Goal: Task Accomplishment & Management: Manage account settings

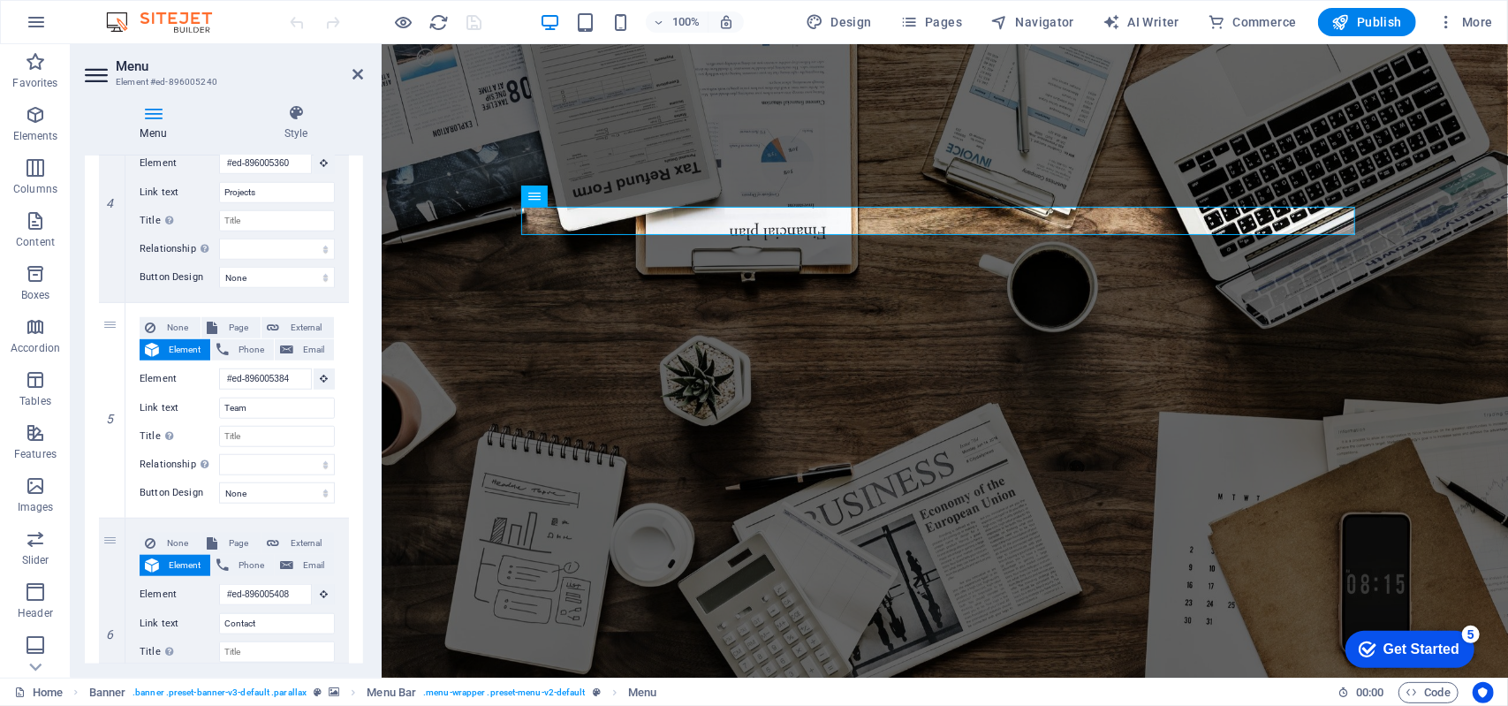
scroll to position [893, 0]
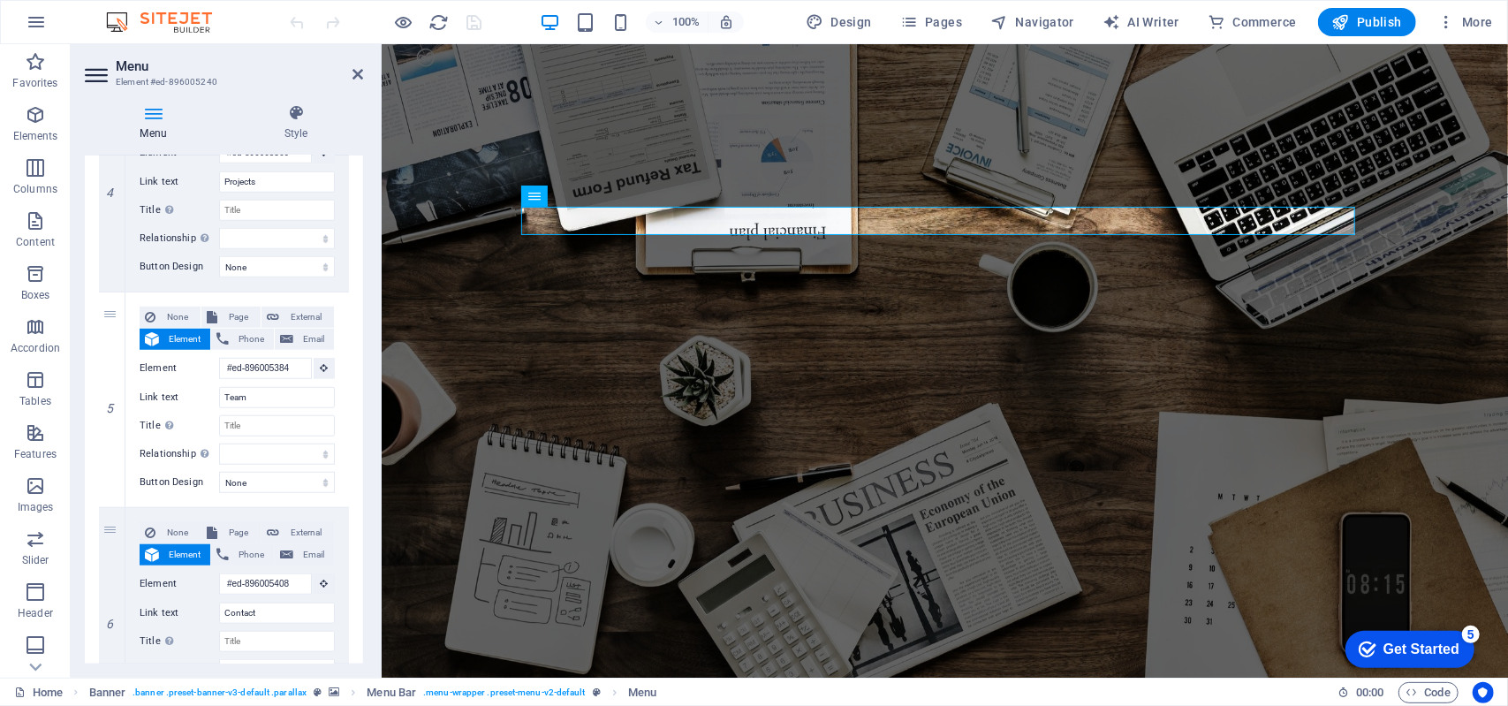
drag, startPoint x: 362, startPoint y: 324, endPoint x: 38, endPoint y: 572, distance: 407.8
click at [367, 564] on div "Menu Style Menu Auto Custom Create custom menu items for this menu. Recommended…" at bounding box center [224, 383] width 307 height 587
drag, startPoint x: 357, startPoint y: 568, endPoint x: 340, endPoint y: 625, distance: 59.0
click at [340, 623] on div "1 None Page External Element Phone Email Page Home Subpage Legal Notice Privacy…" at bounding box center [224, 76] width 278 height 1321
click at [369, 642] on div "Menu Style Menu Auto Custom Create custom menu items for this menu. Recommended…" at bounding box center [224, 383] width 307 height 587
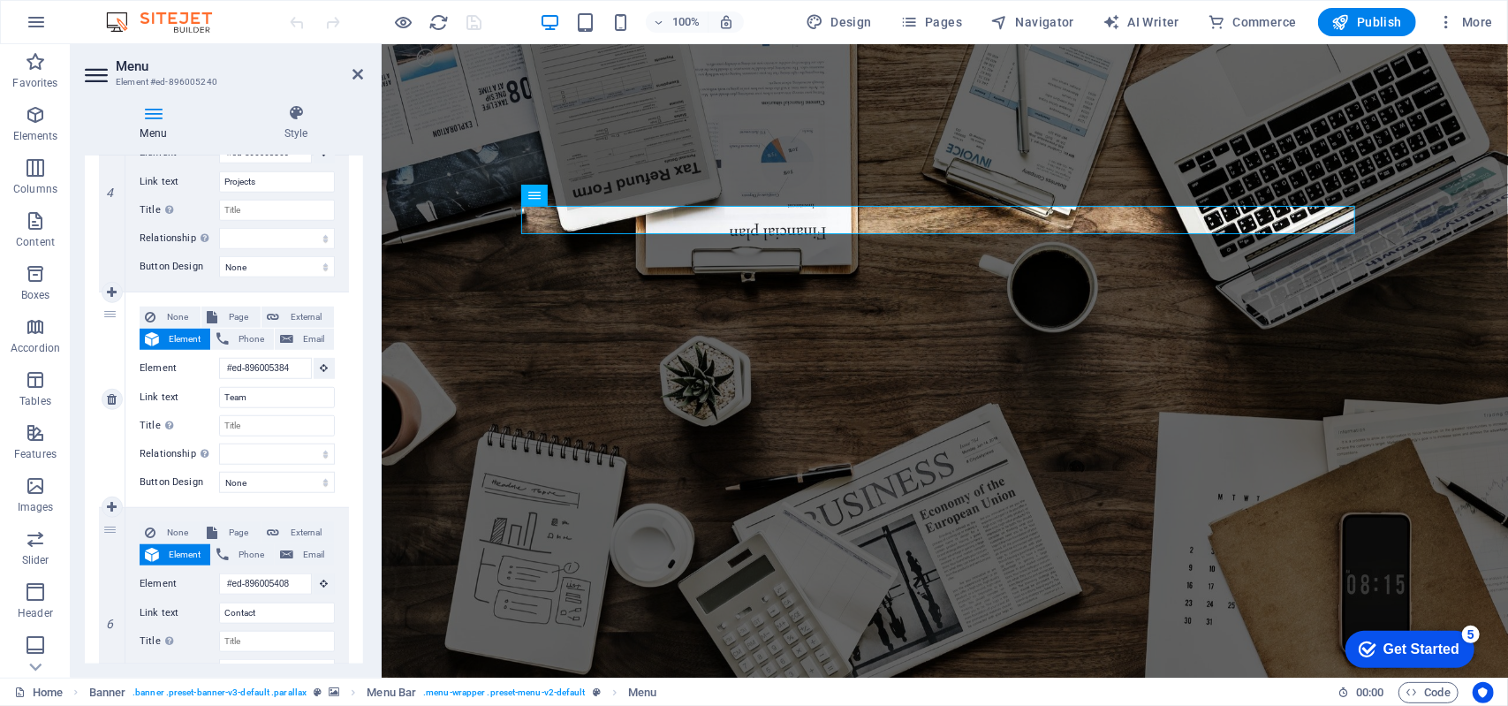
scroll to position [0, 0]
click at [83, 73] on aside "Menu Element #ed-896005240 Menu Style Menu Auto Custom Create custom menu items…" at bounding box center [226, 360] width 311 height 633
drag, startPoint x: 357, startPoint y: 570, endPoint x: 352, endPoint y: 532, distance: 38.2
click at [352, 532] on div "1 None Page External Element Phone Email Page Home Subpage Legal Notice Privacy…" at bounding box center [224, 76] width 278 height 1321
drag, startPoint x: 355, startPoint y: 545, endPoint x: 355, endPoint y: 532, distance: 13.3
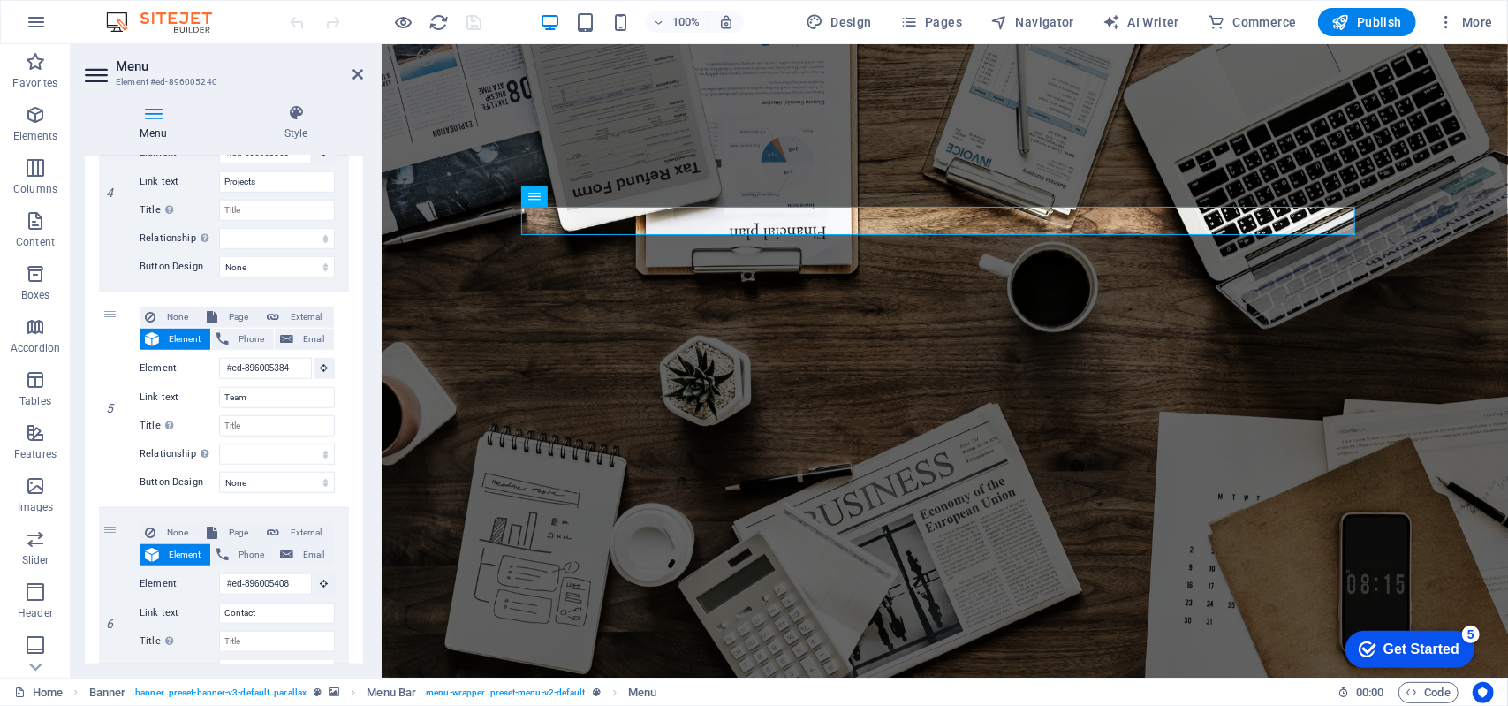
click at [355, 532] on div "1 None Page External Element Phone Email Page Home Subpage Legal Notice Privacy…" at bounding box center [224, 76] width 278 height 1321
click at [549, 200] on span "Menu" at bounding box center [561, 196] width 27 height 11
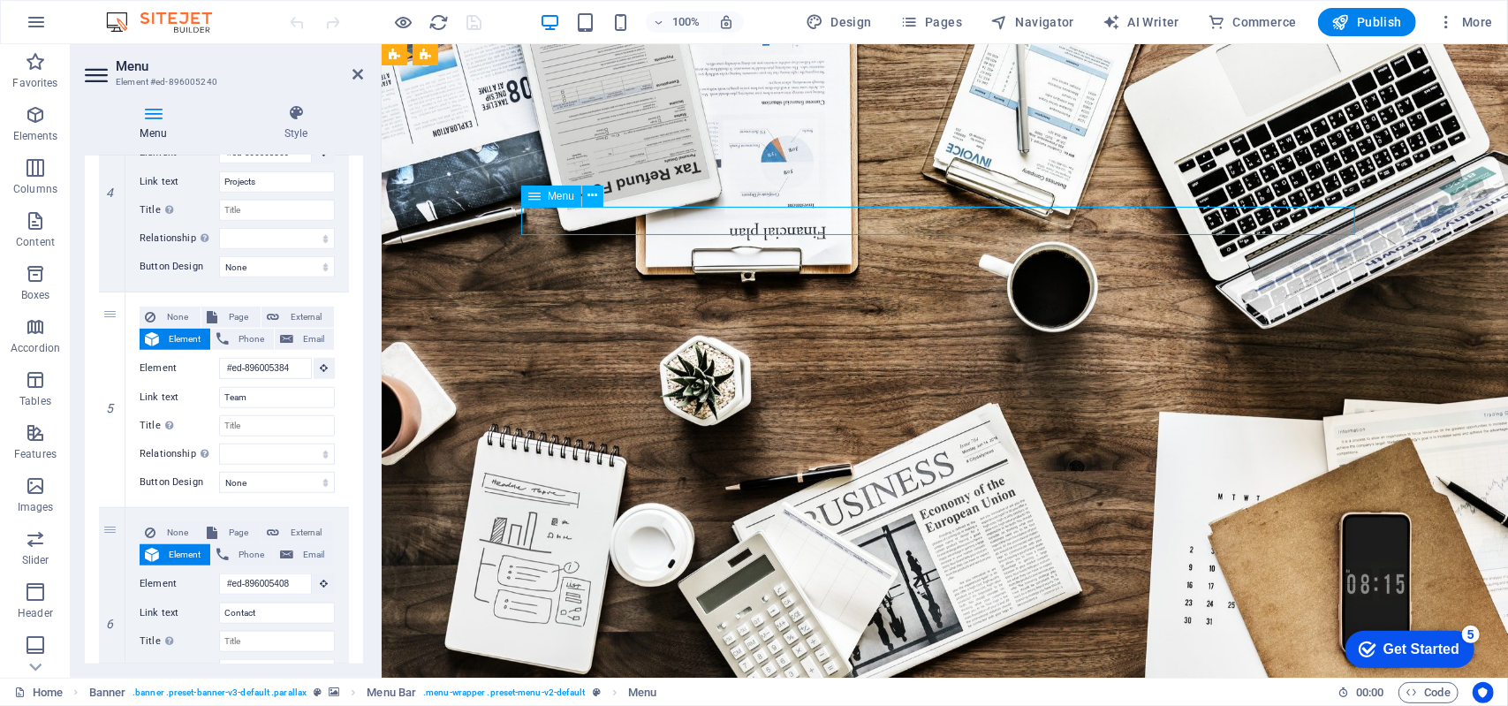
click at [549, 201] on span "Menu" at bounding box center [561, 196] width 27 height 11
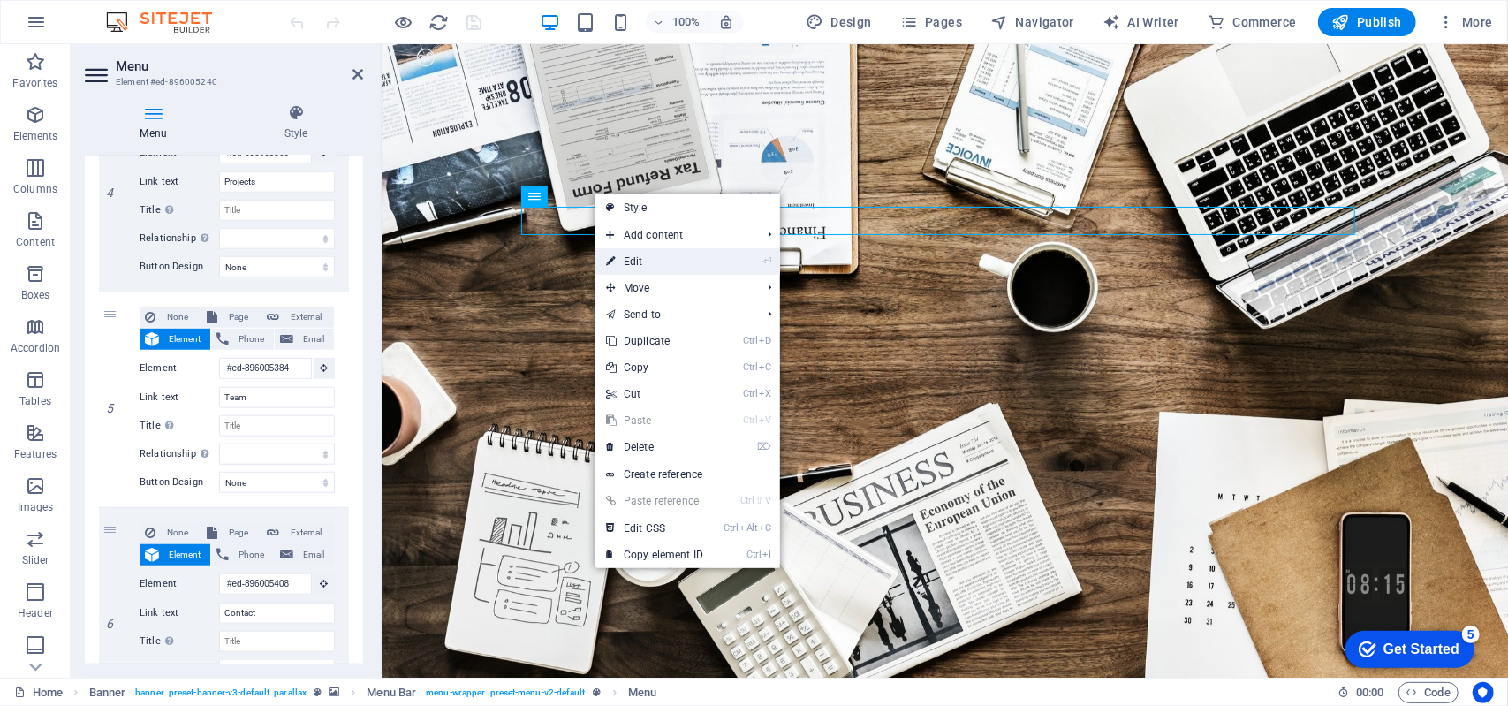
click at [651, 262] on link "⏎ Edit" at bounding box center [654, 261] width 118 height 27
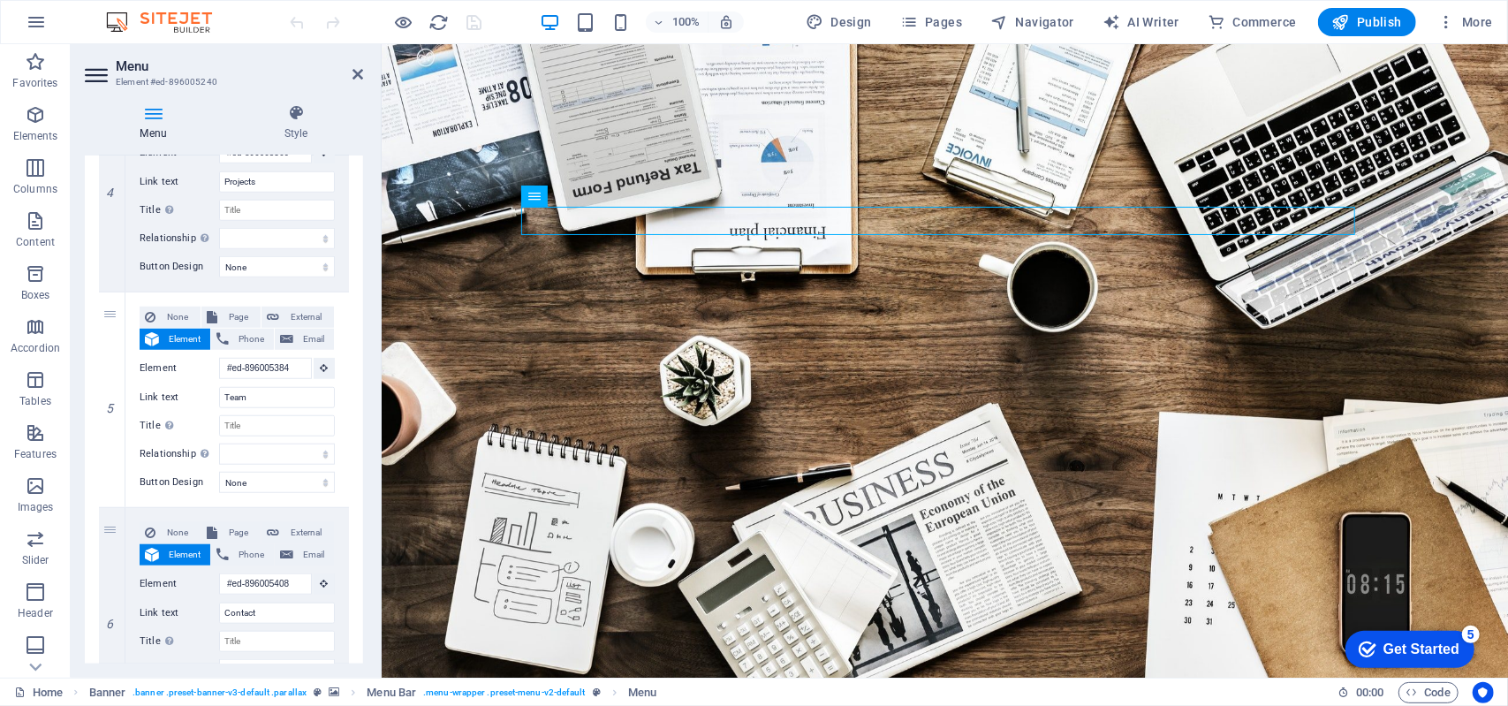
drag, startPoint x: 359, startPoint y: 584, endPoint x: 357, endPoint y: 506, distance: 77.8
click at [357, 511] on div "1 None Page External Element Phone Email Page Home Subpage Legal Notice Privacy…" at bounding box center [224, 76] width 278 height 1321
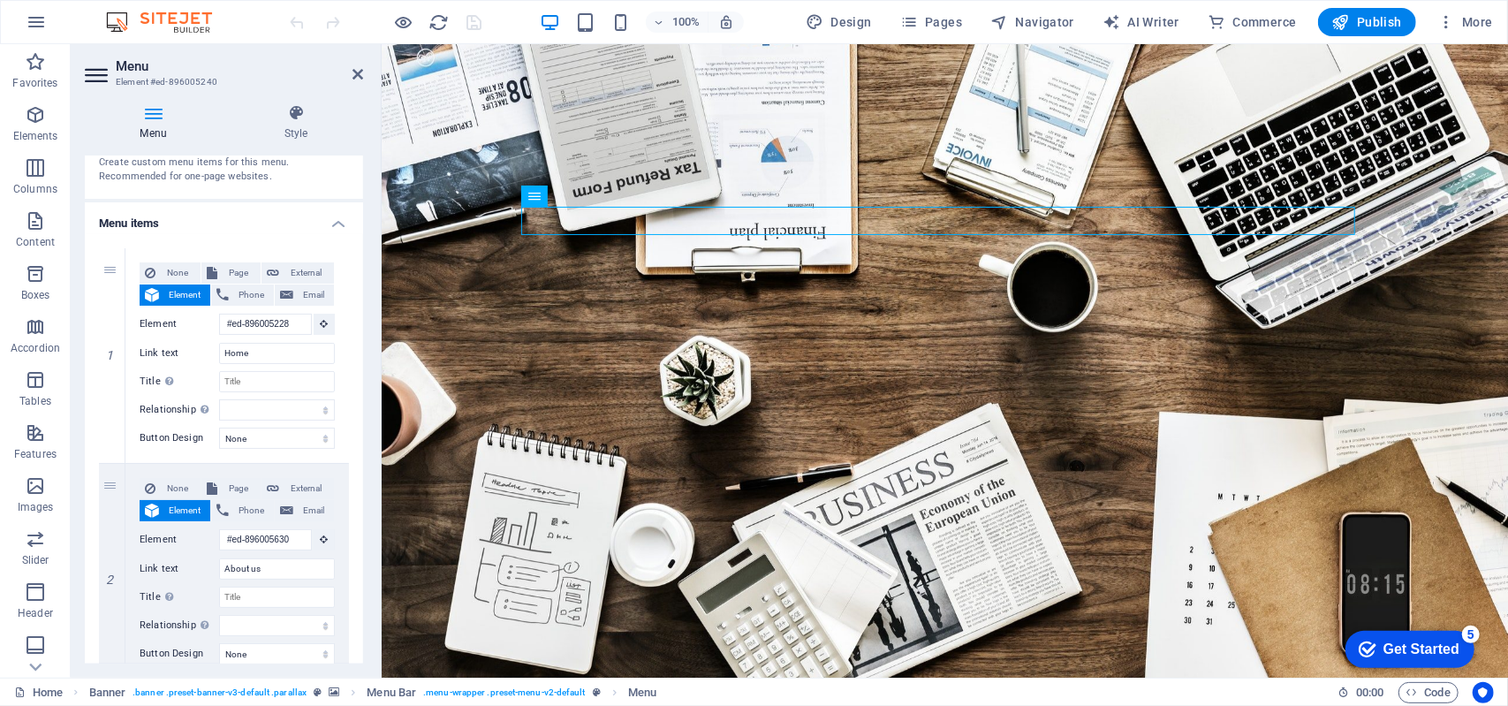
scroll to position [72, 0]
drag, startPoint x: 360, startPoint y: 512, endPoint x: 5, endPoint y: 192, distance: 477.8
click at [300, 136] on h4 "Style" at bounding box center [296, 122] width 134 height 37
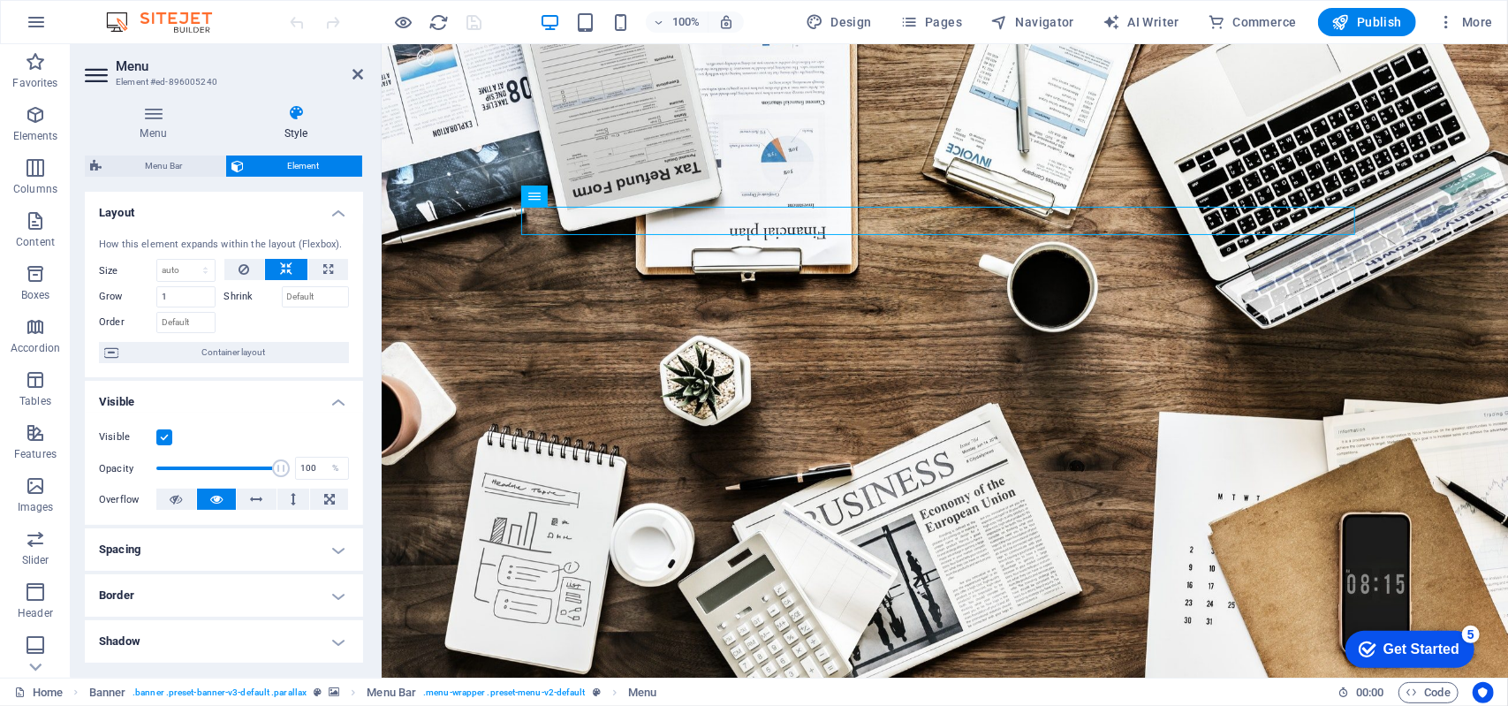
drag, startPoint x: 357, startPoint y: 301, endPoint x: 354, endPoint y: 375, distance: 74.3
click at [354, 375] on div "How this element expands within the layout (Flexbox). Size Default auto px % 1/…" at bounding box center [224, 301] width 278 height 155
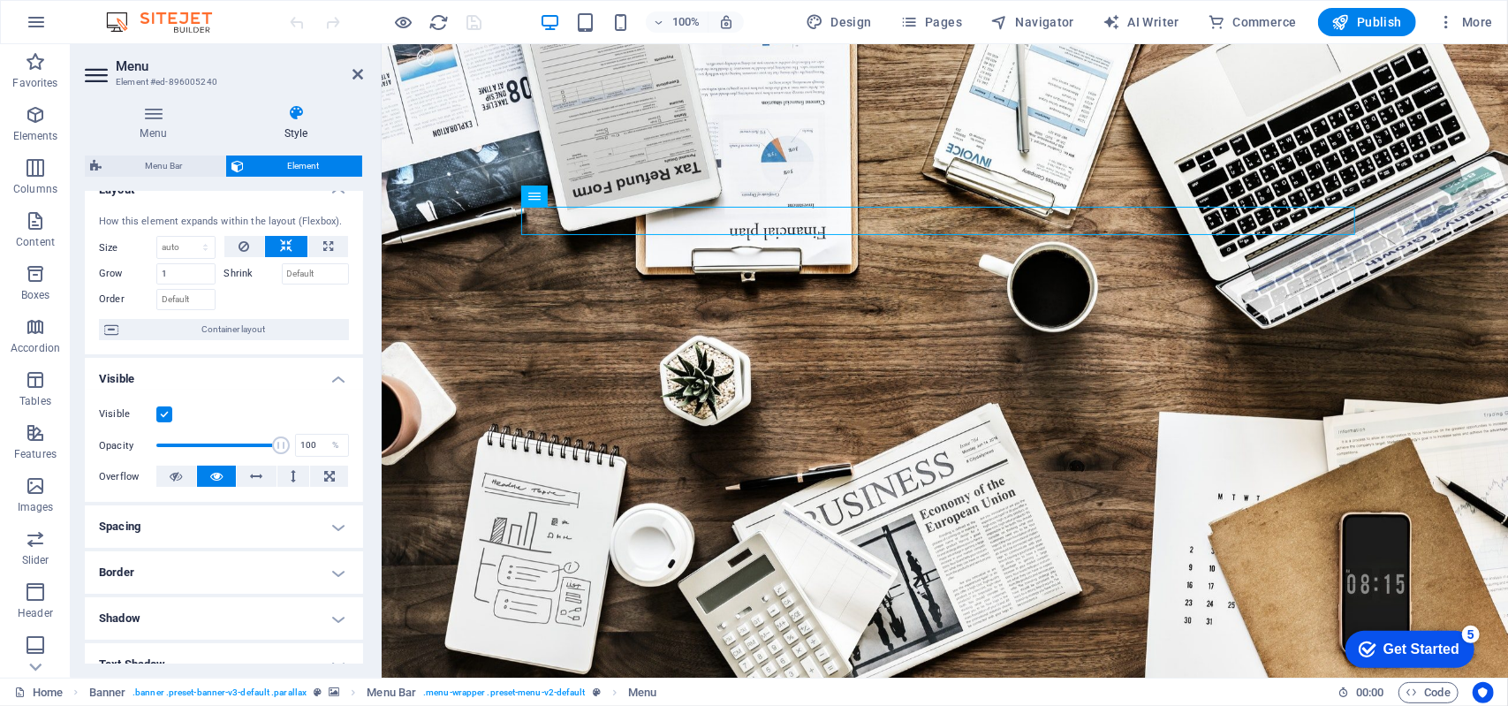
scroll to position [0, 0]
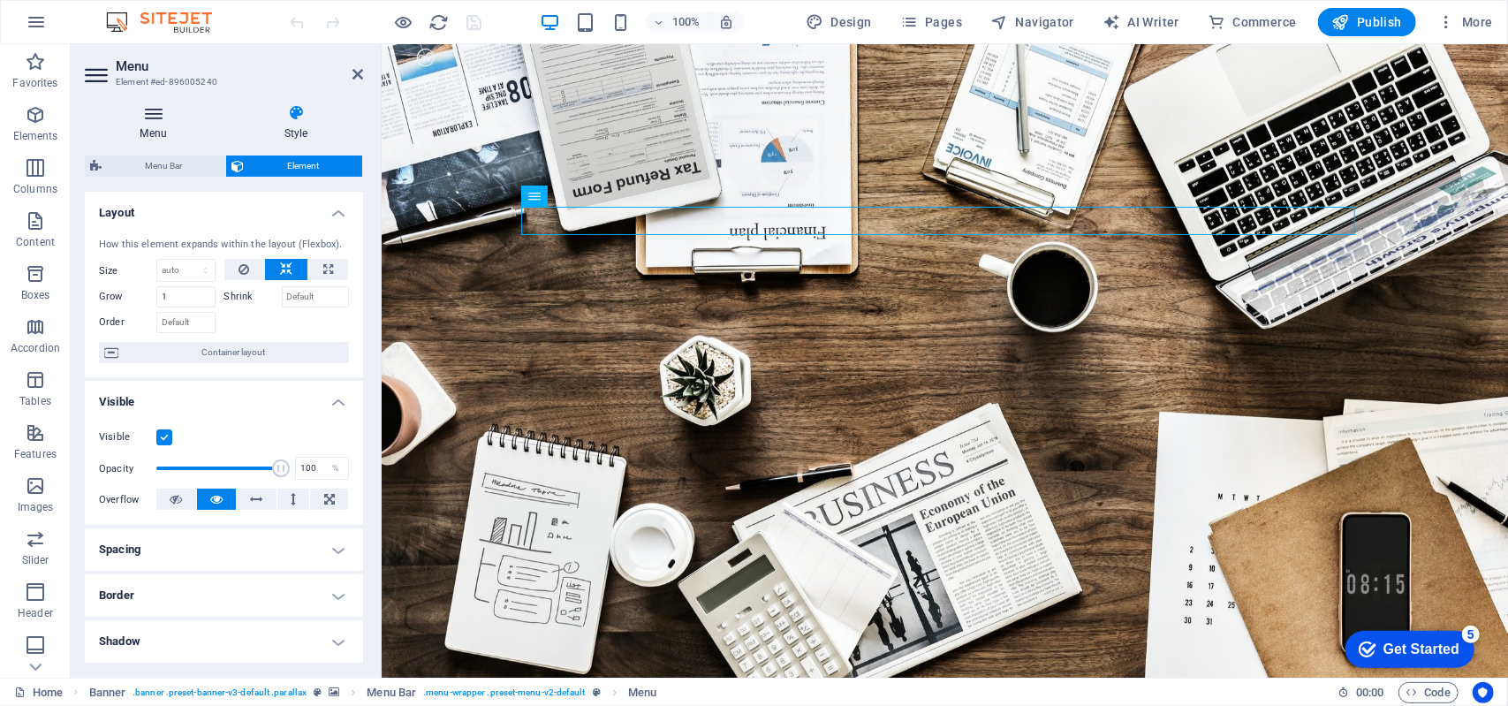
click at [155, 110] on icon at bounding box center [153, 113] width 137 height 18
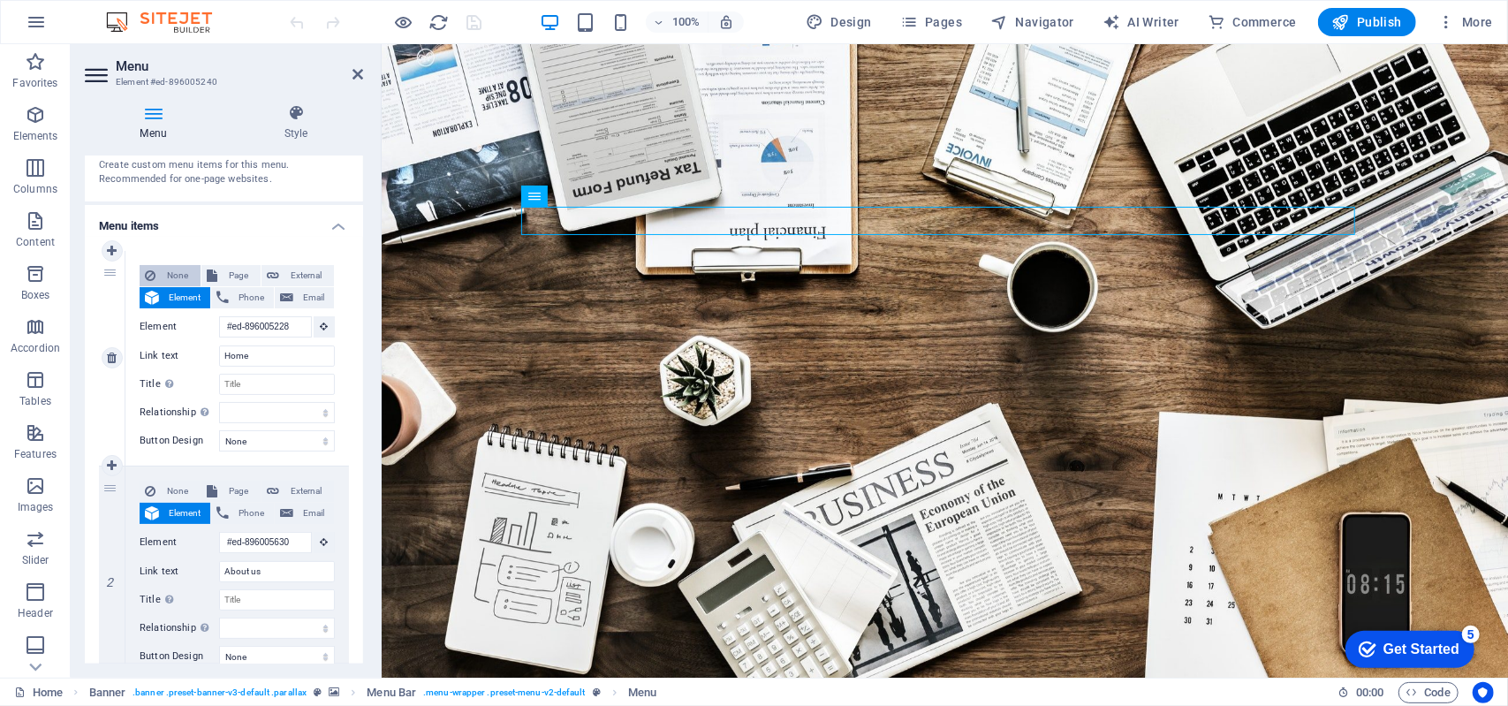
click at [167, 269] on span "None" at bounding box center [178, 275] width 34 height 21
select select
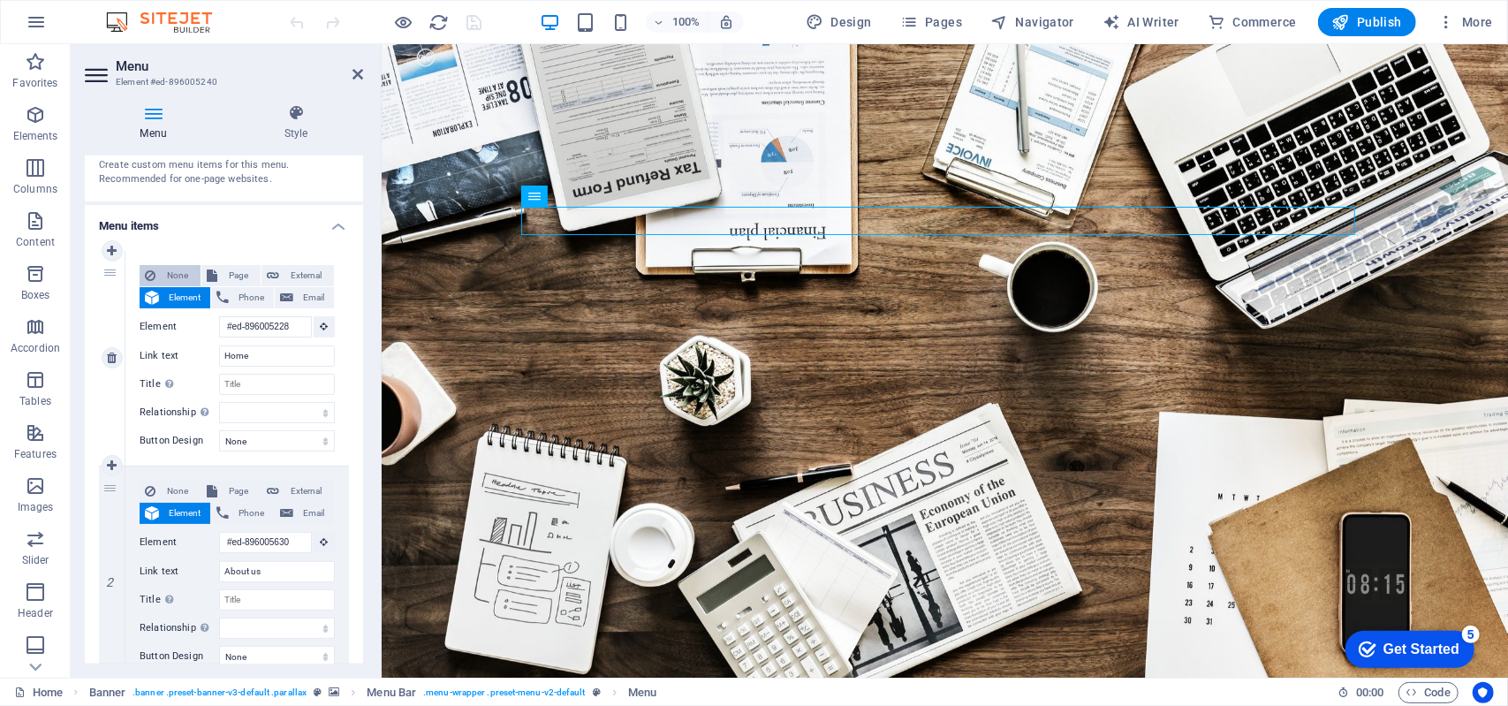
select select
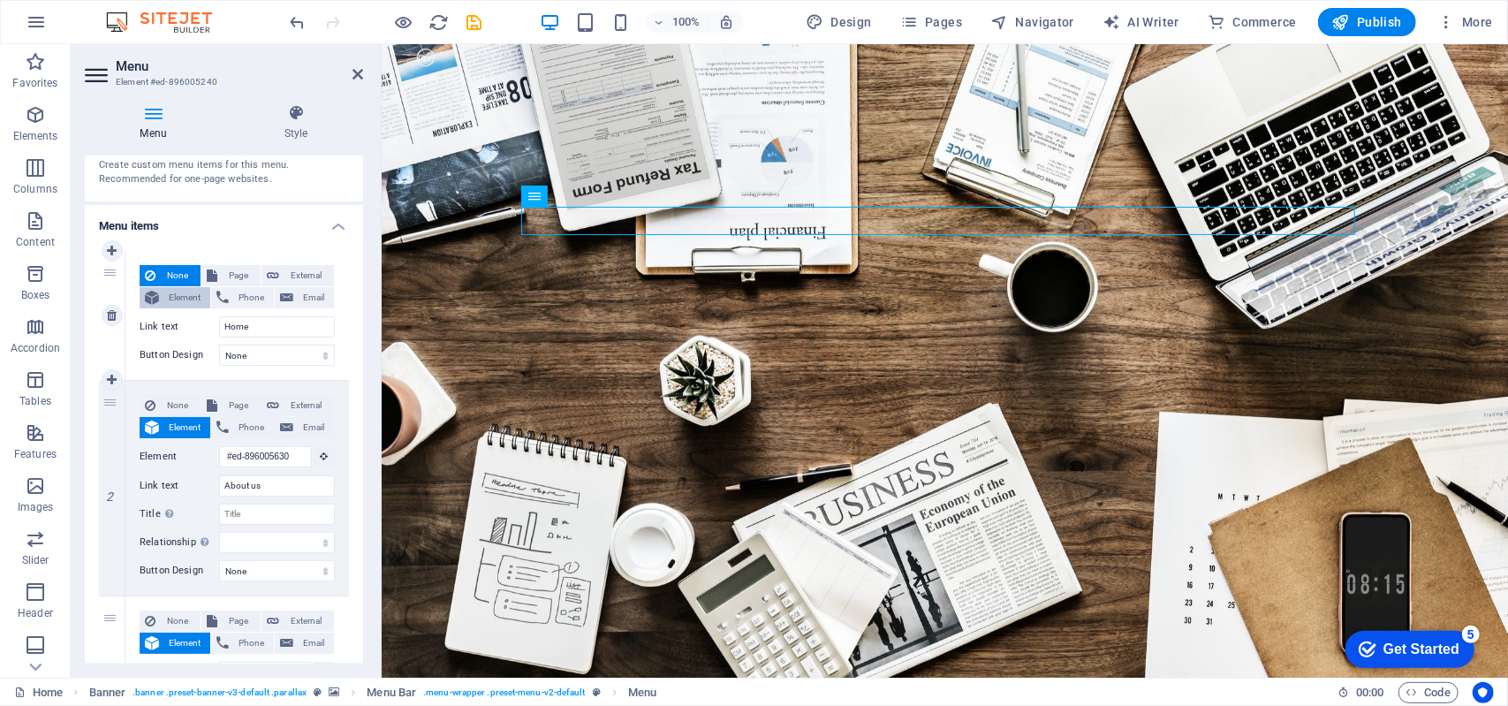
click at [182, 305] on span "Element" at bounding box center [184, 297] width 41 height 21
select select
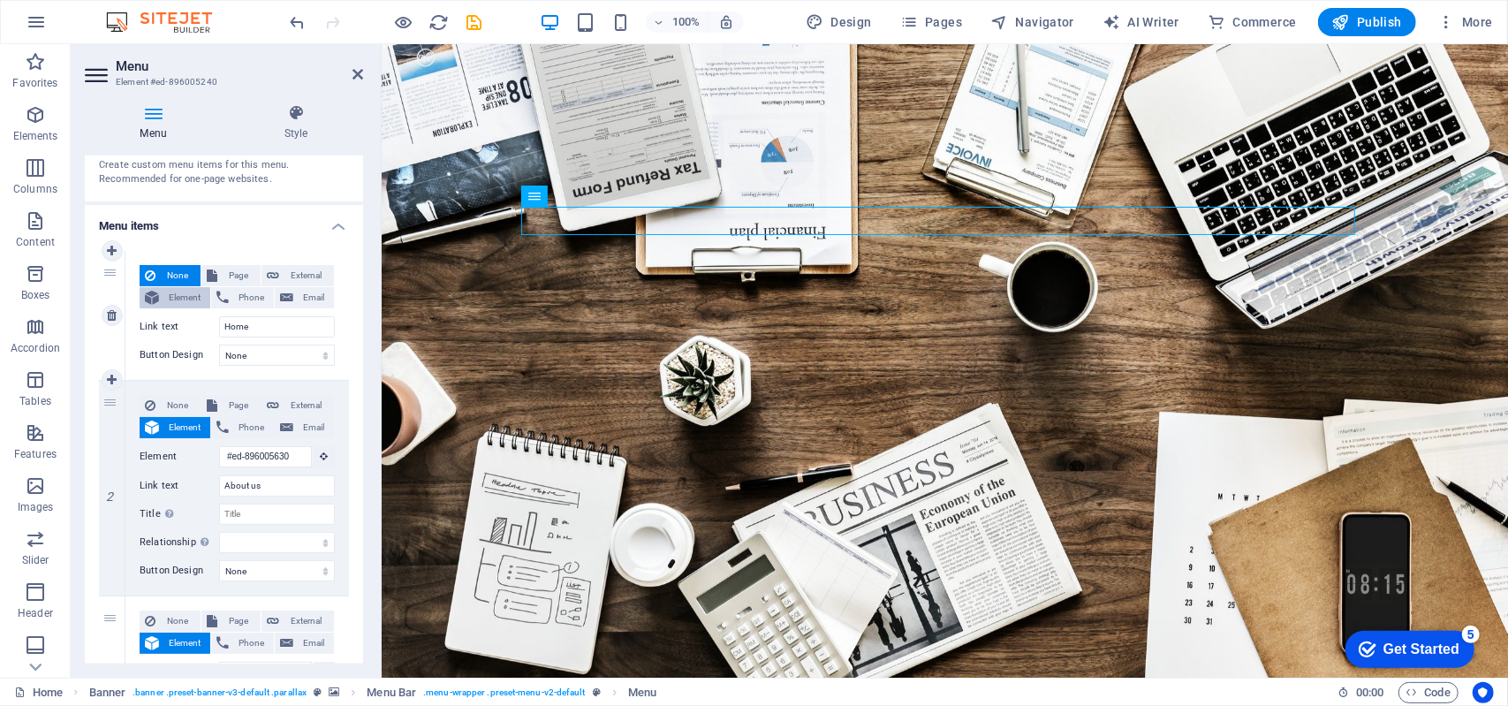
select select
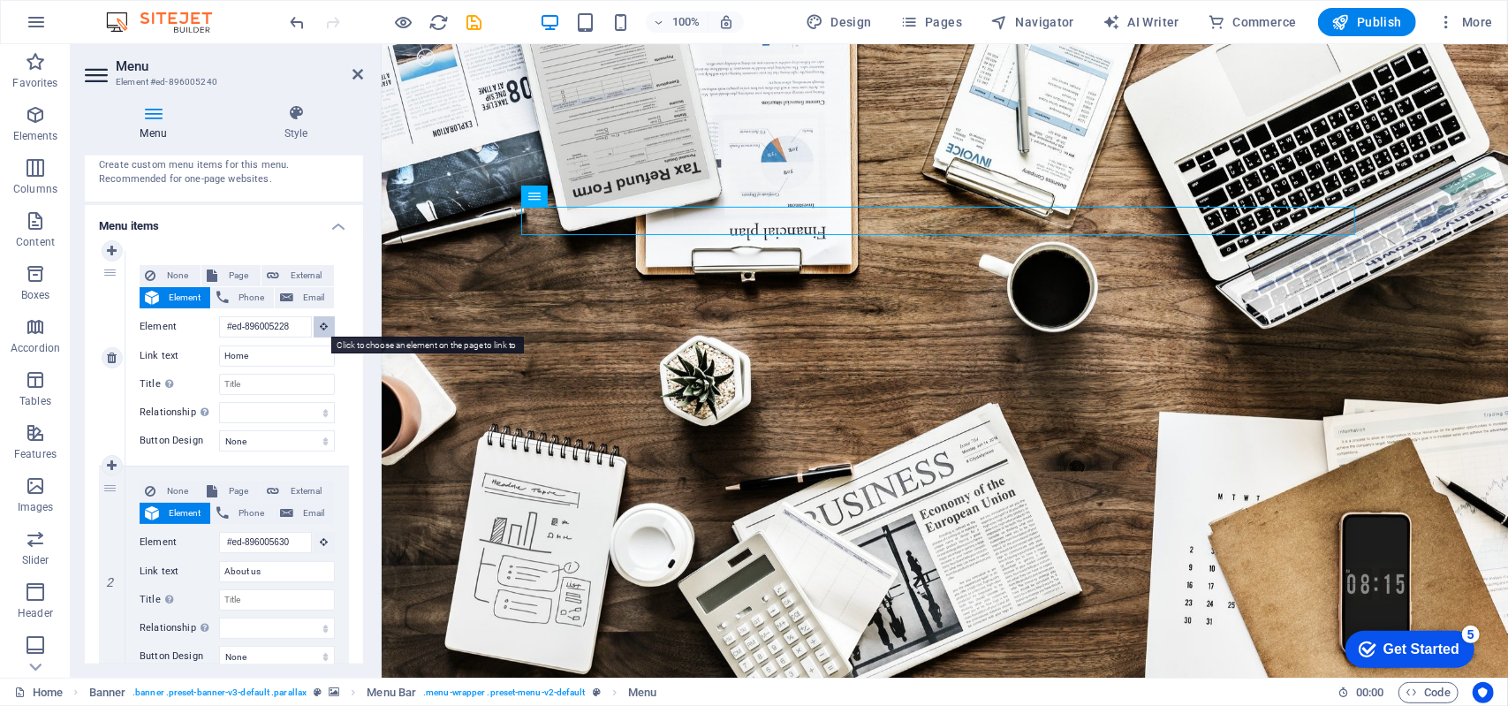
click at [321, 328] on icon at bounding box center [325, 326] width 8 height 9
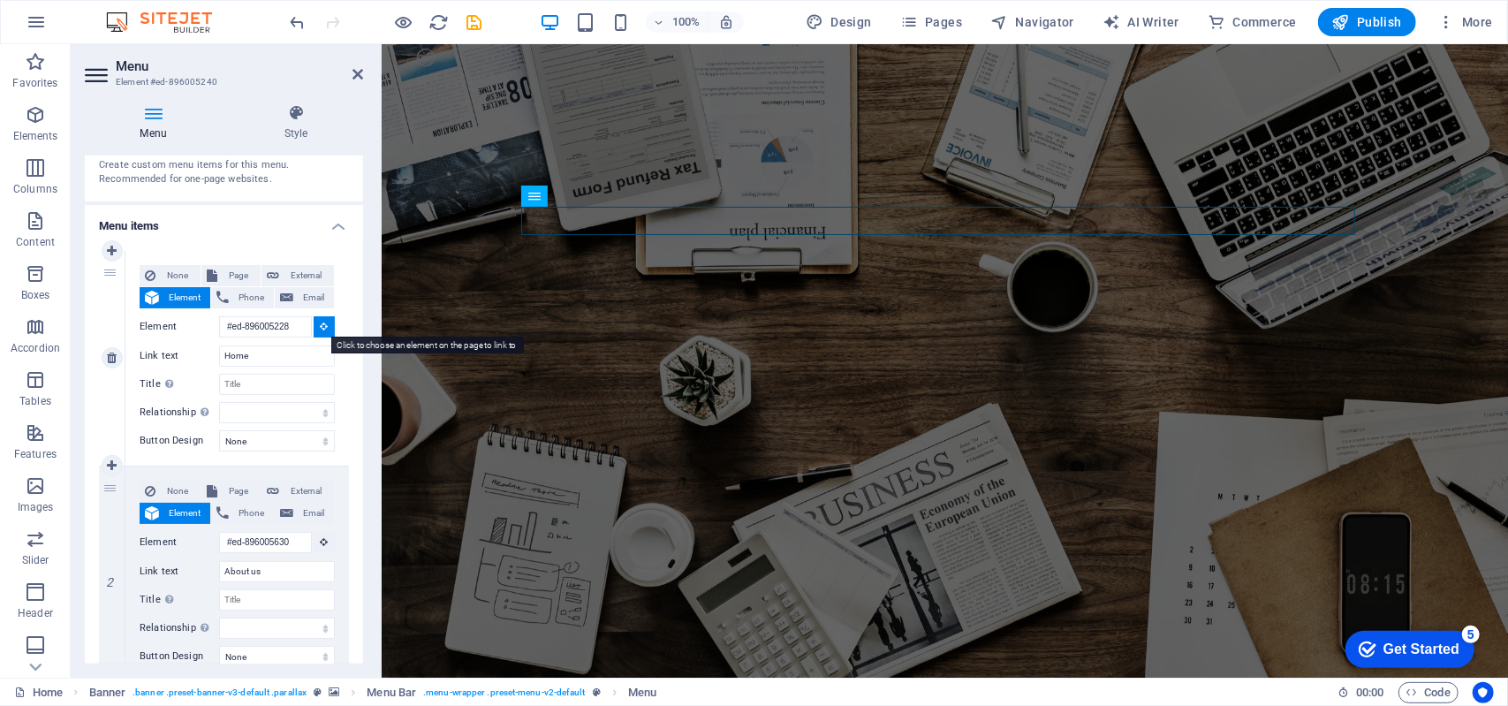
click at [321, 328] on icon at bounding box center [325, 326] width 8 height 9
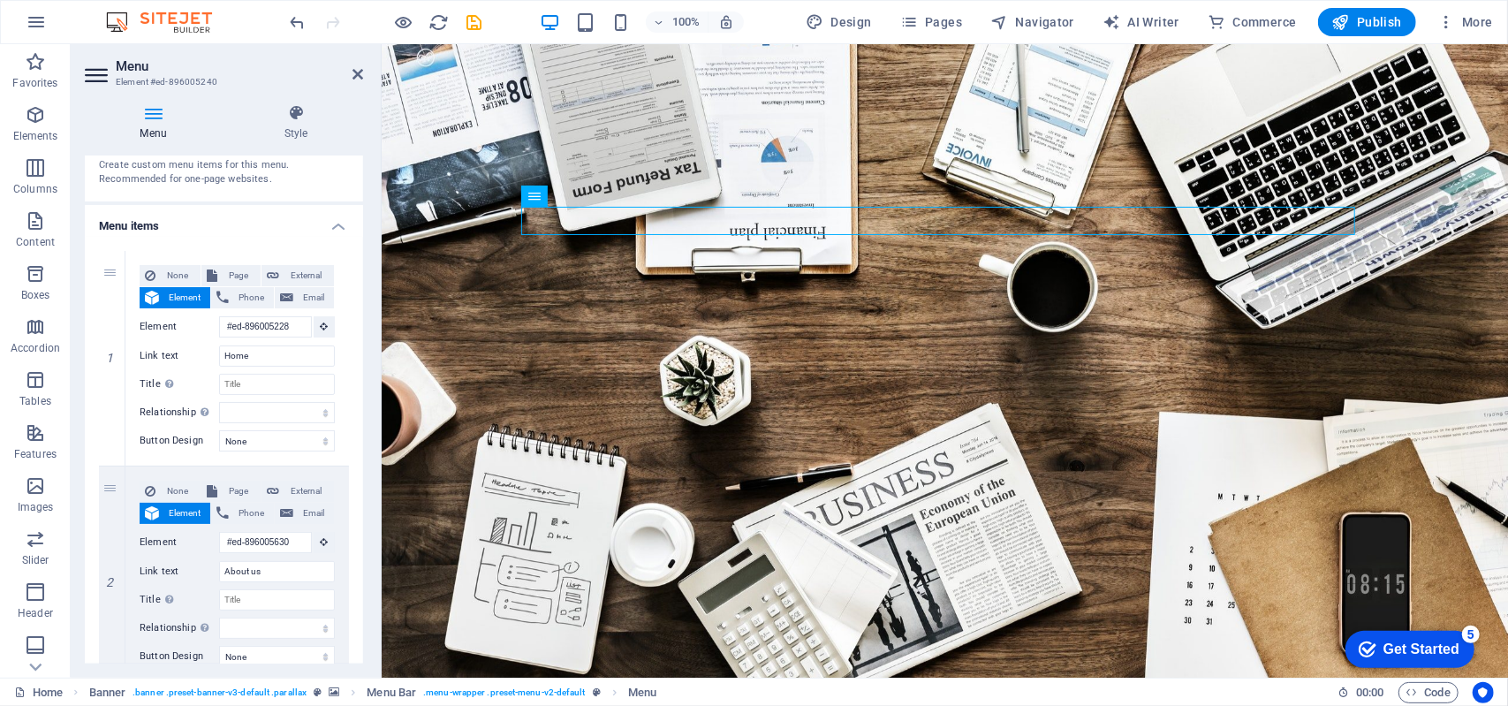
click at [342, 223] on h4 "Menu items" at bounding box center [224, 221] width 278 height 32
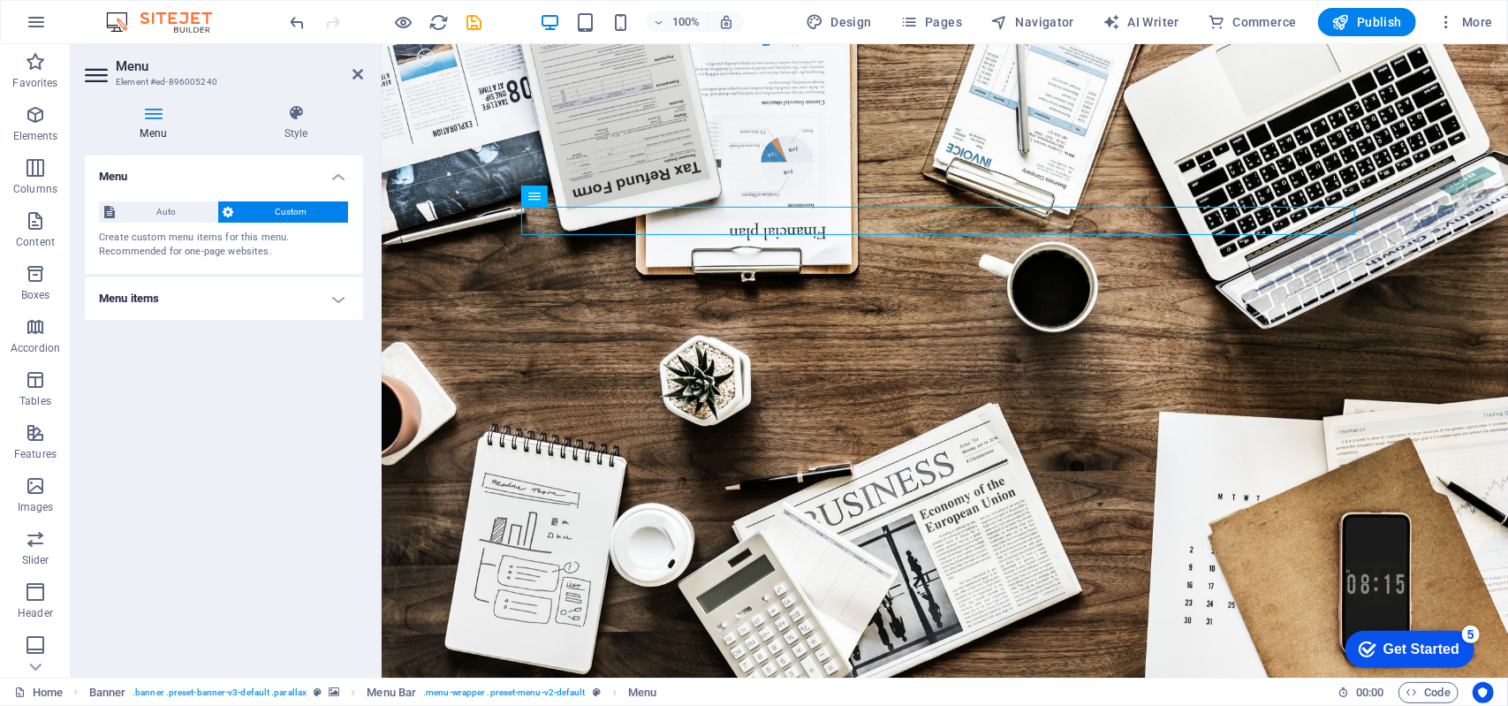
click at [344, 282] on h4 "Menu items" at bounding box center [224, 298] width 278 height 42
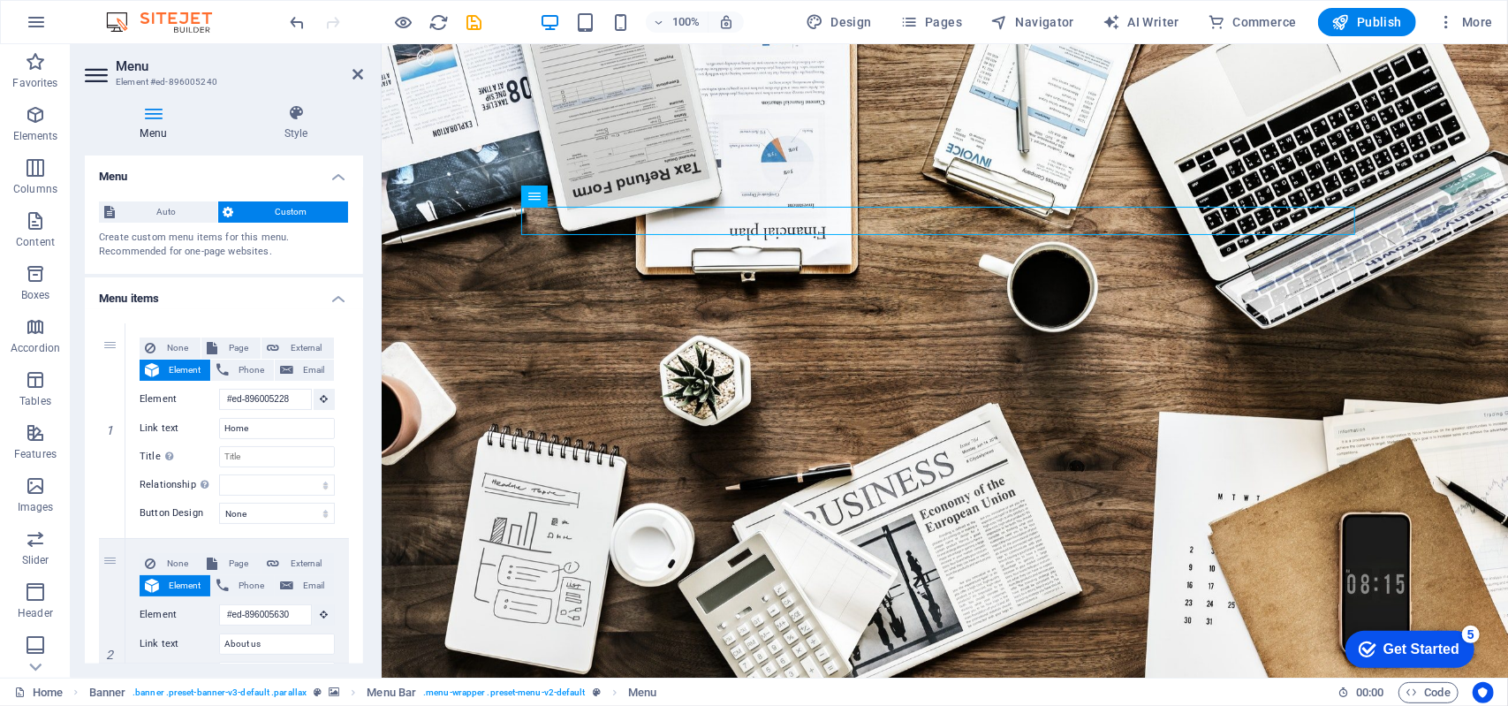
scroll to position [2, 0]
drag, startPoint x: 357, startPoint y: 272, endPoint x: 363, endPoint y: 299, distance: 28.1
click at [363, 299] on div "Menu Style Menu Auto Custom Create custom menu items for this menu. Recommended…" at bounding box center [224, 383] width 307 height 587
click at [300, 124] on h4 "Style" at bounding box center [296, 122] width 134 height 37
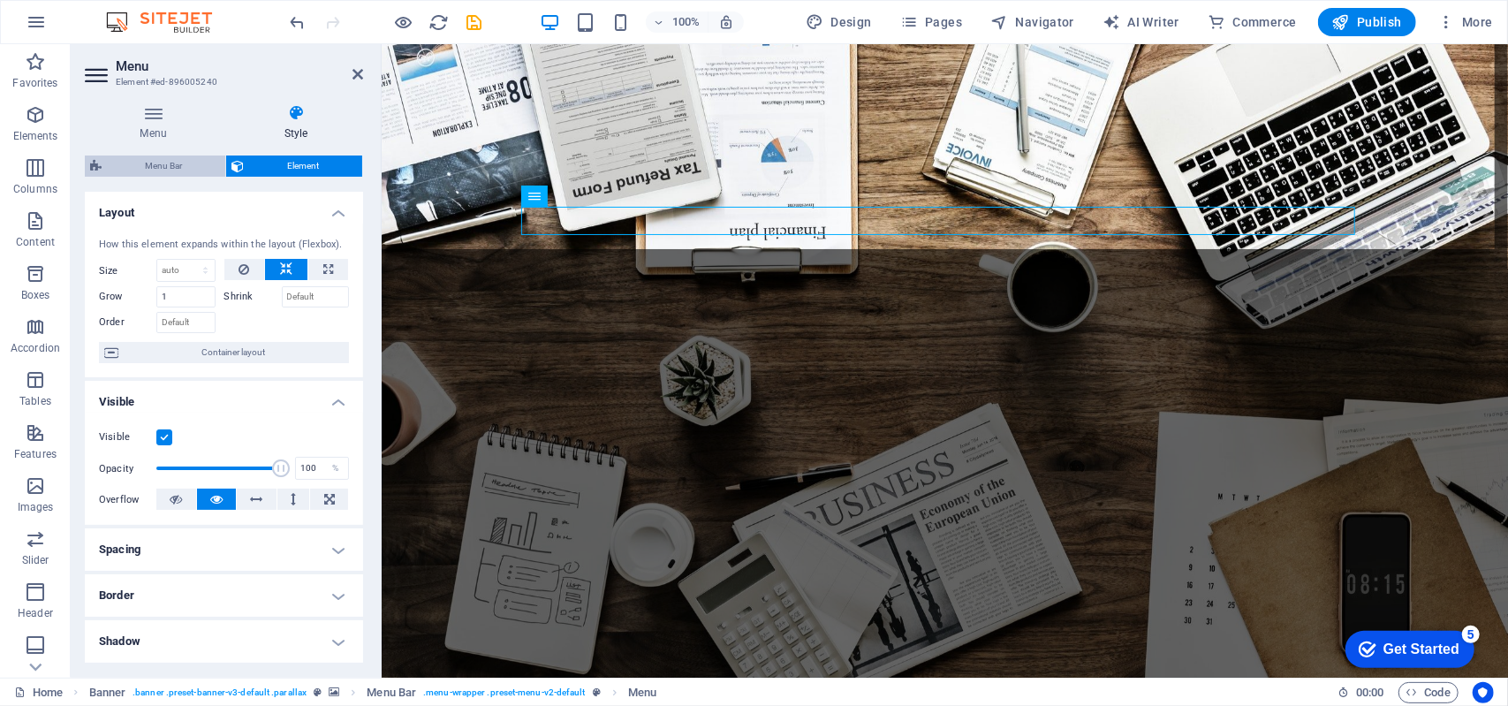
click at [185, 169] on span "Menu Bar" at bounding box center [163, 165] width 113 height 21
select select "rem"
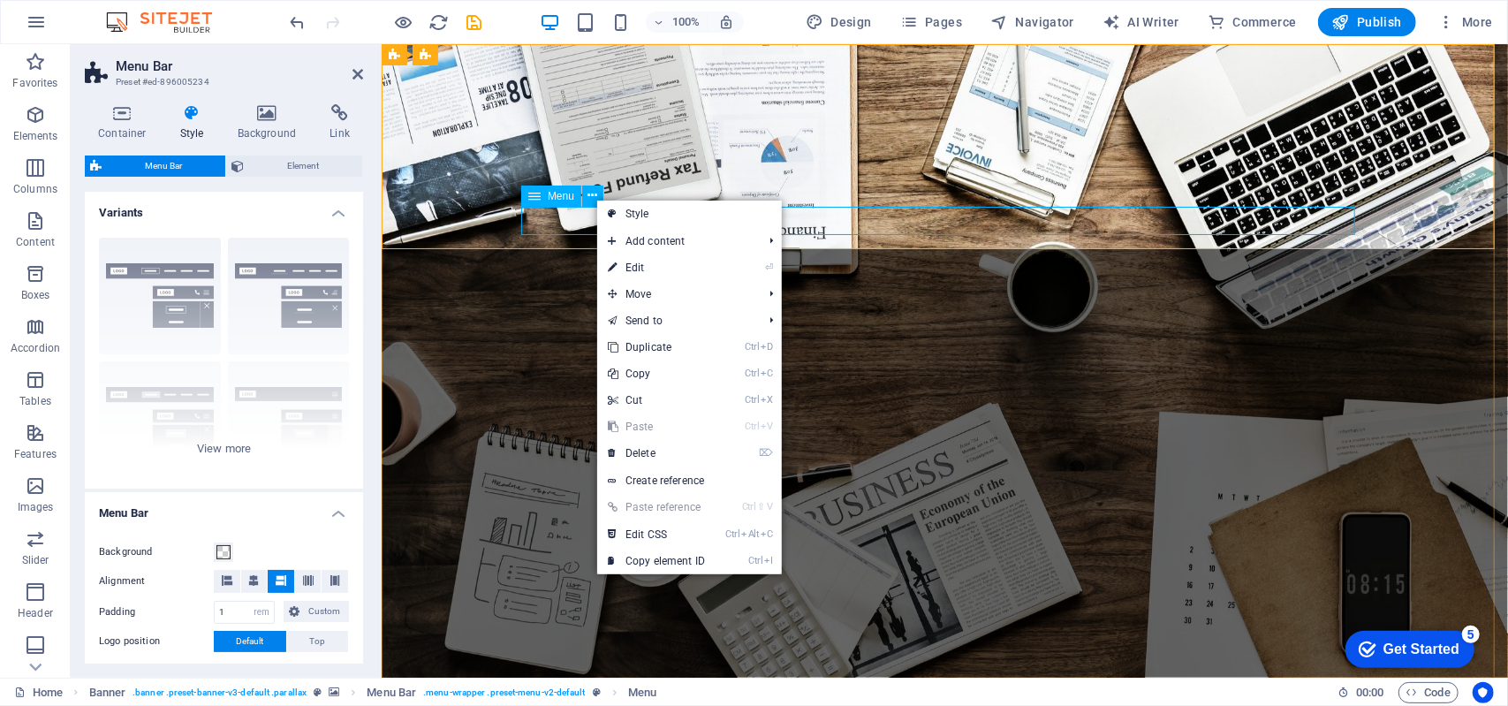
click at [541, 198] on div "Menu" at bounding box center [551, 196] width 60 height 21
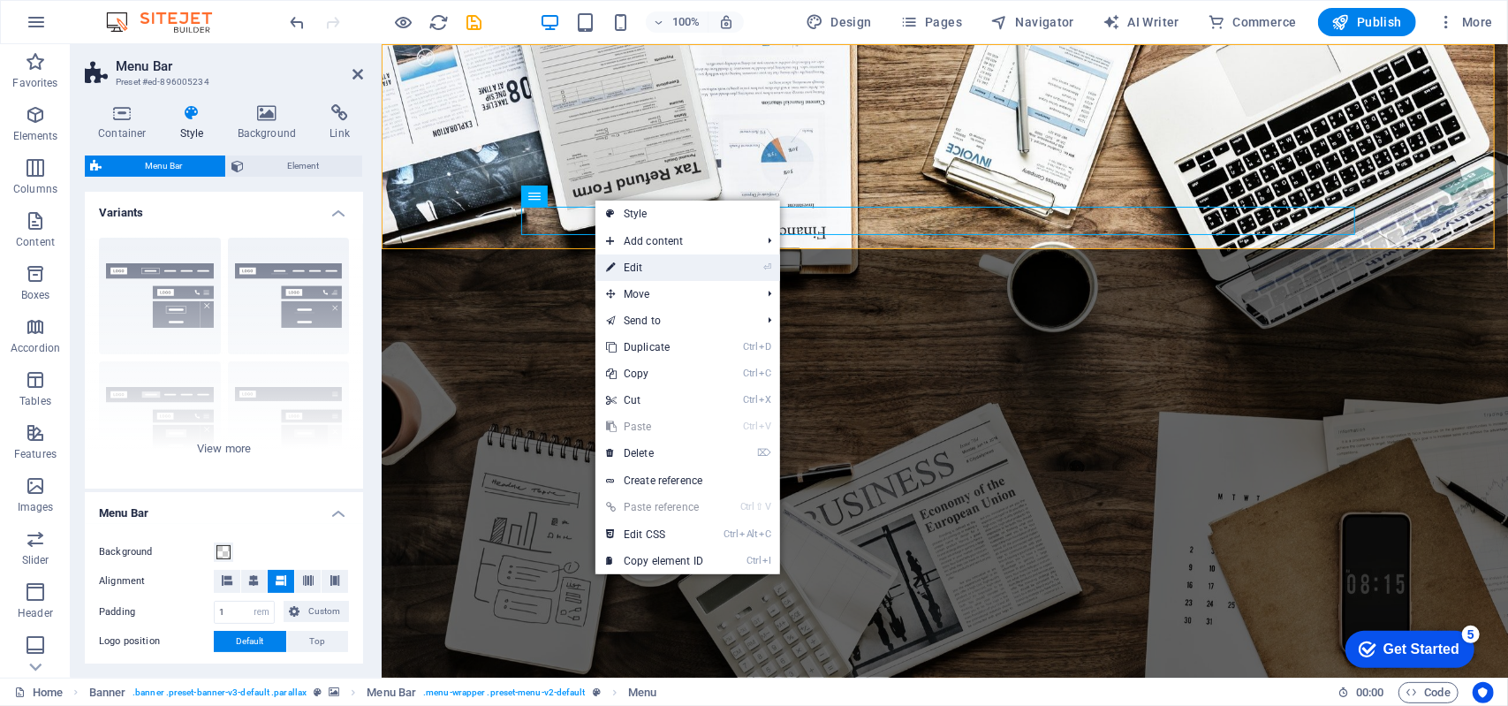
click at [720, 267] on li "⏎ Edit" at bounding box center [687, 267] width 185 height 27
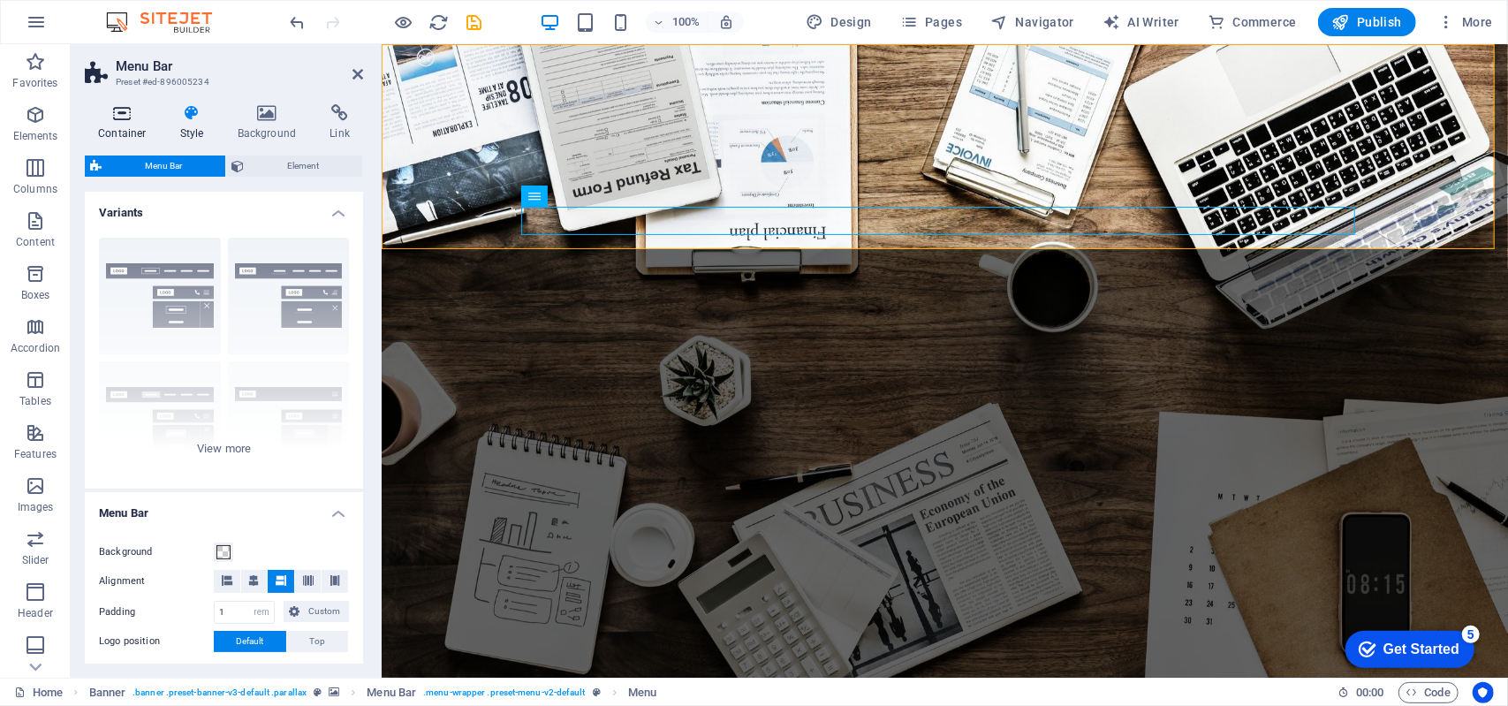
click at [100, 119] on icon at bounding box center [122, 113] width 75 height 18
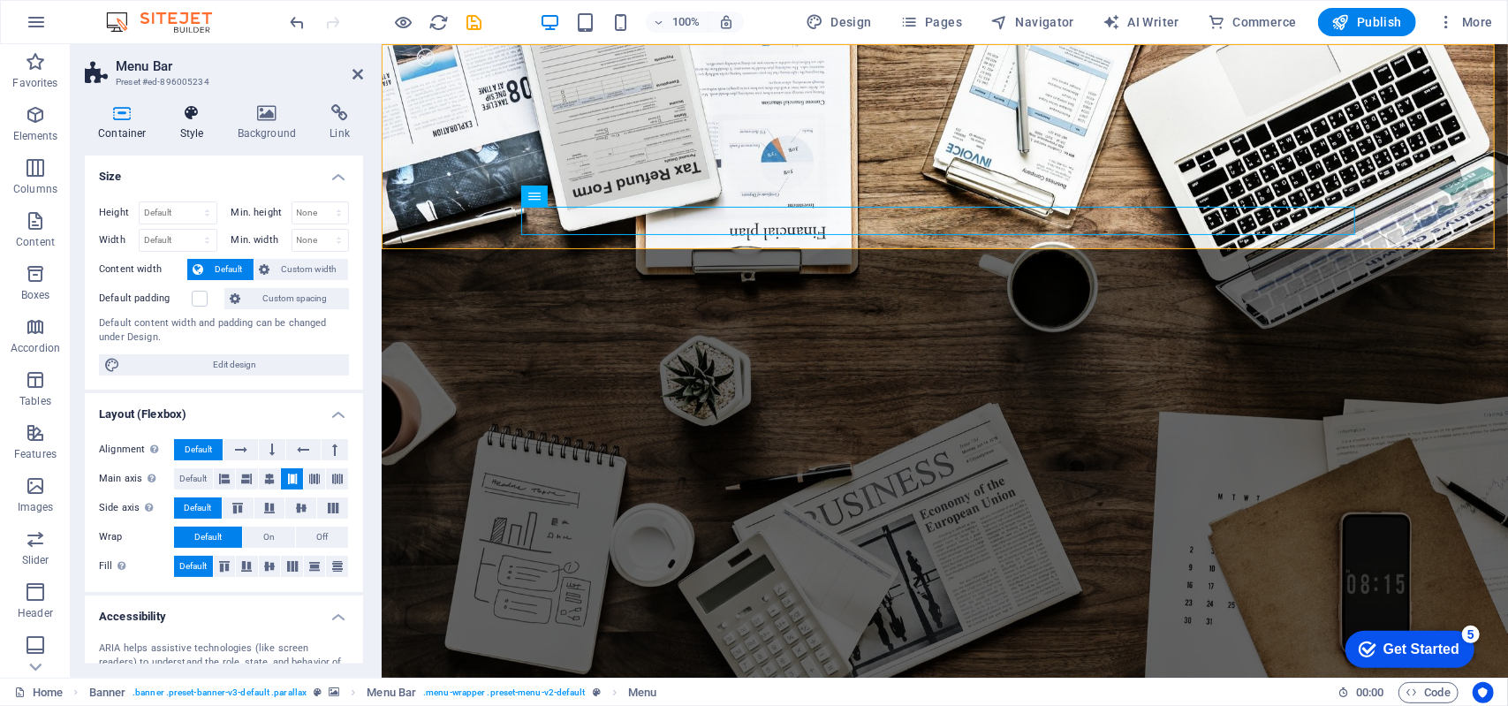
click at [178, 128] on h4 "Style" at bounding box center [195, 122] width 57 height 37
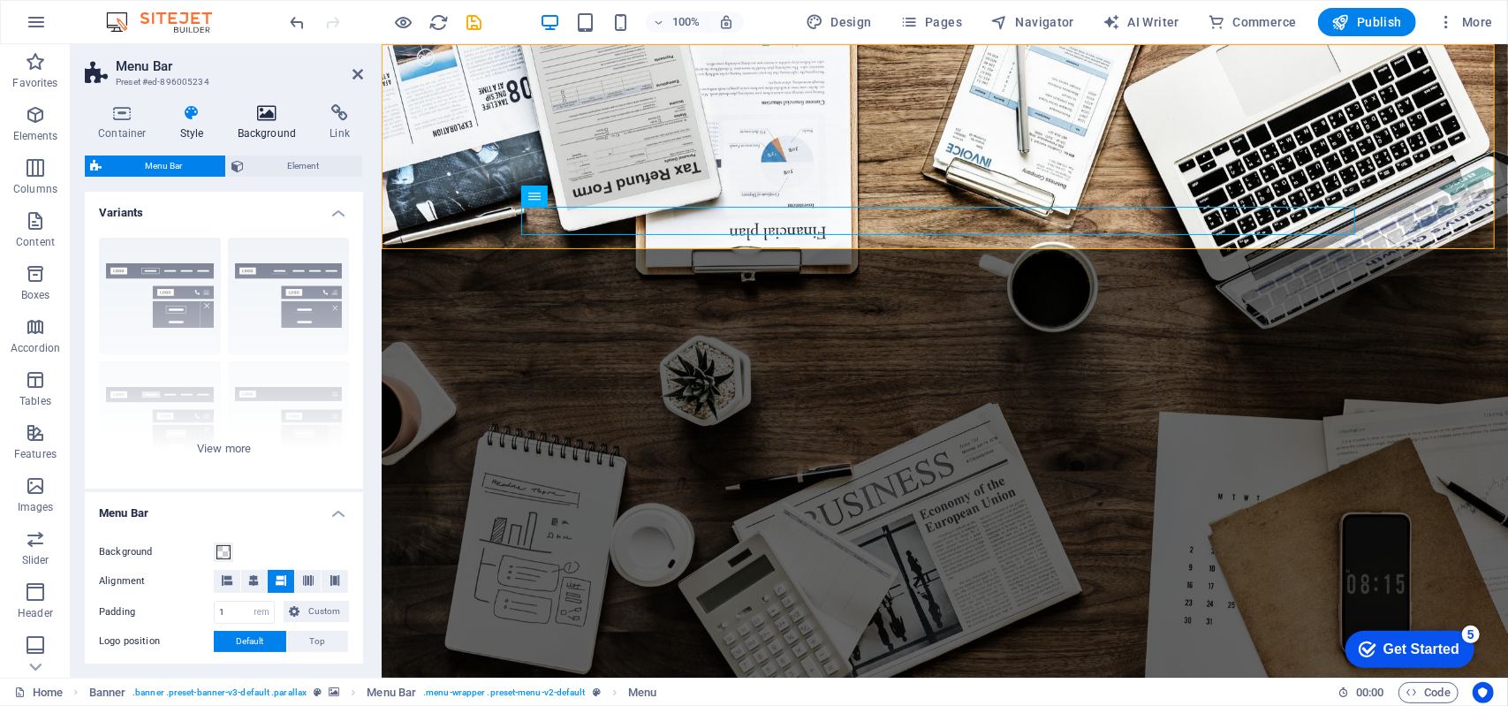
click at [264, 125] on h4 "Background" at bounding box center [270, 122] width 93 height 37
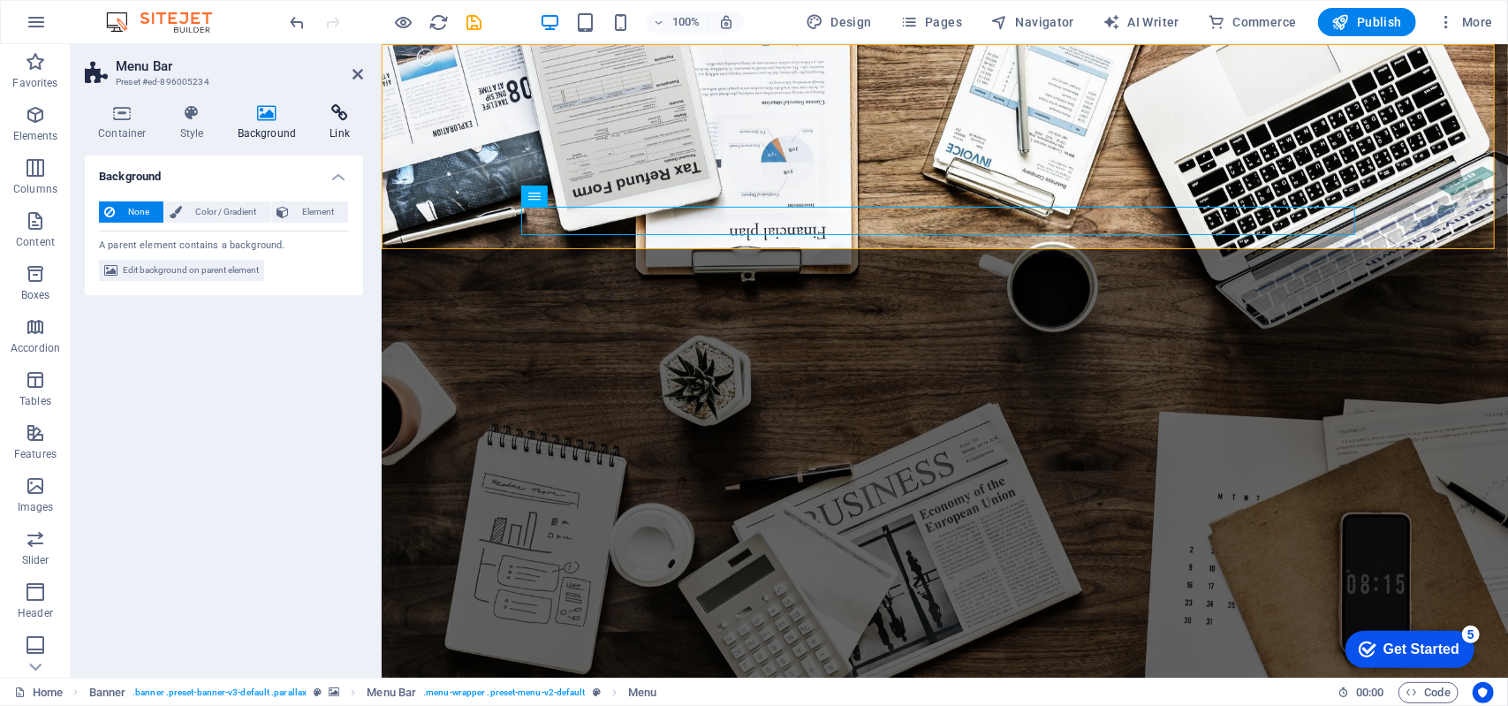
click at [337, 130] on h4 "Link" at bounding box center [339, 122] width 47 height 37
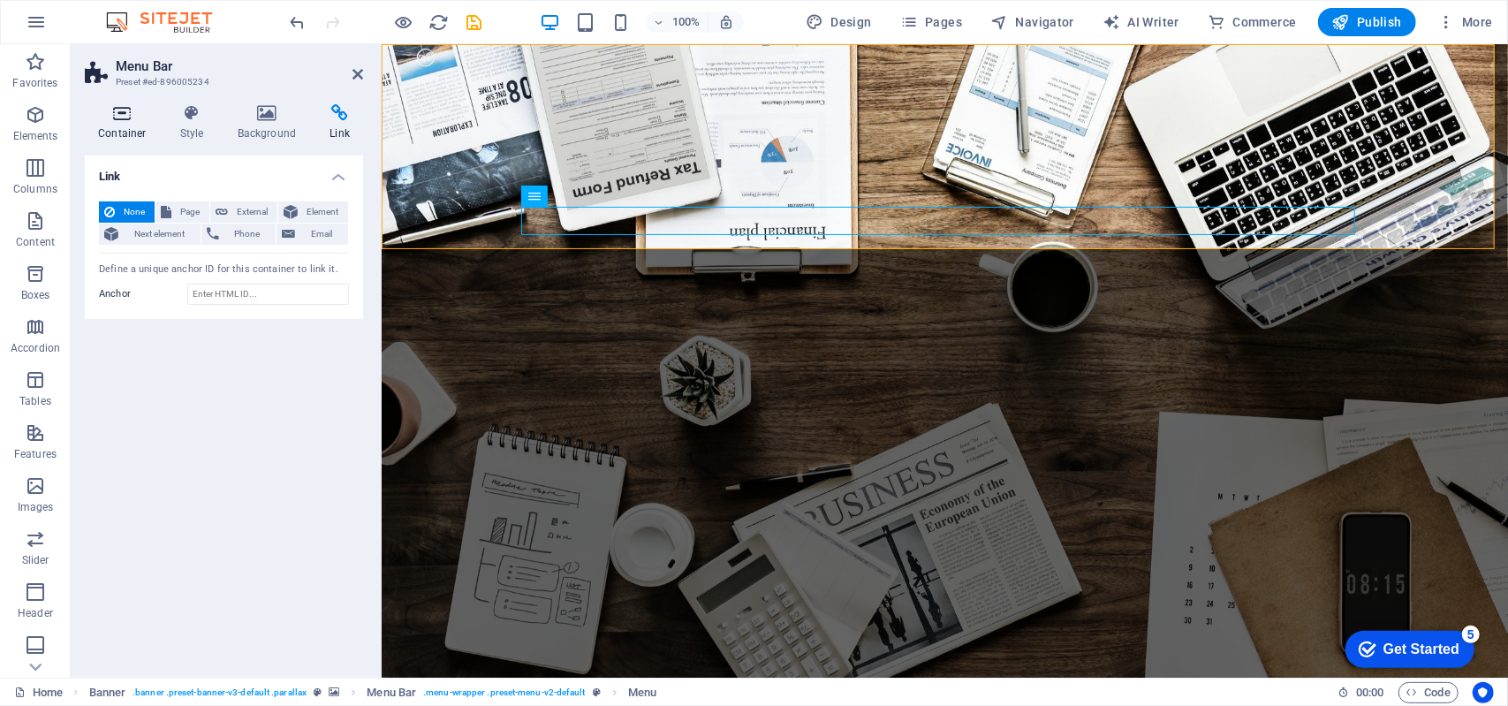
click at [129, 128] on h4 "Container" at bounding box center [126, 122] width 82 height 37
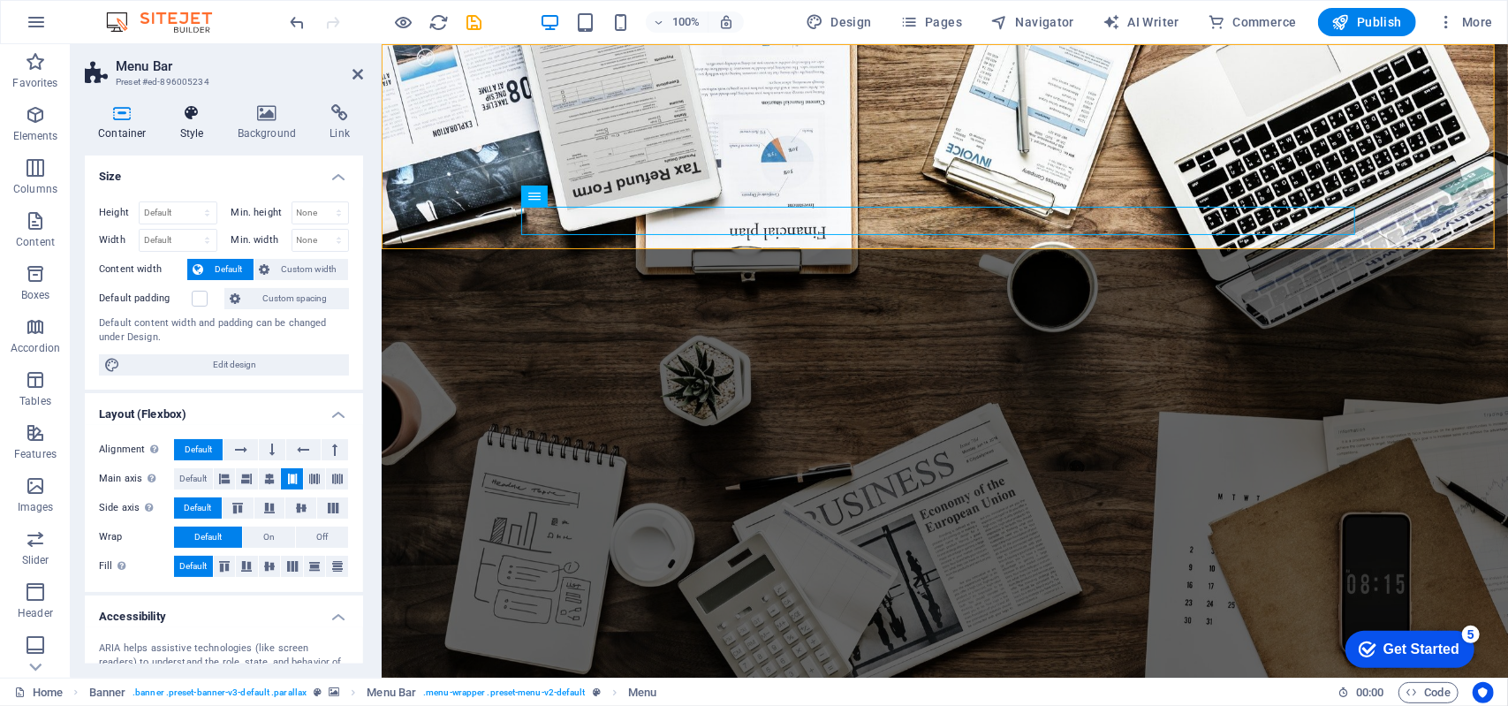
click at [178, 136] on h4 "Style" at bounding box center [195, 122] width 57 height 37
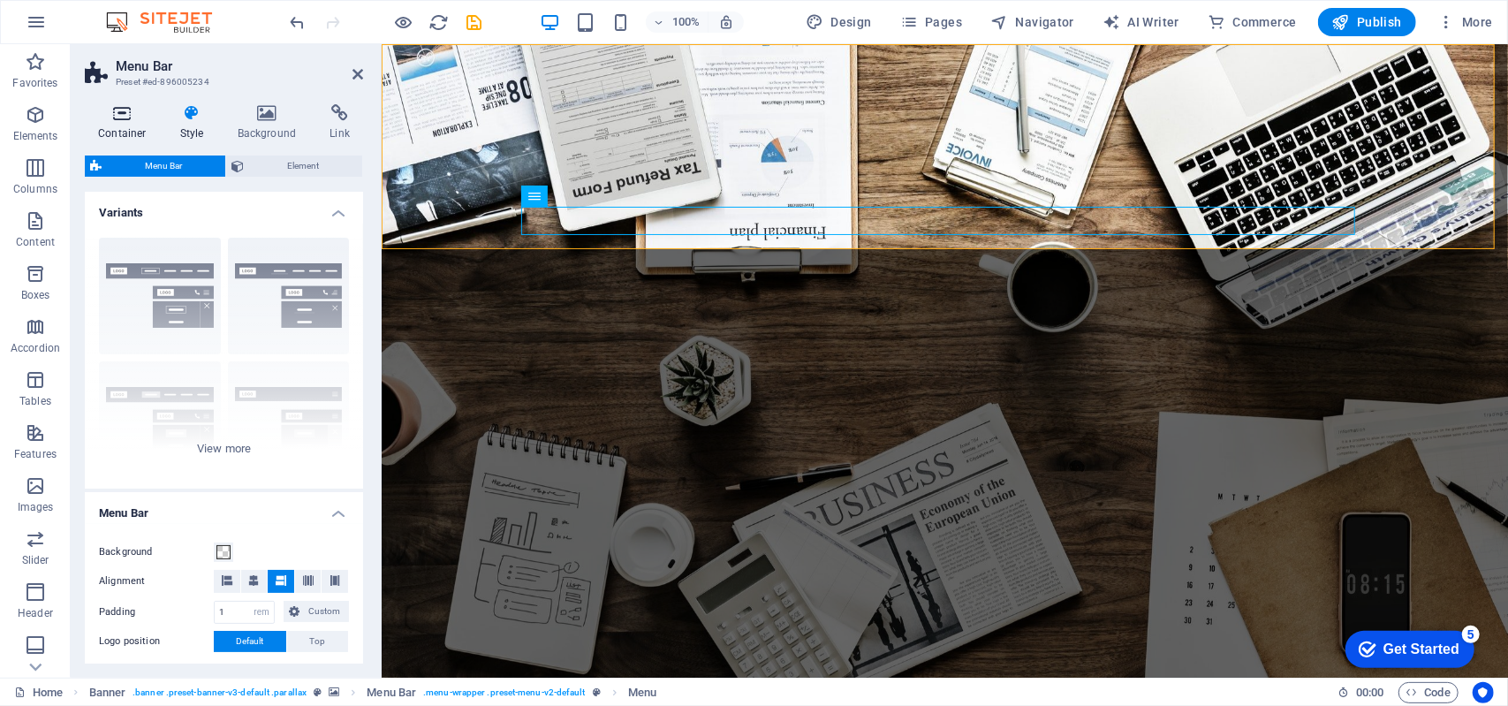
click at [124, 115] on icon at bounding box center [122, 113] width 75 height 18
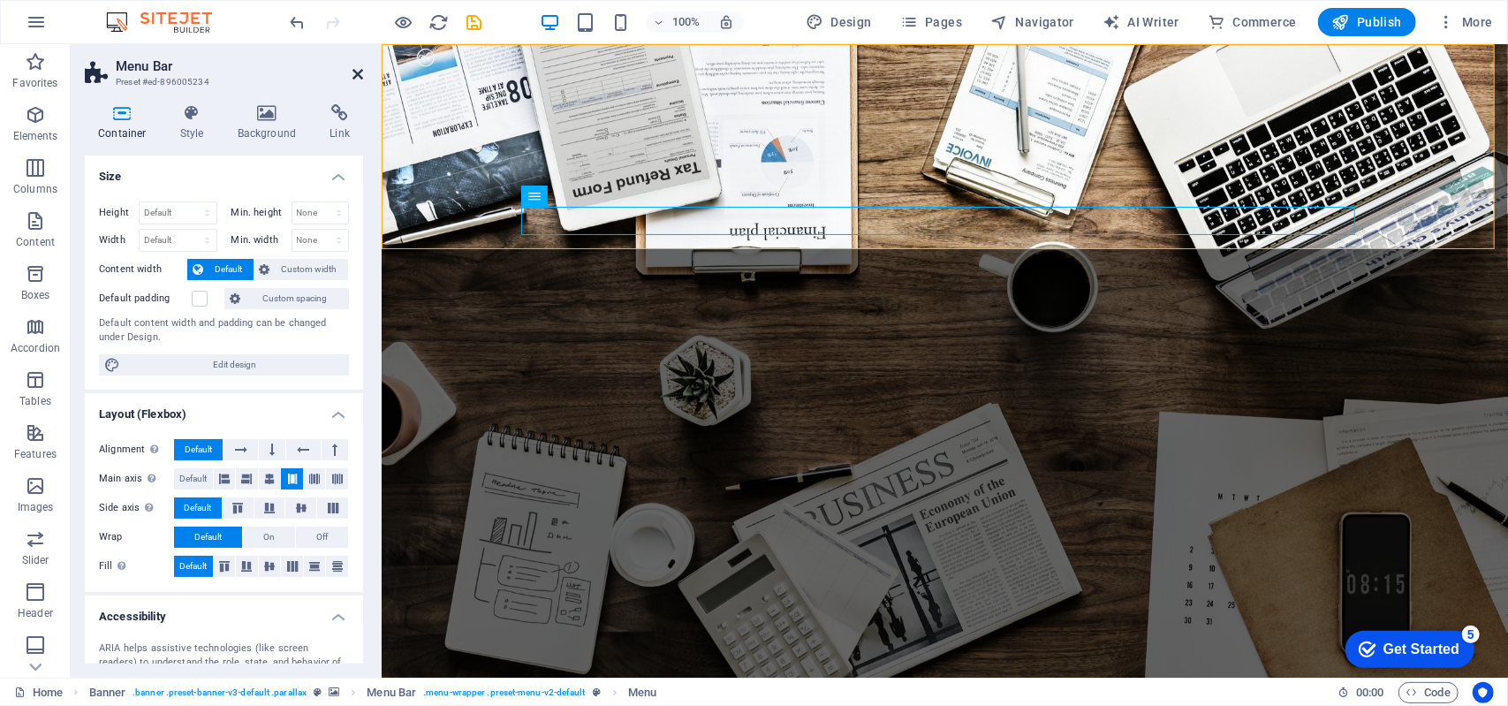
click at [362, 78] on icon at bounding box center [357, 74] width 11 height 14
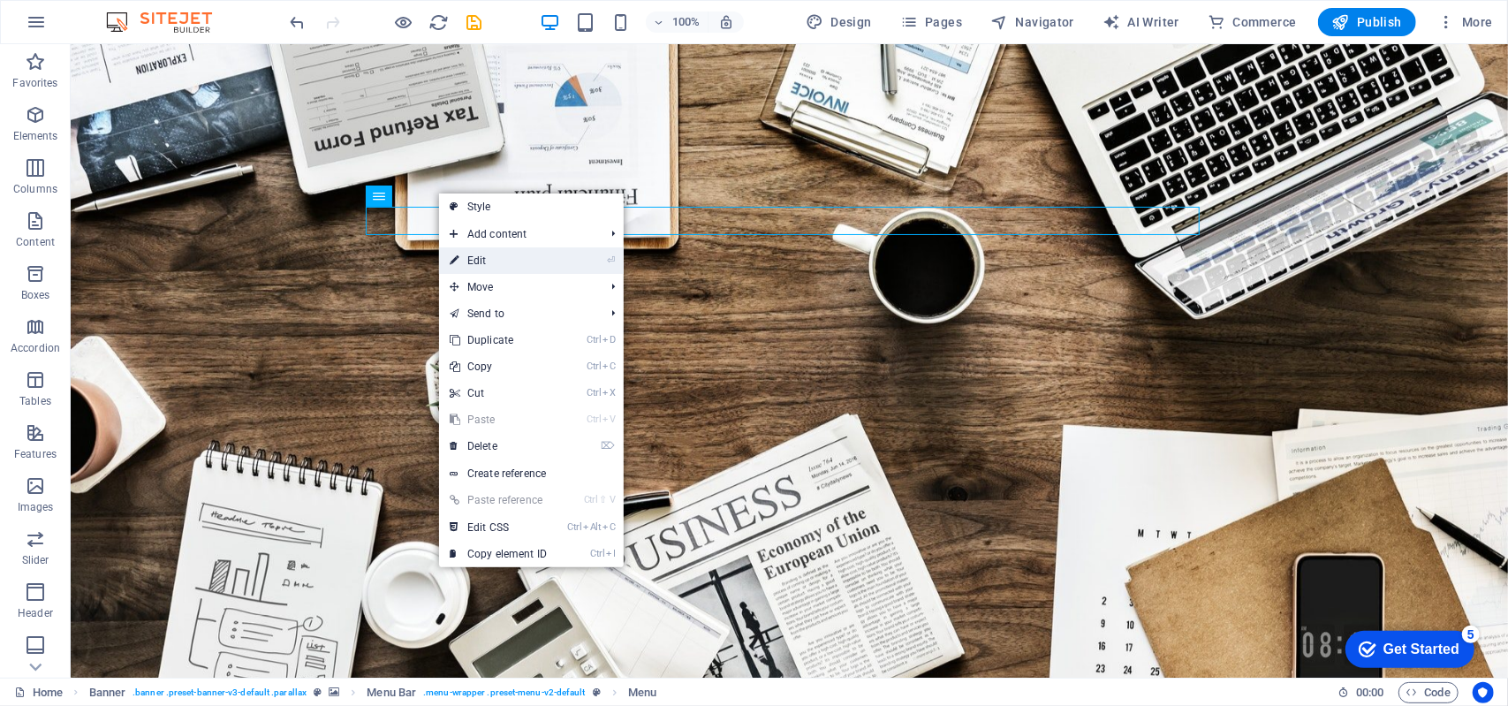
click at [508, 265] on link "⏎ Edit" at bounding box center [498, 260] width 118 height 27
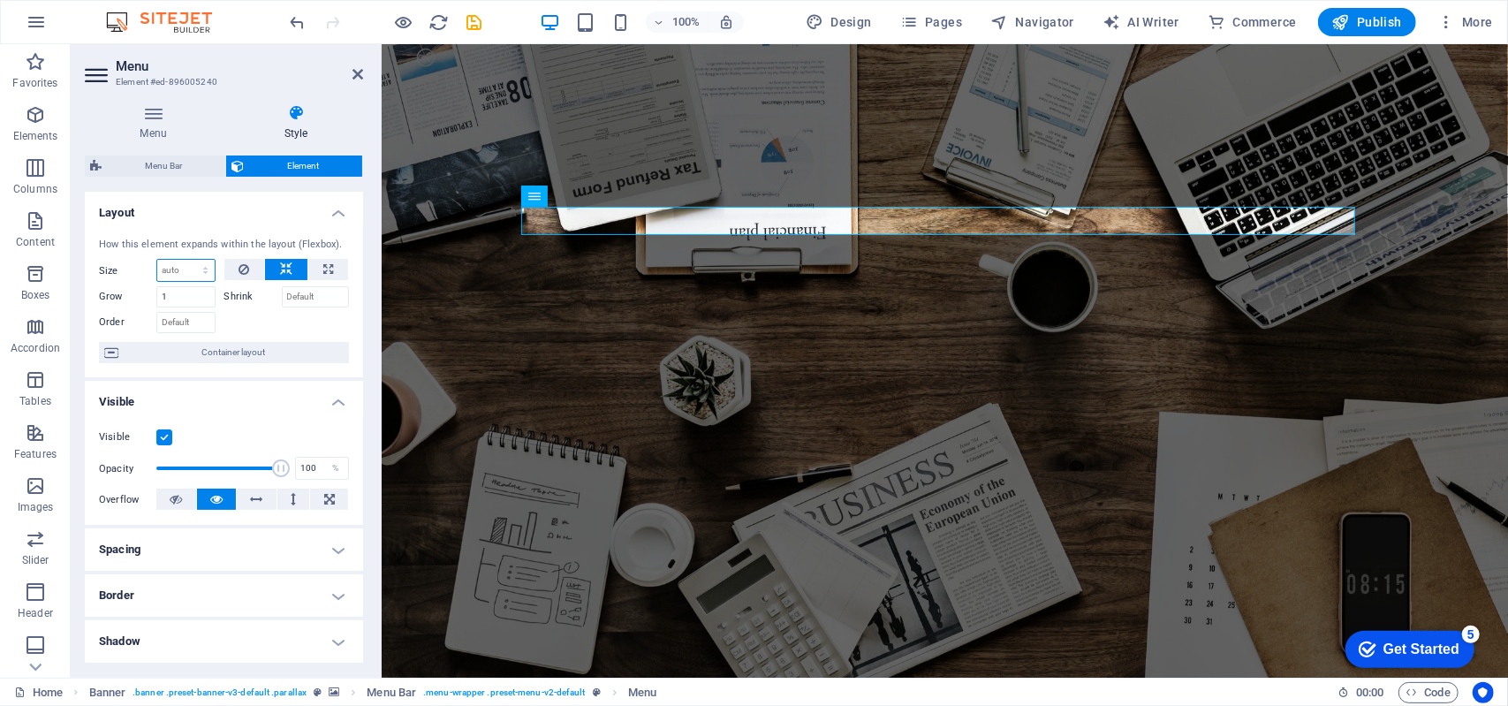
click at [205, 269] on select "Default auto px % 1/1 1/2 1/3 1/4 1/5 1/6 1/7 1/8 1/9 1/10" at bounding box center [185, 270] width 57 height 21
click at [207, 272] on select "Default auto px % 1/1 1/2 1/3 1/4 1/5 1/6 1/7 1/8 1/9 1/10" at bounding box center [185, 270] width 57 height 21
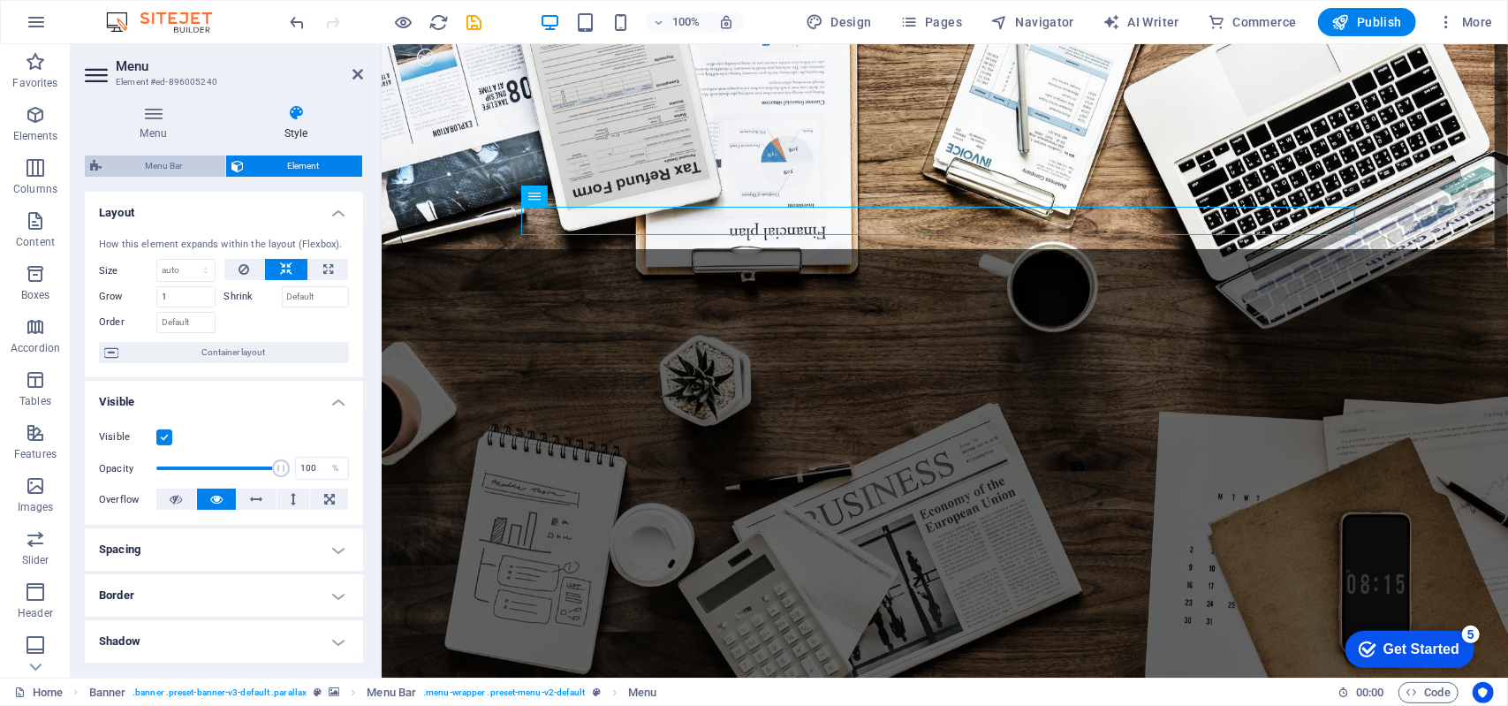
click at [159, 165] on span "Menu Bar" at bounding box center [163, 165] width 113 height 21
select select "rem"
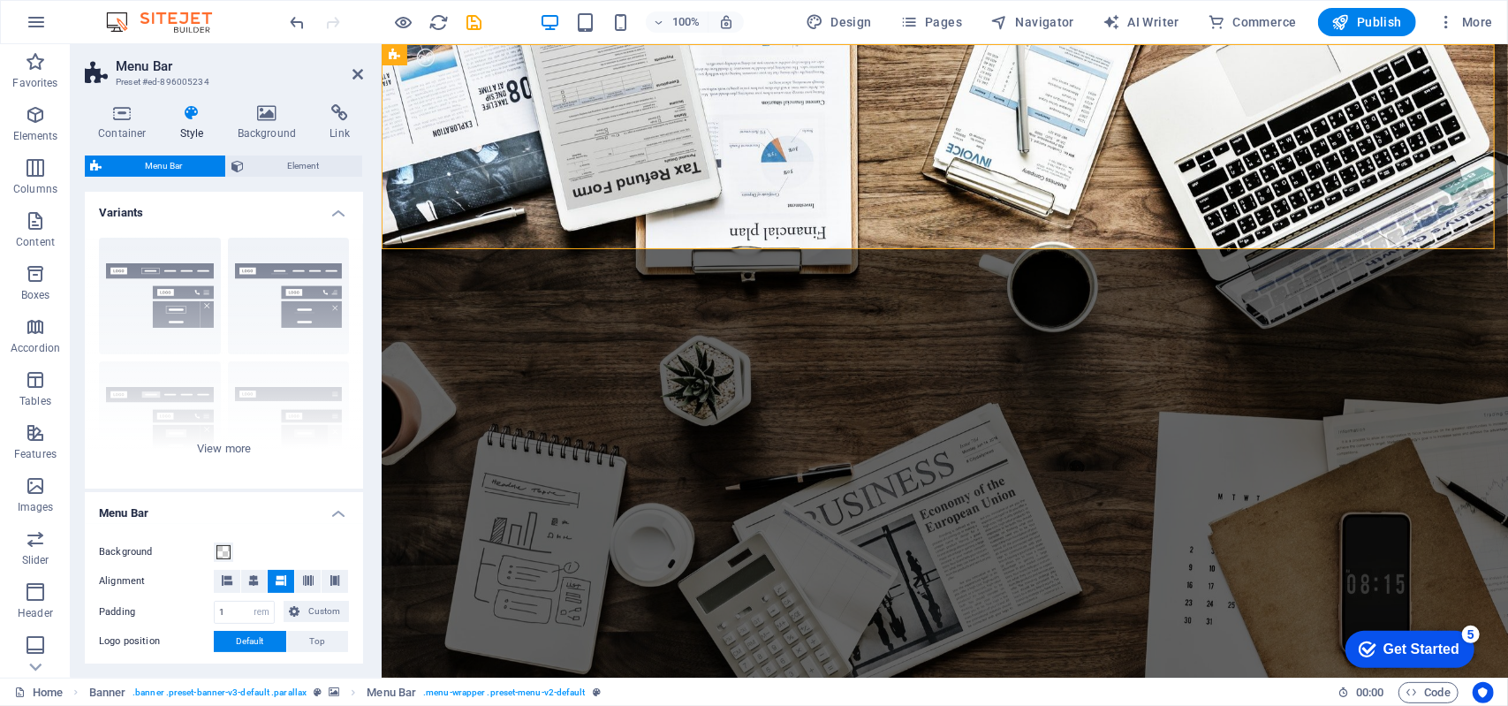
click at [272, 152] on div "Container Style Background Link Size Height Default px rem % vh vw Min. height …" at bounding box center [224, 383] width 278 height 559
click at [276, 159] on span "Element" at bounding box center [303, 165] width 108 height 21
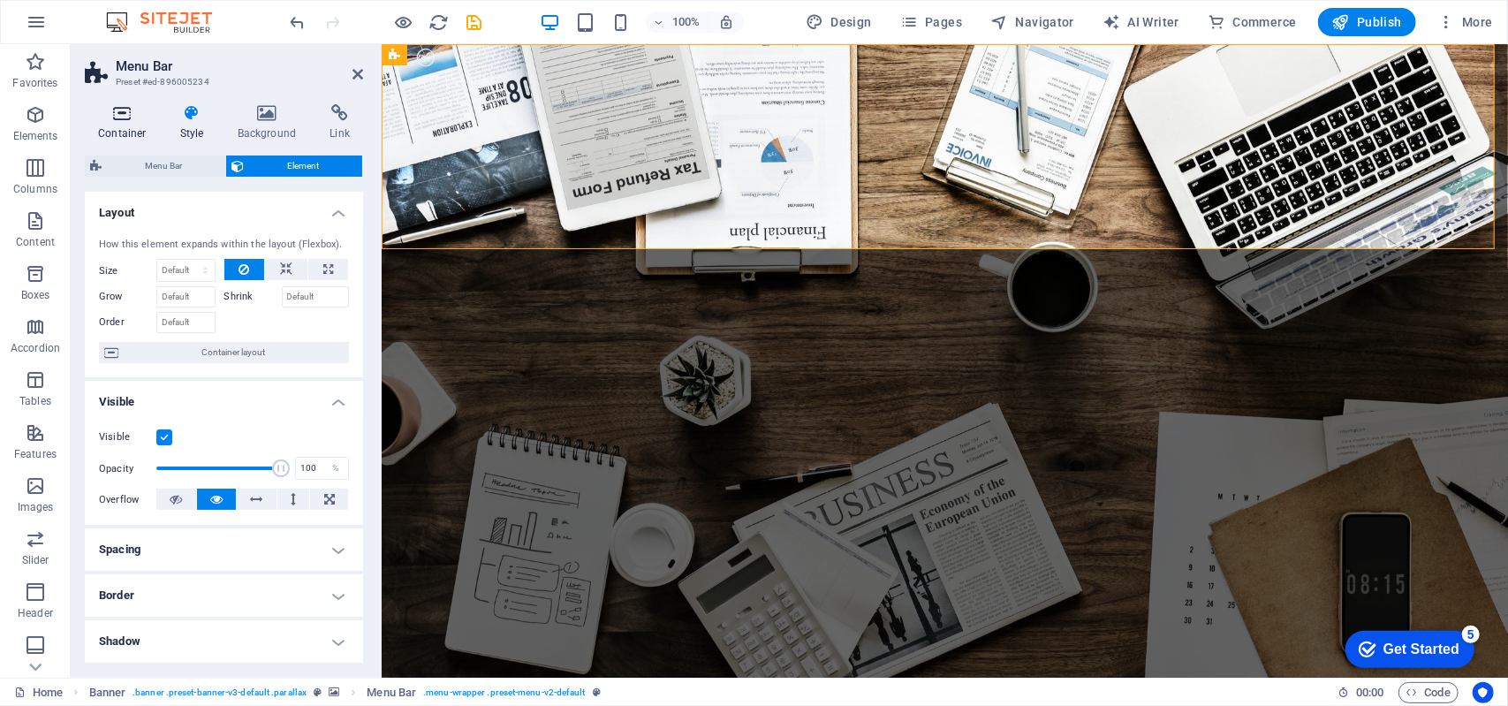
click at [129, 128] on h4 "Container" at bounding box center [126, 122] width 82 height 37
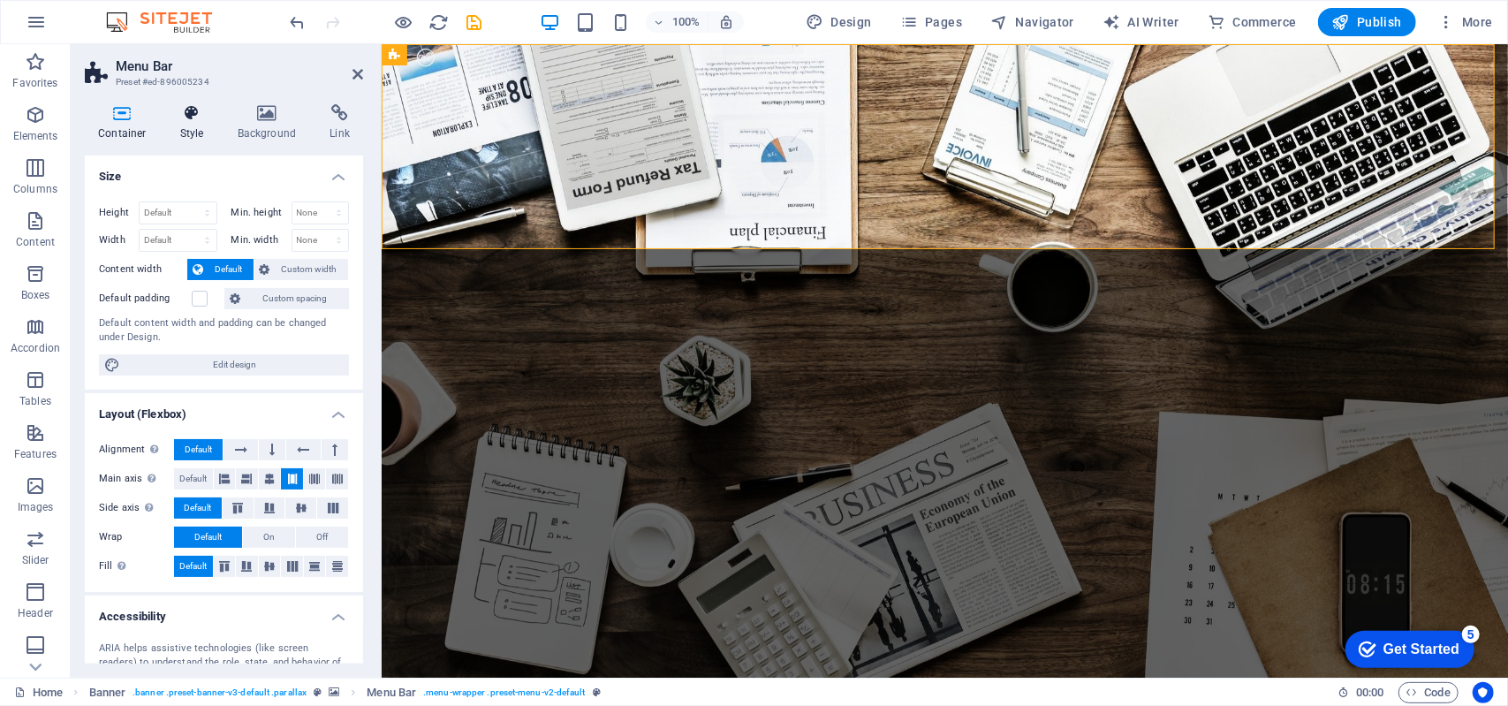
click at [180, 124] on h4 "Style" at bounding box center [195, 122] width 57 height 37
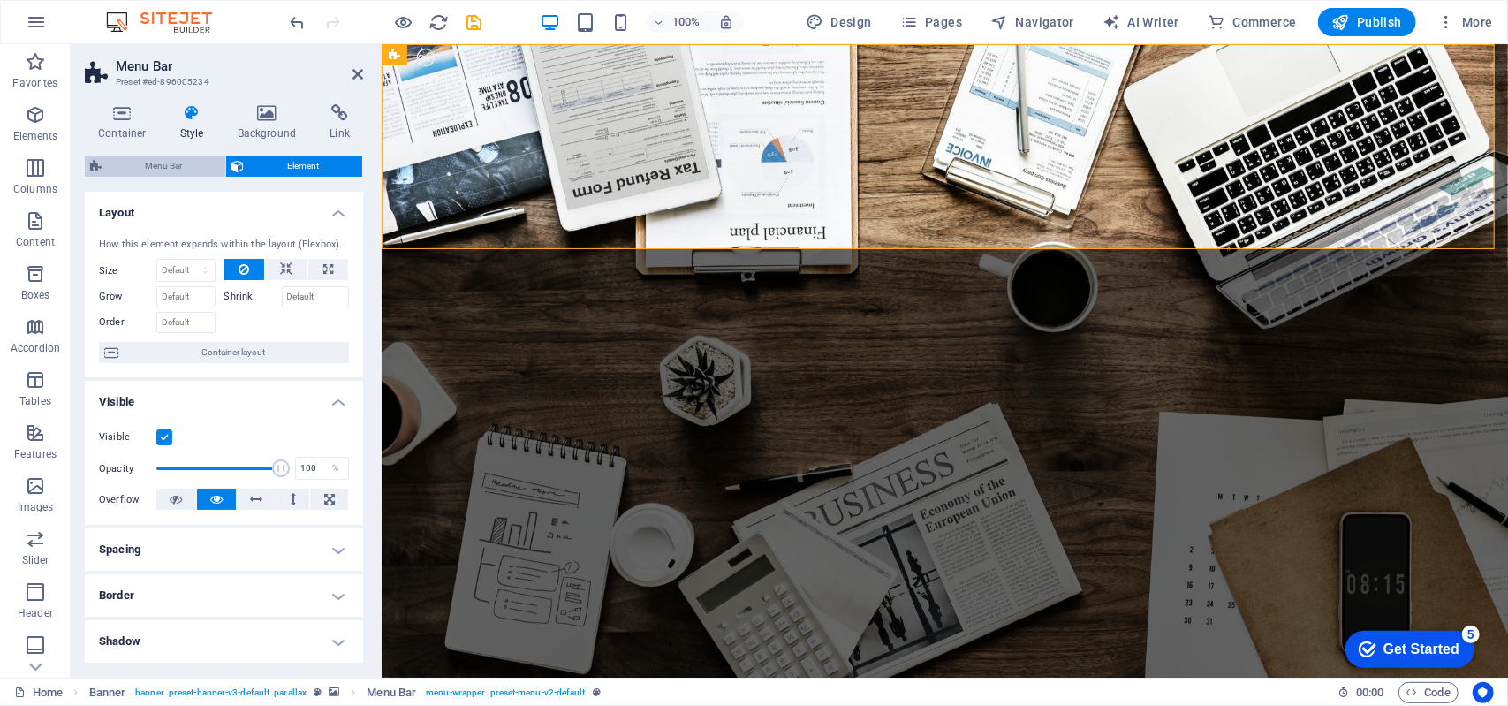
click at [173, 169] on span "Menu Bar" at bounding box center [163, 165] width 113 height 21
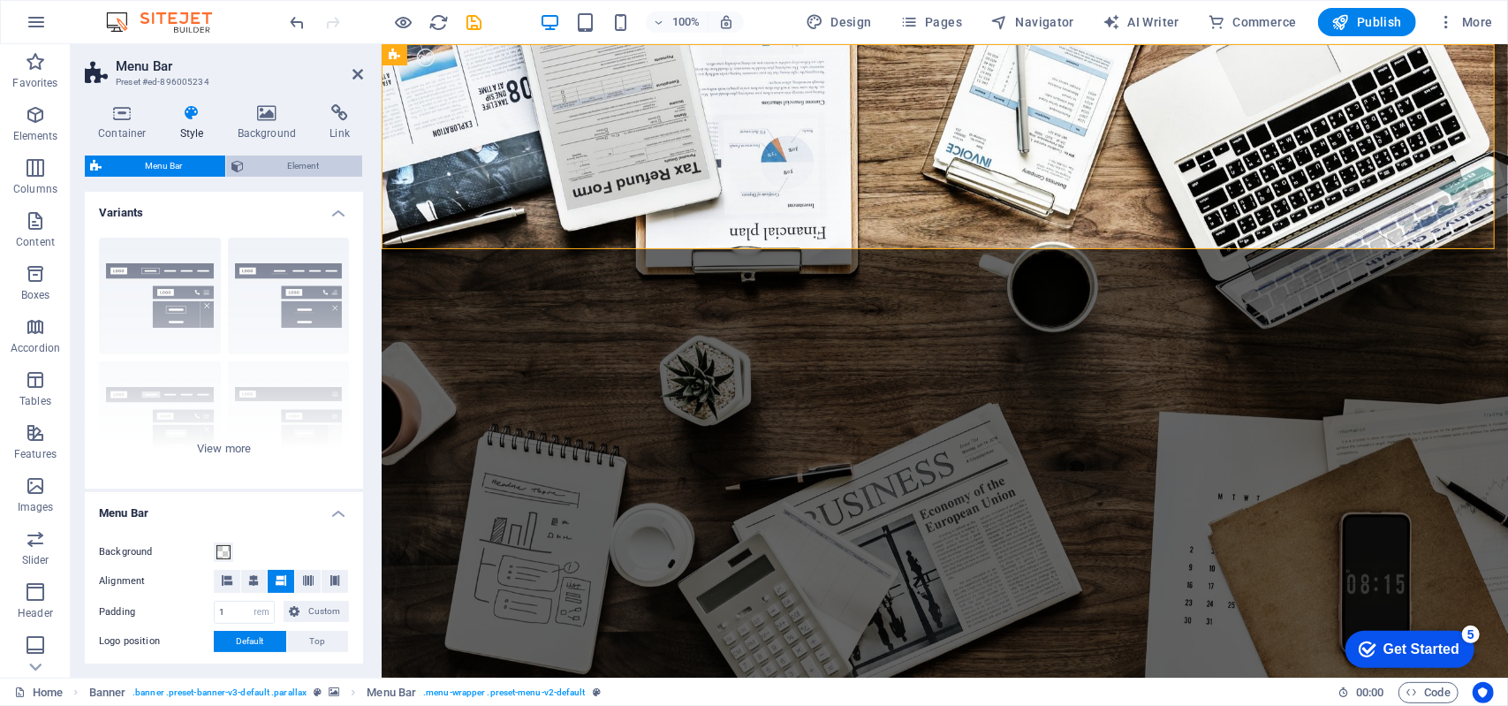
click at [288, 167] on span "Element" at bounding box center [303, 165] width 108 height 21
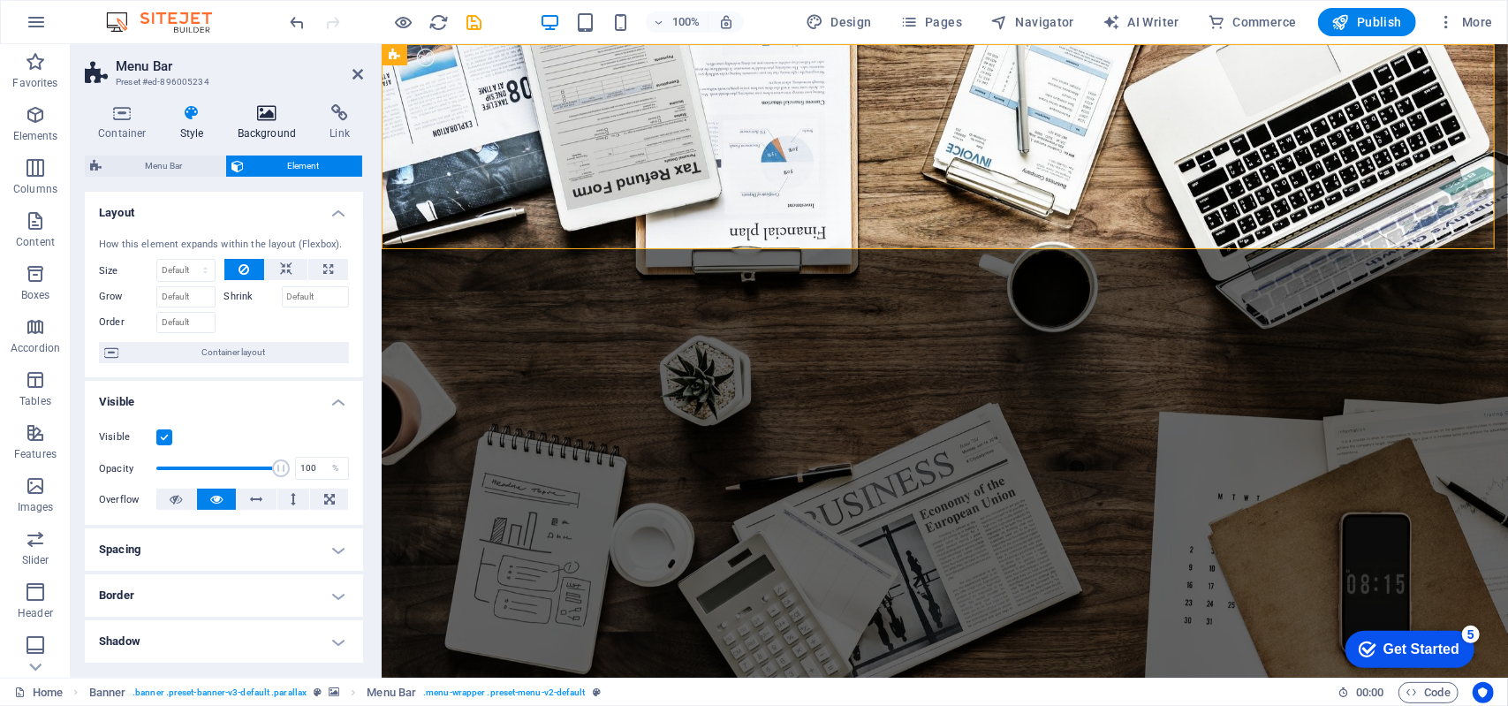
click at [284, 123] on h4 "Background" at bounding box center [270, 122] width 93 height 37
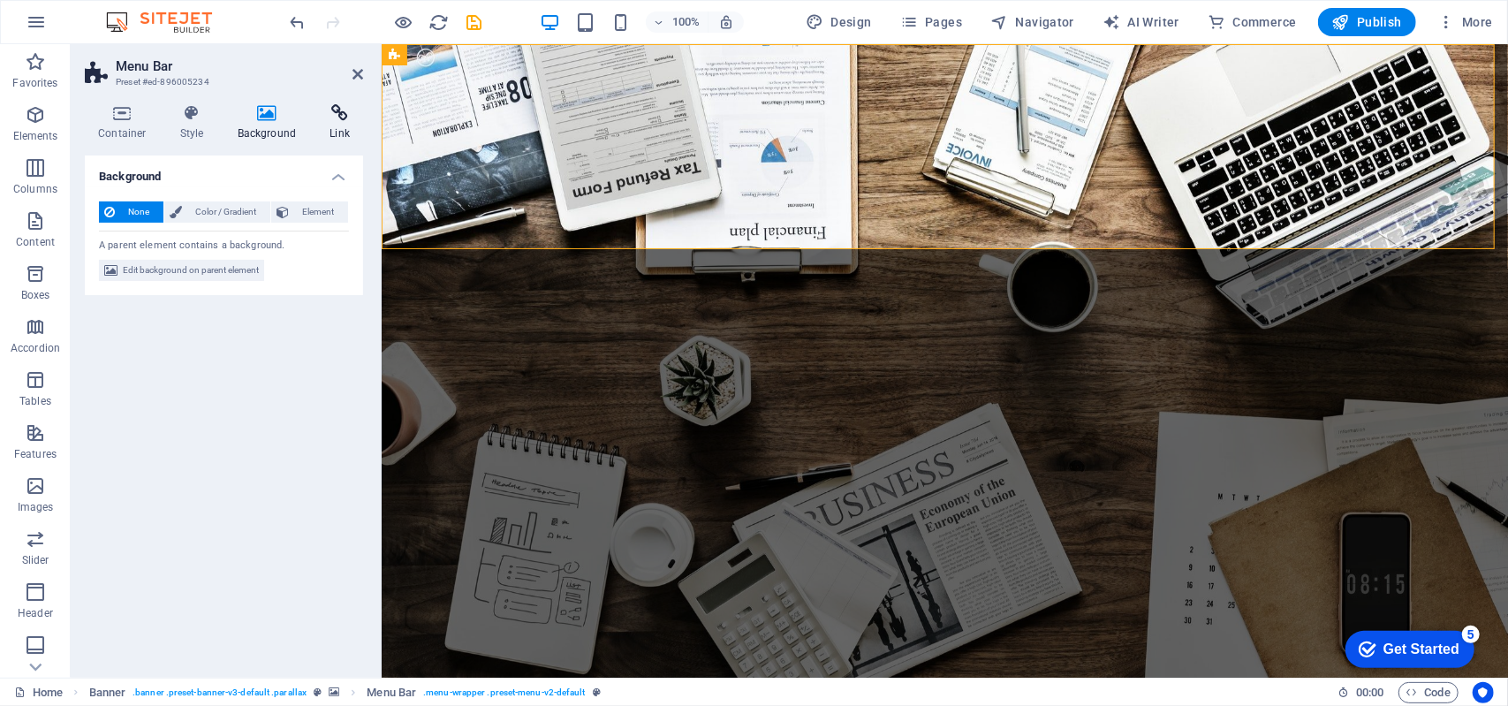
click at [330, 130] on h4 "Link" at bounding box center [339, 122] width 47 height 37
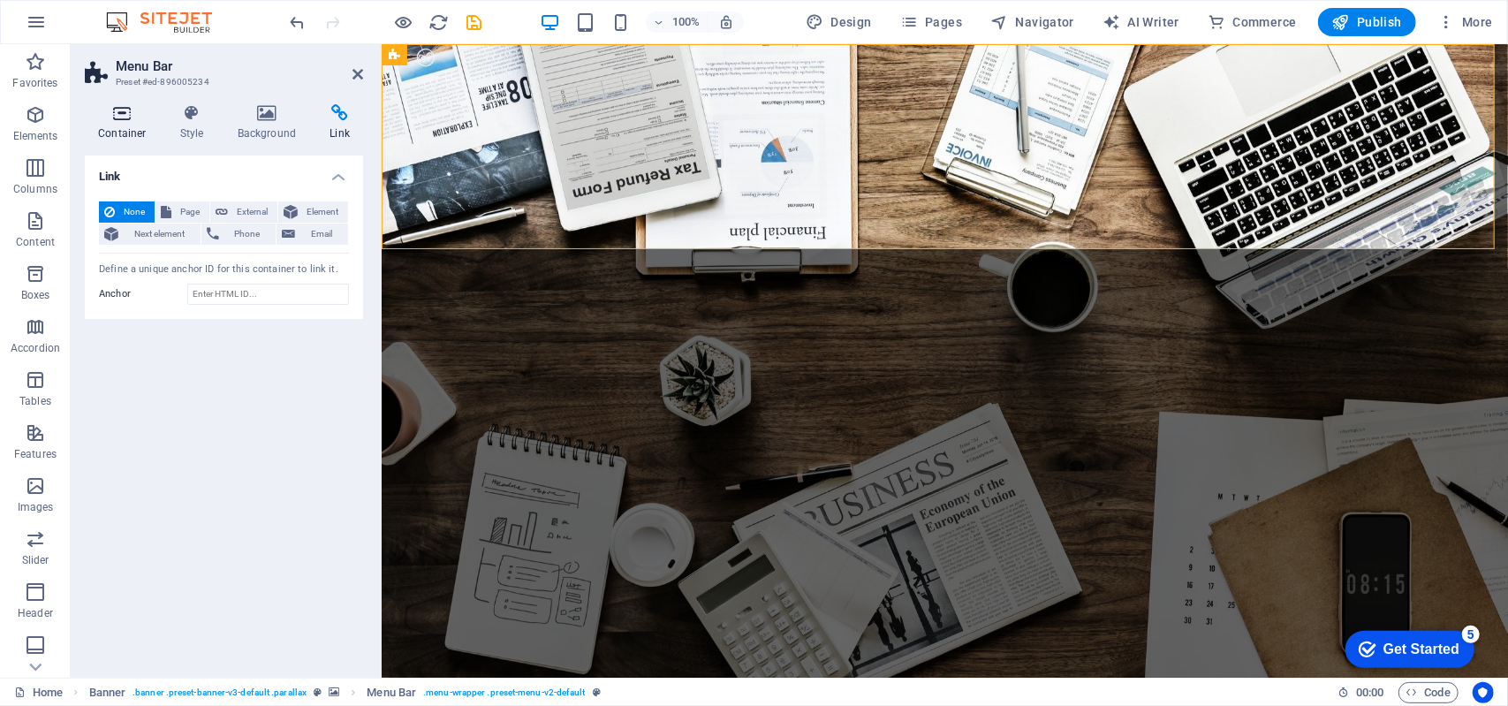
click at [125, 125] on h4 "Container" at bounding box center [126, 122] width 82 height 37
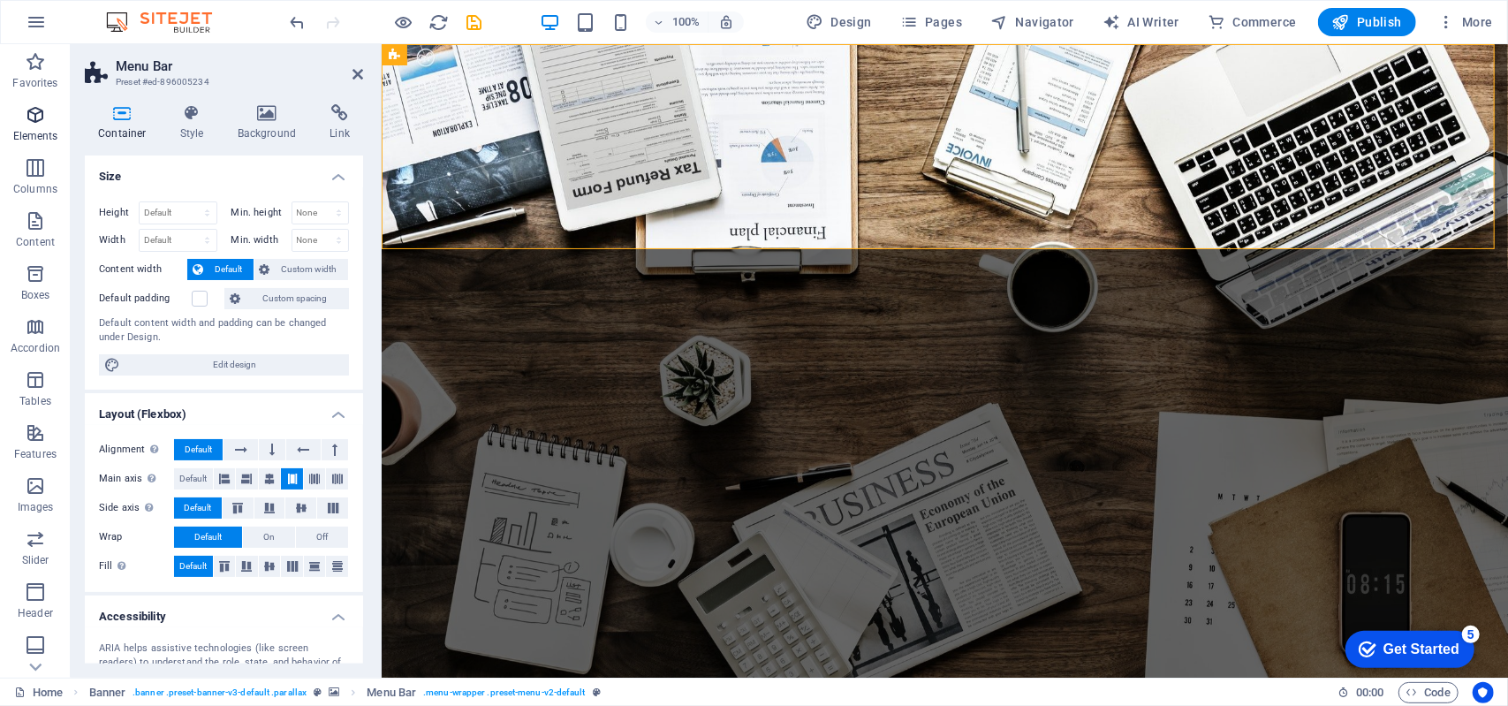
click at [39, 118] on icon "button" at bounding box center [35, 114] width 21 height 21
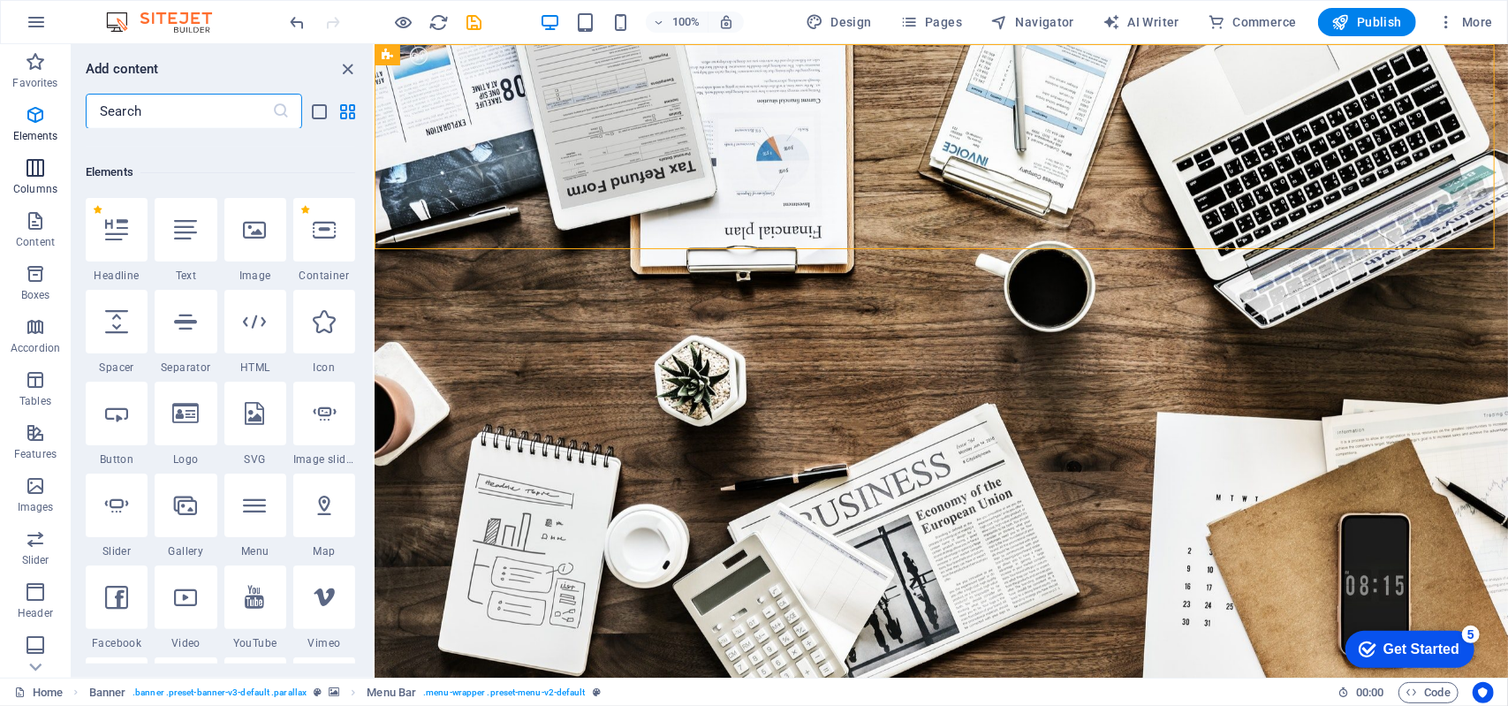
scroll to position [188, 0]
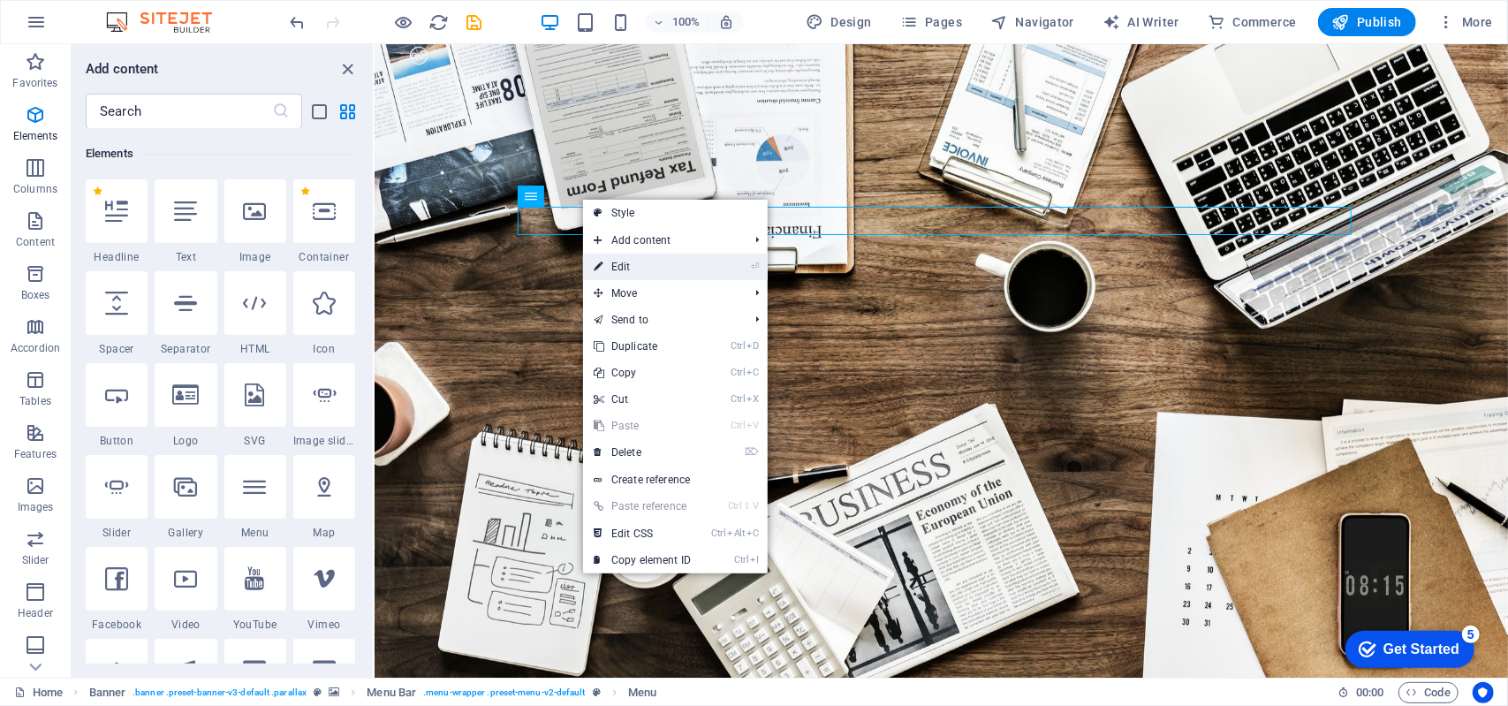
drag, startPoint x: 643, startPoint y: 261, endPoint x: 261, endPoint y: 216, distance: 385.1
click at [642, 261] on link "⏎ Edit" at bounding box center [642, 267] width 118 height 27
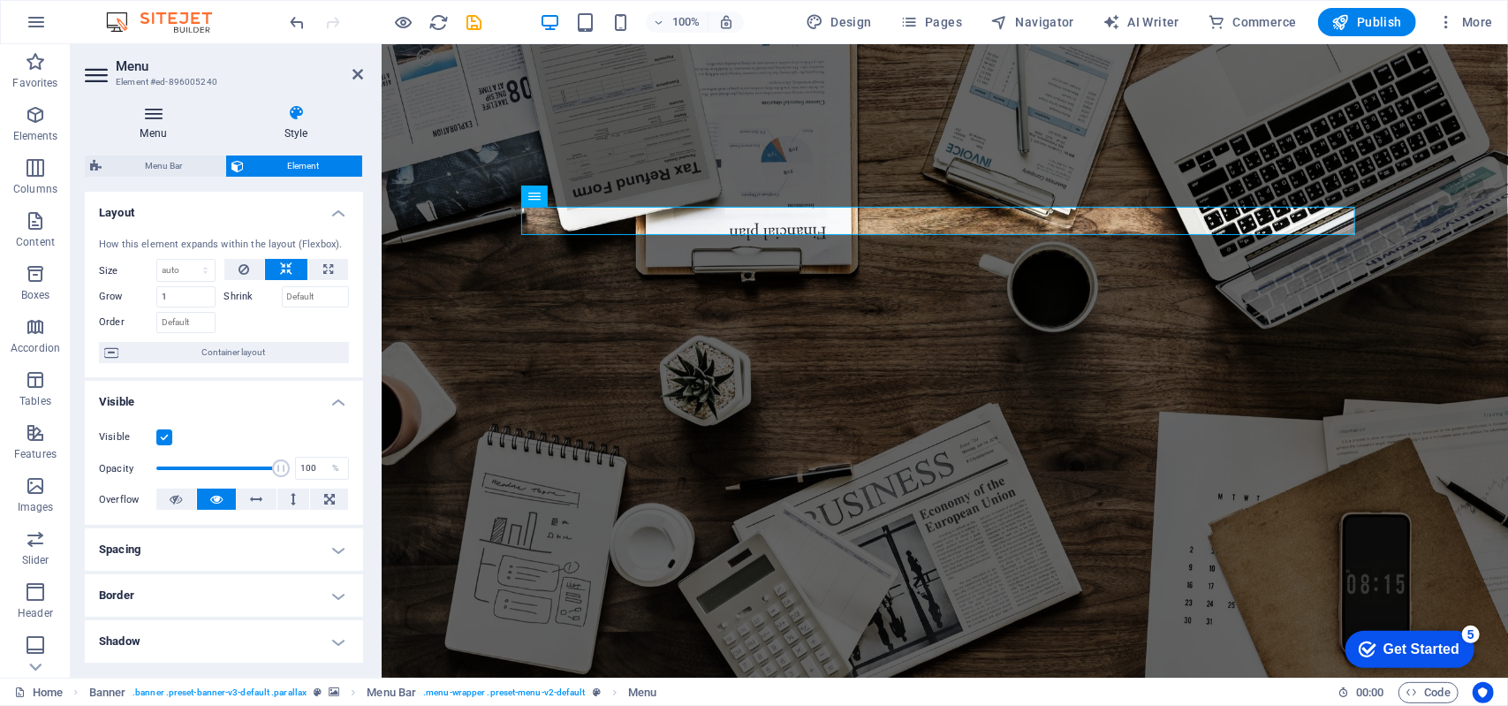
click at [157, 123] on h4 "Menu" at bounding box center [157, 122] width 144 height 37
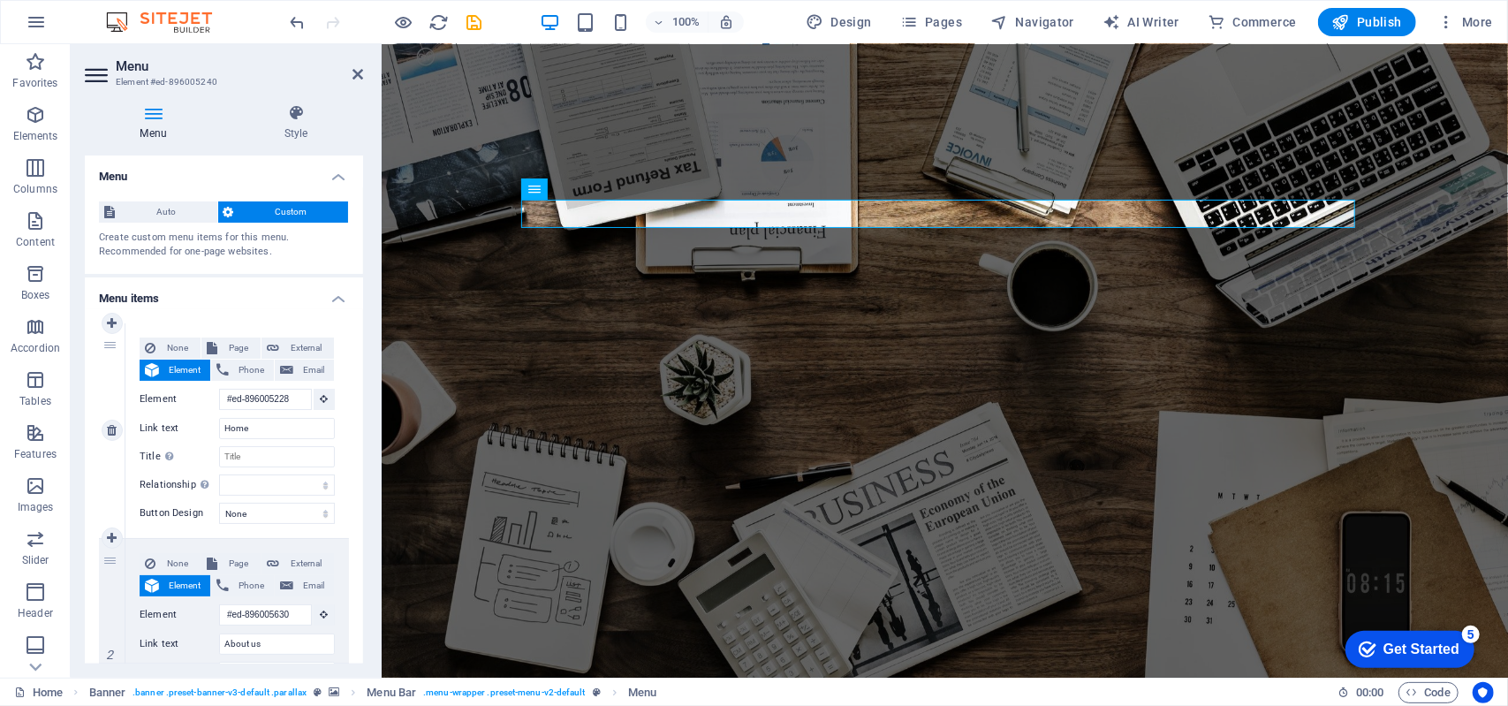
scroll to position [0, 0]
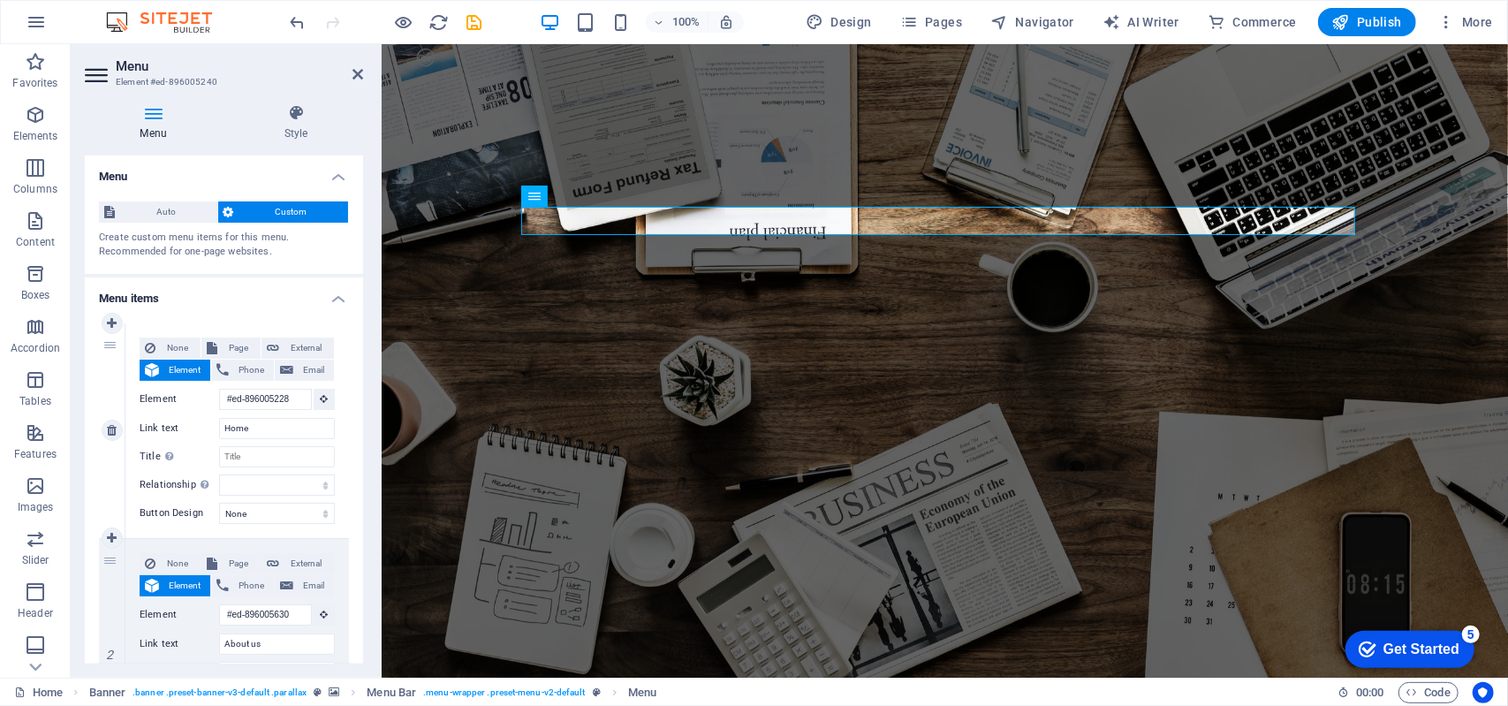
click at [110, 345] on div "1" at bounding box center [112, 430] width 27 height 215
select select
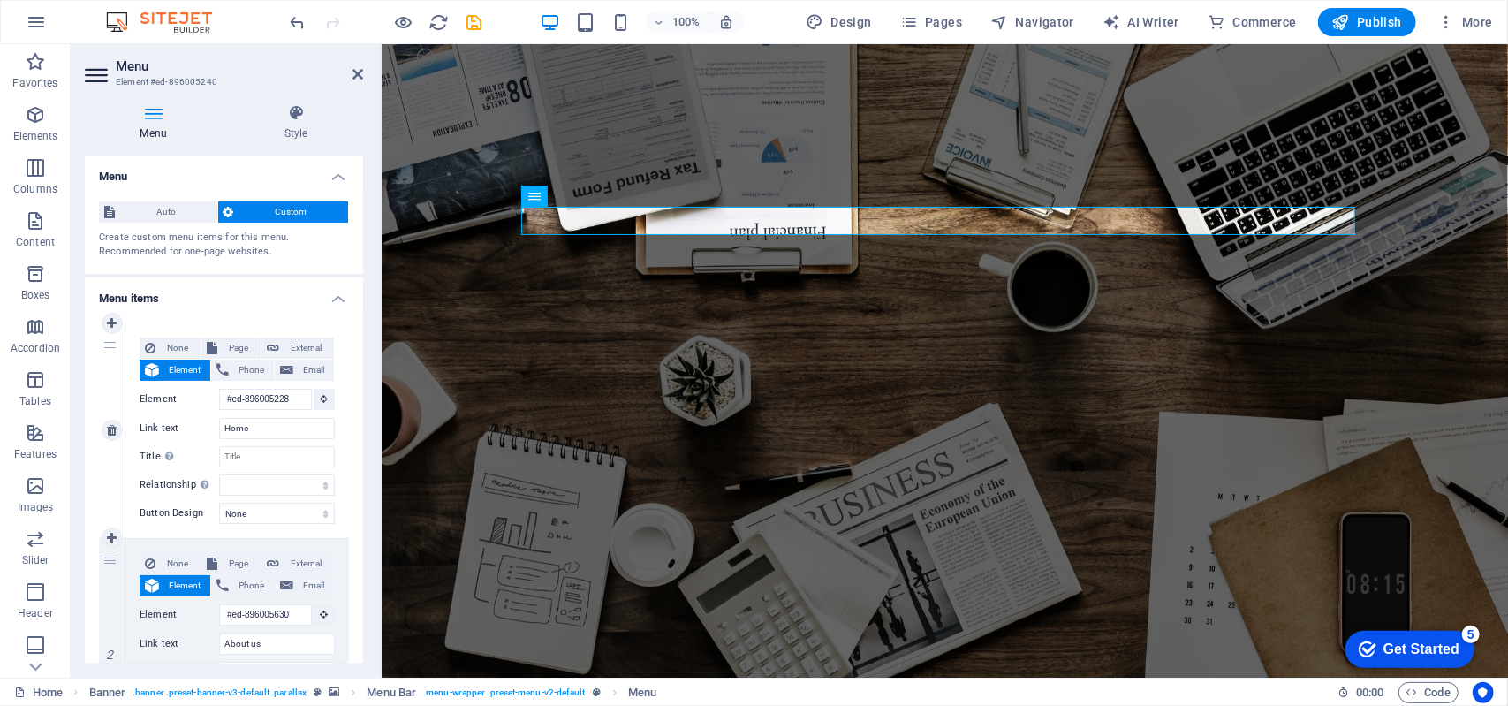
select select
click at [110, 352] on div "1" at bounding box center [112, 430] width 27 height 215
select select
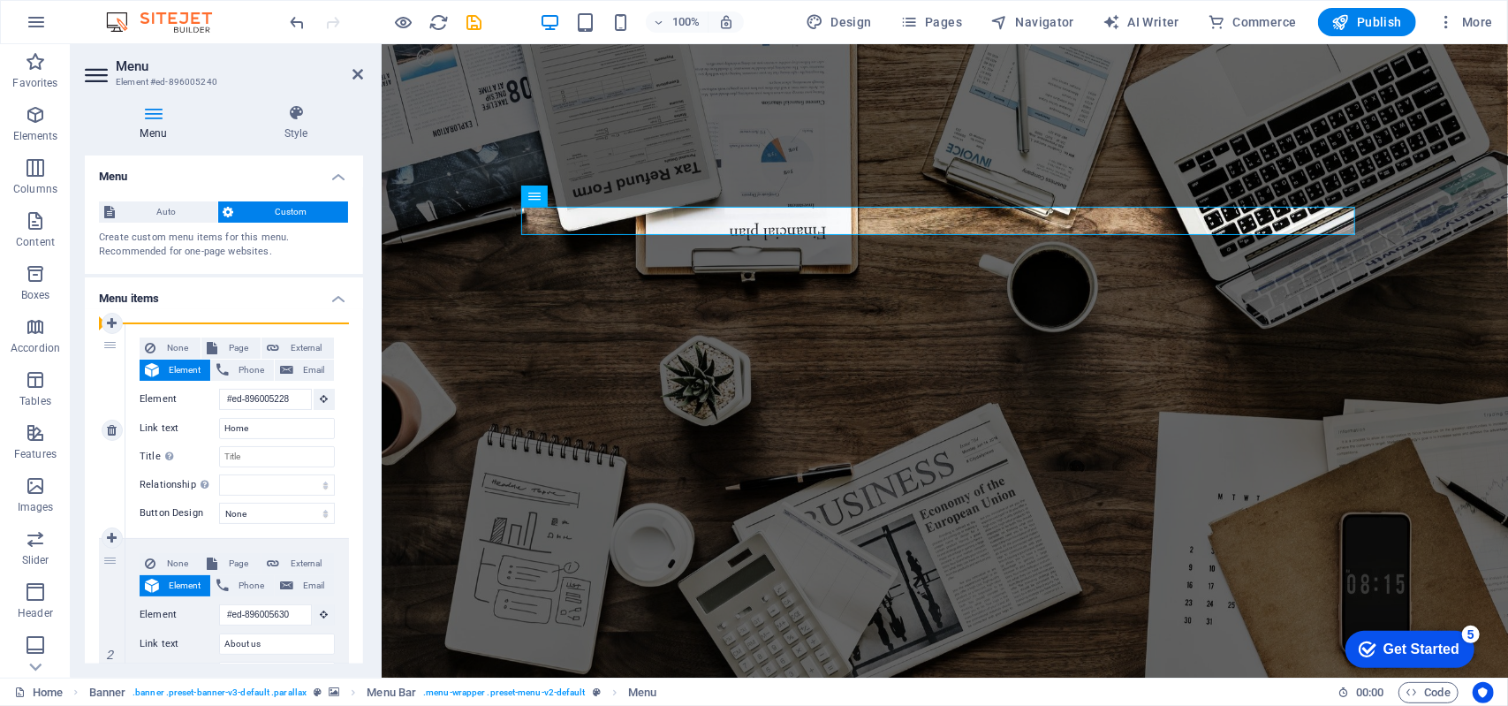
select select
click at [256, 375] on span "Phone" at bounding box center [251, 370] width 34 height 21
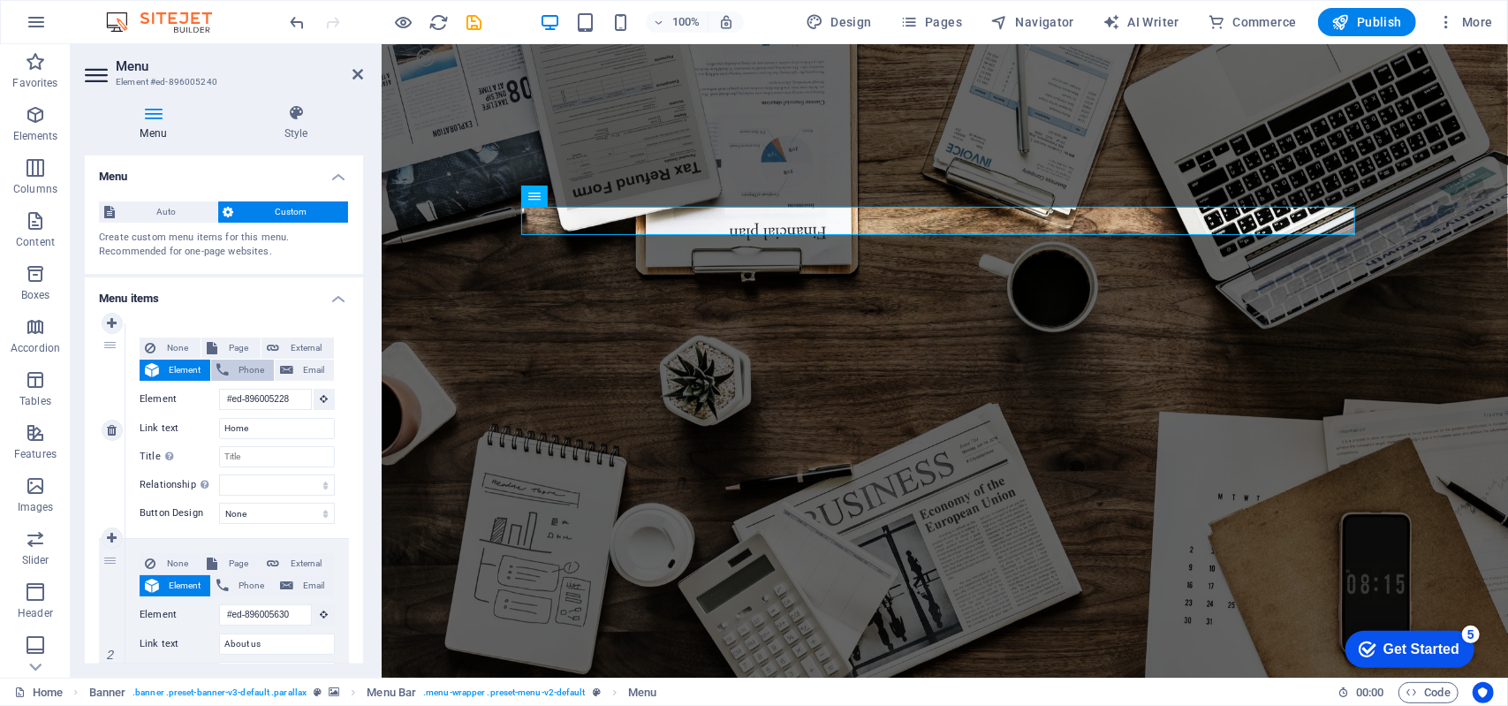
select select
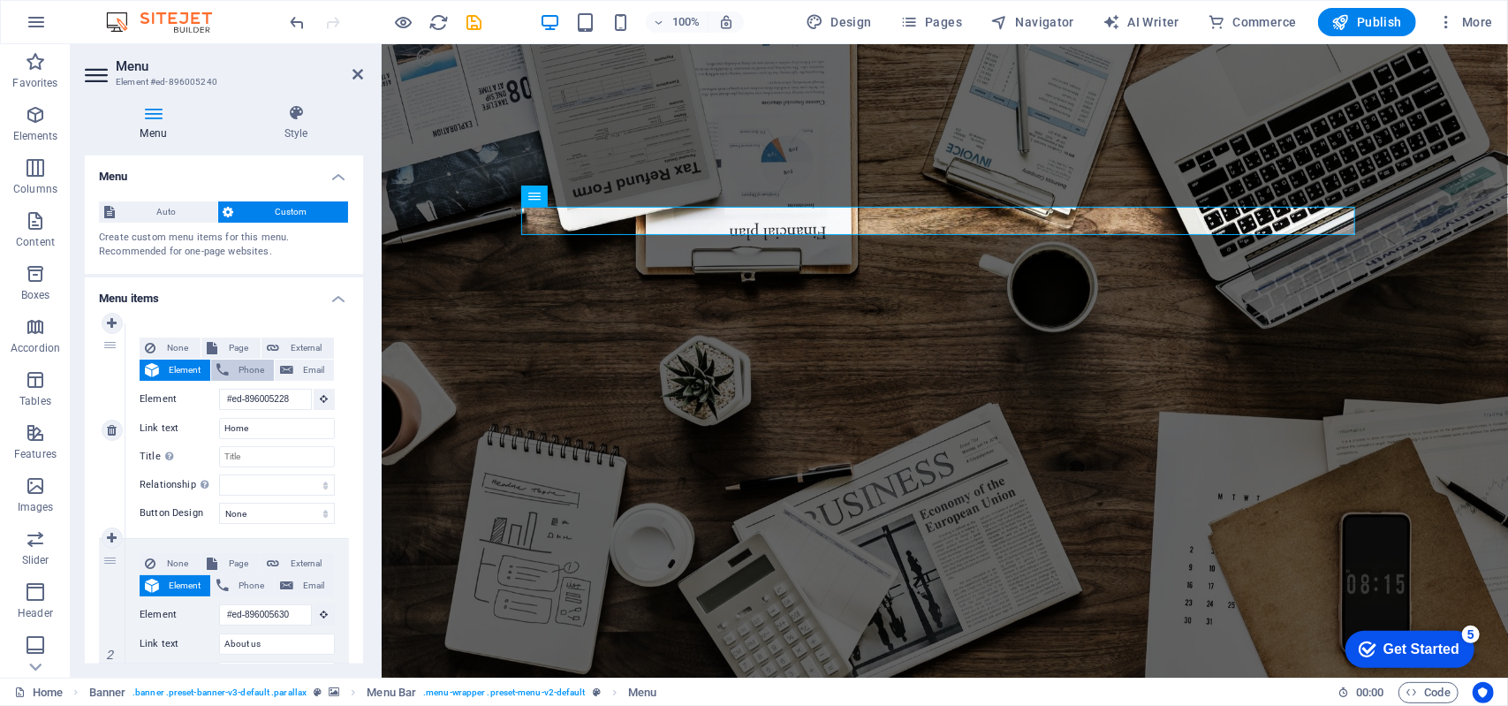
select select
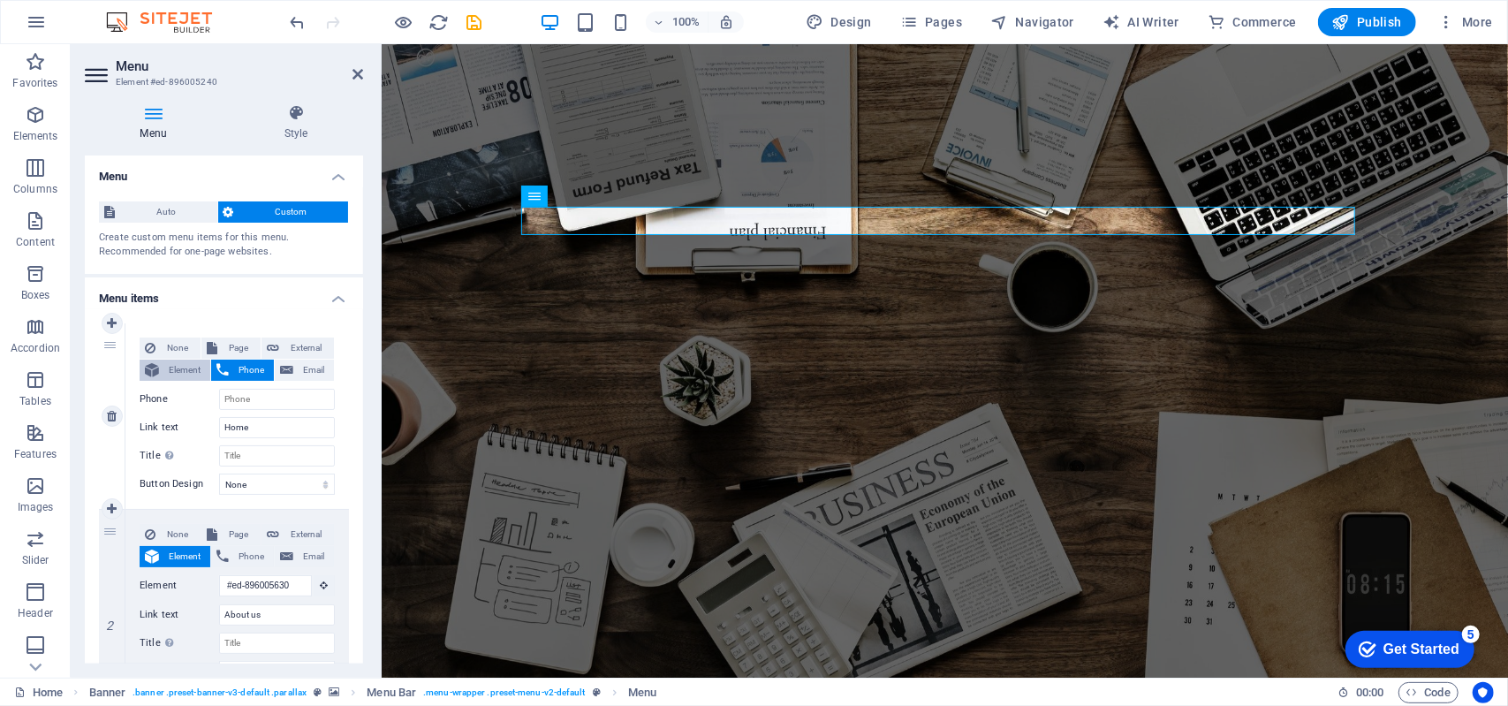
click at [178, 367] on span "Element" at bounding box center [184, 370] width 41 height 21
select select
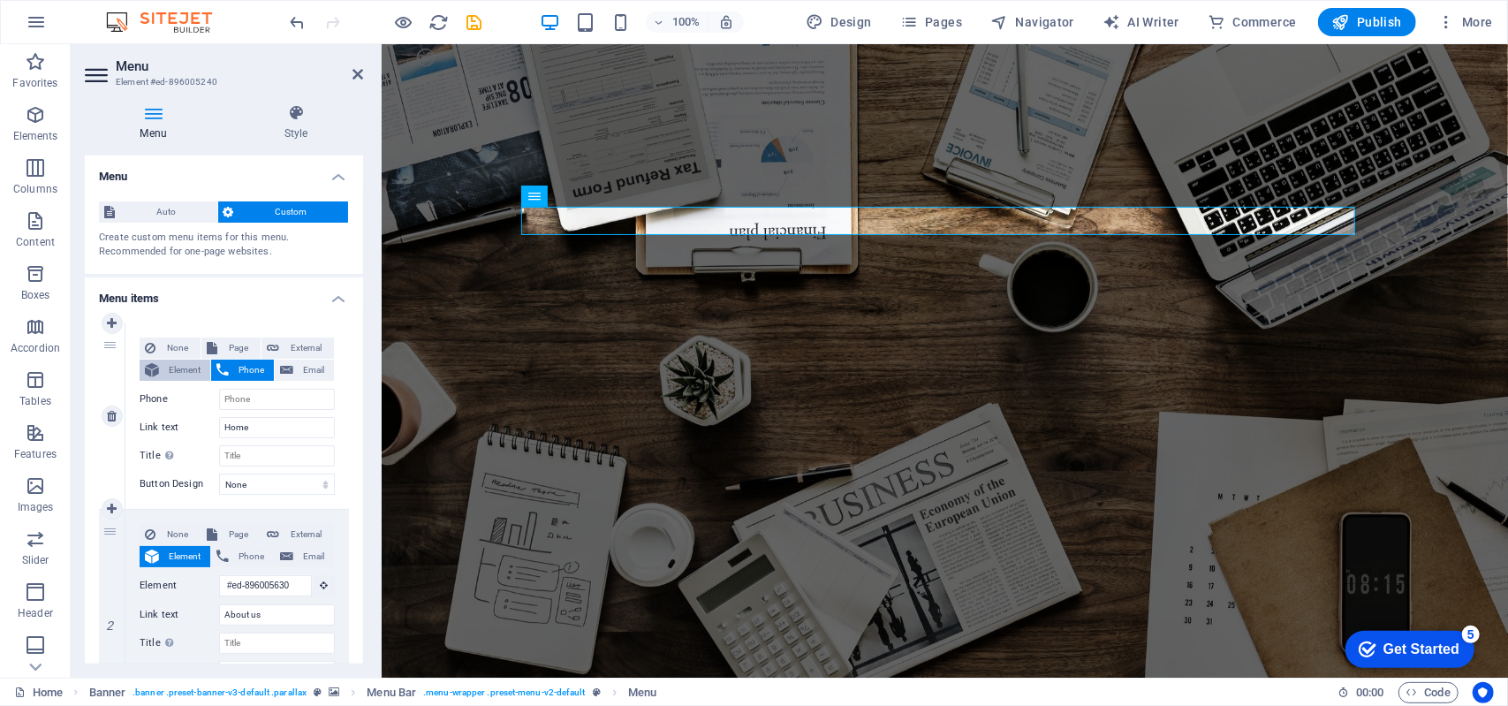
select select
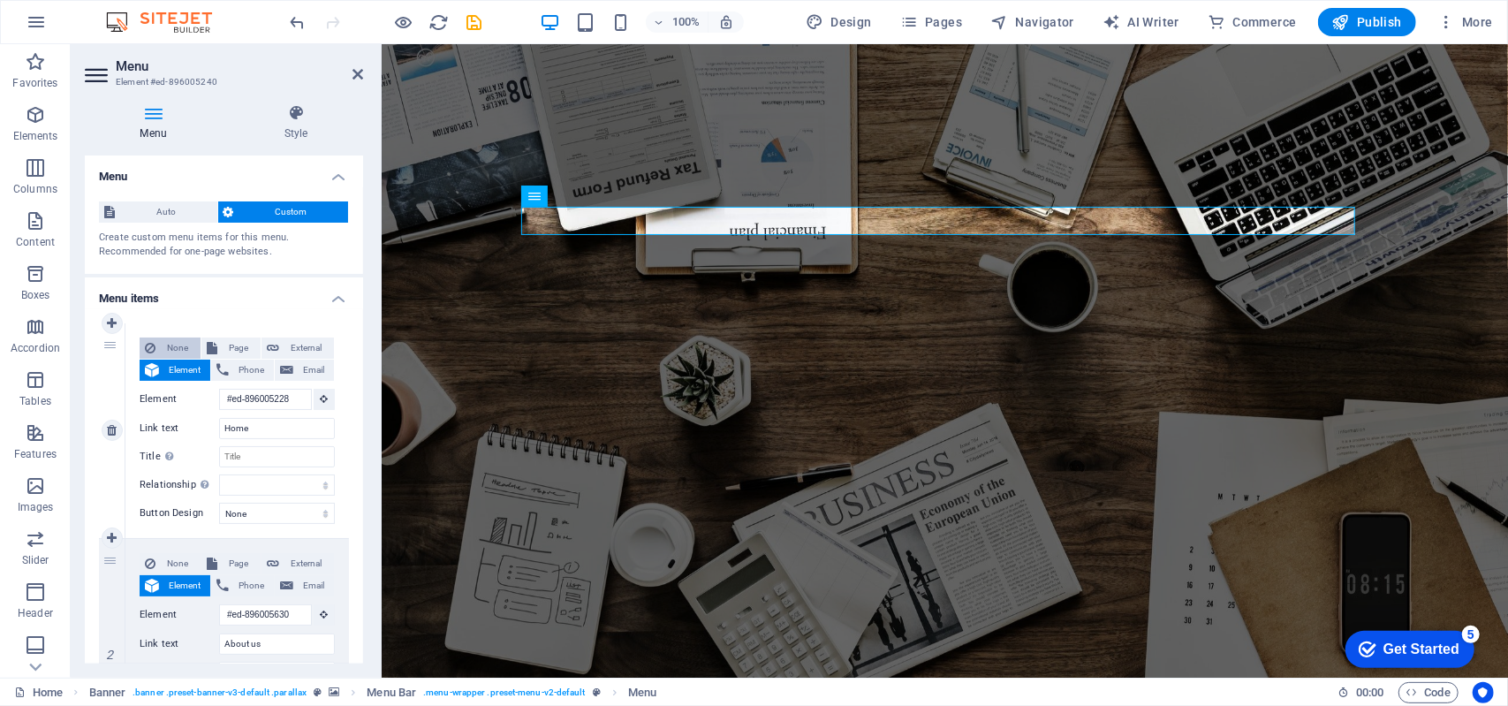
click at [177, 351] on span "None" at bounding box center [178, 347] width 34 height 21
select select
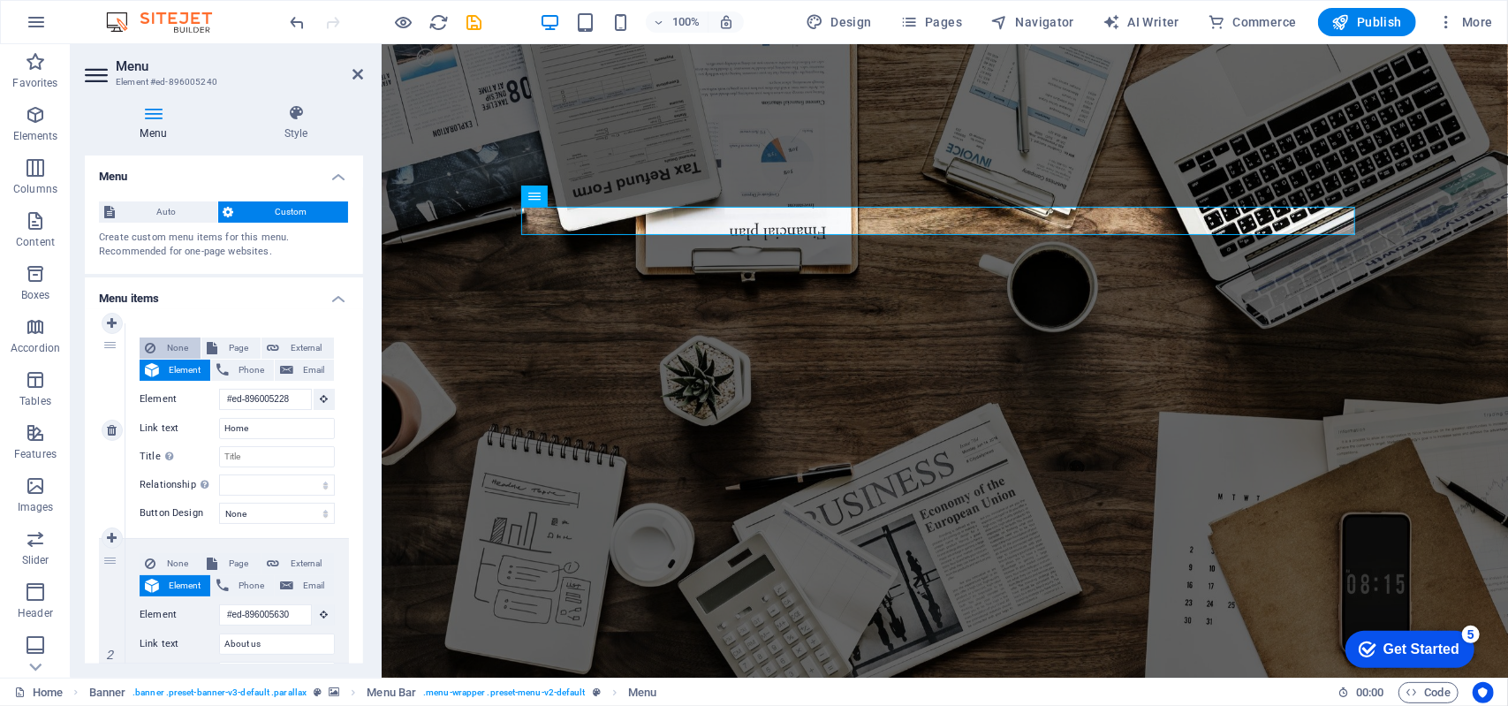
select select
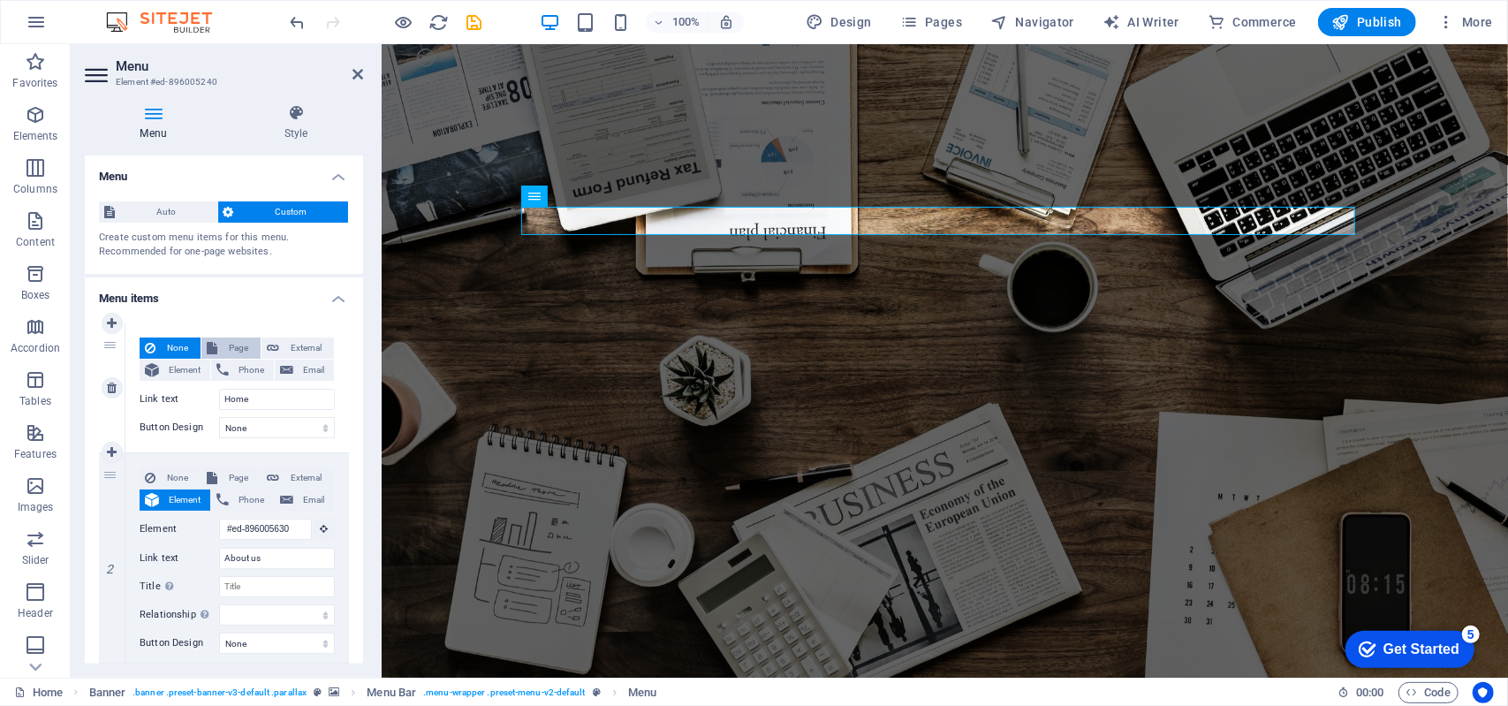
click at [239, 349] on span "Page" at bounding box center [239, 347] width 33 height 21
select select
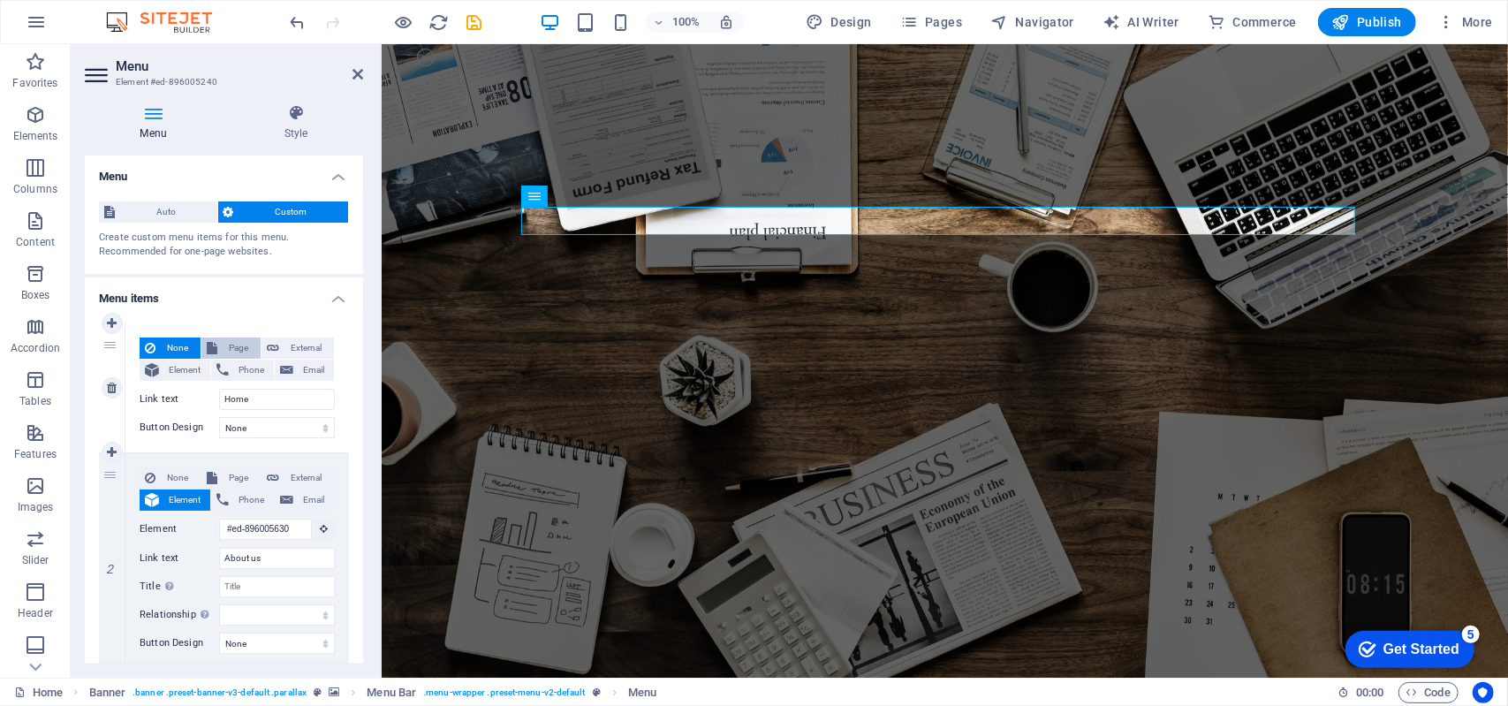
select select
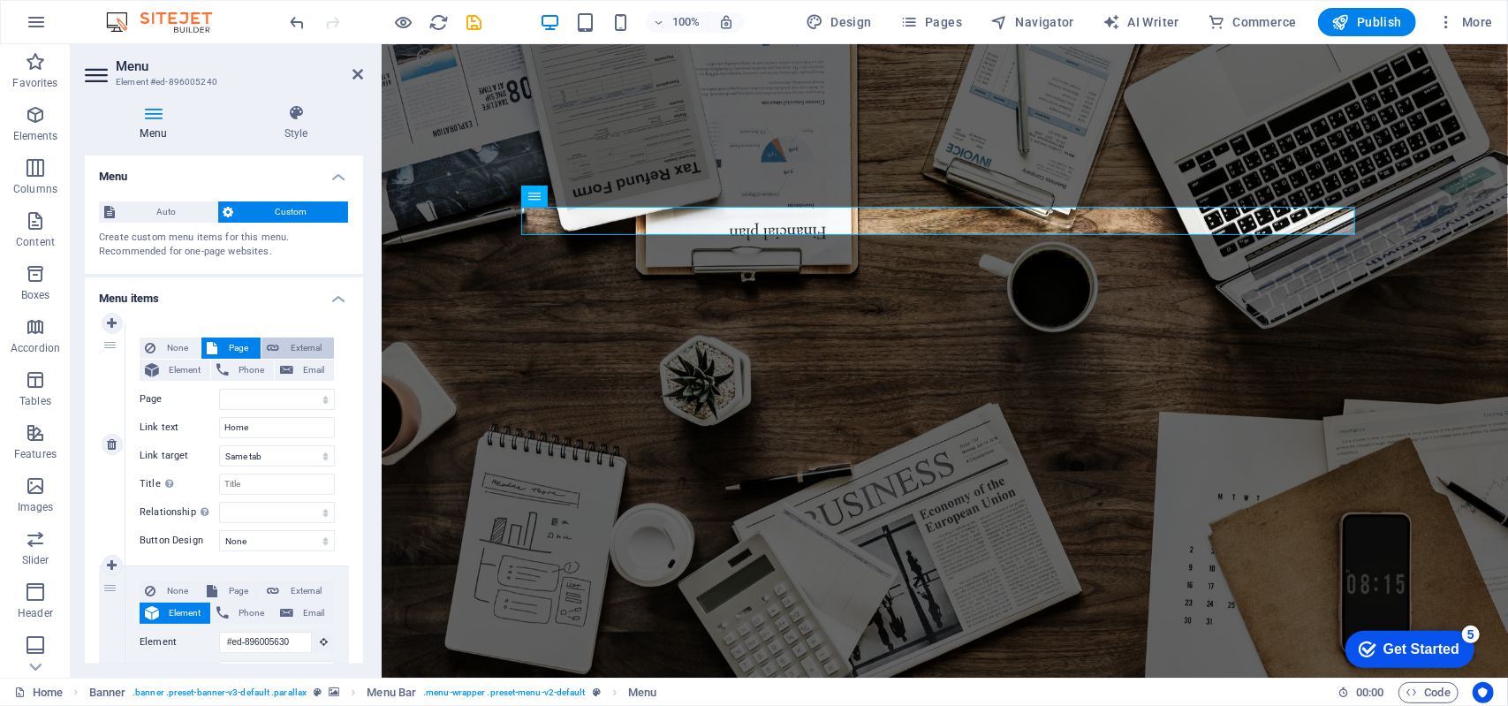
click at [284, 351] on span "External" at bounding box center [306, 347] width 44 height 21
select select "blank"
select select
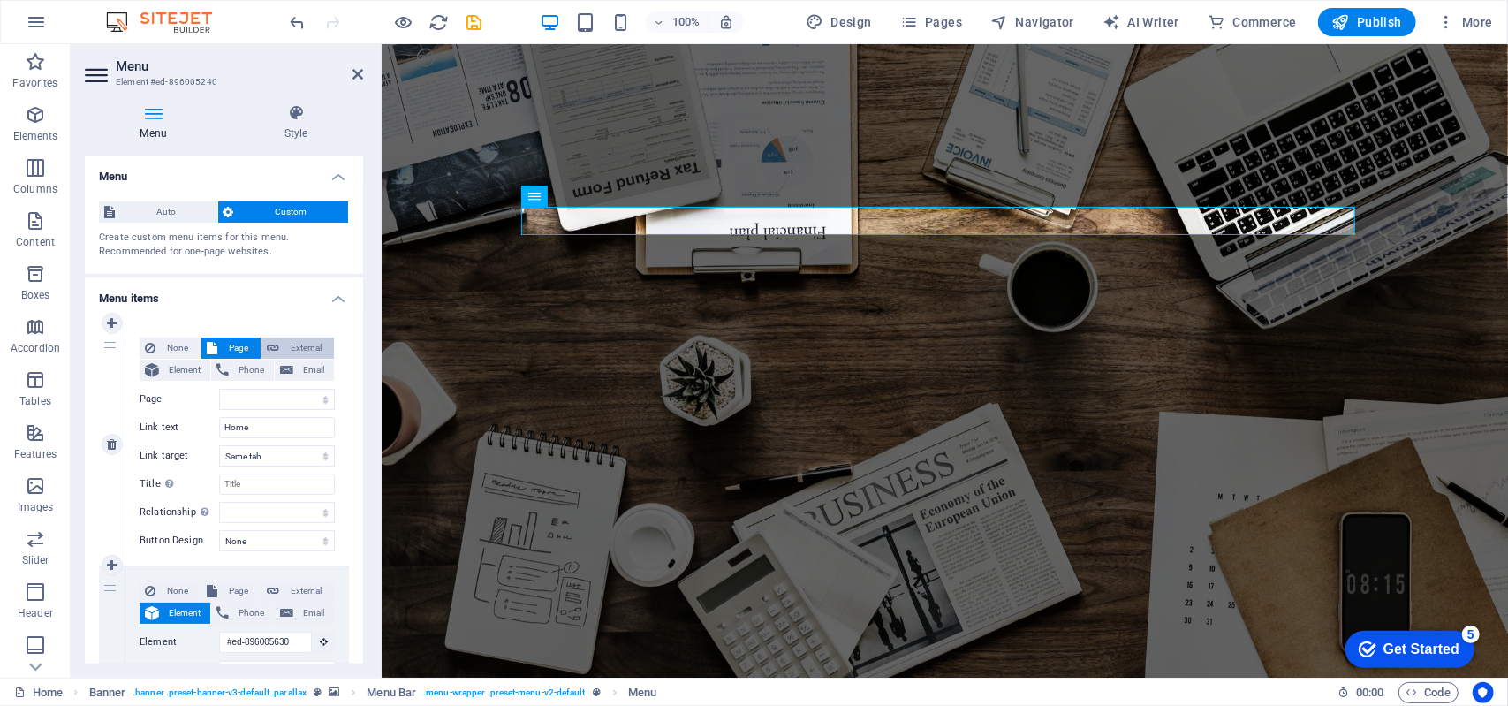
select select
click at [179, 377] on span "Element" at bounding box center [184, 370] width 41 height 21
select select
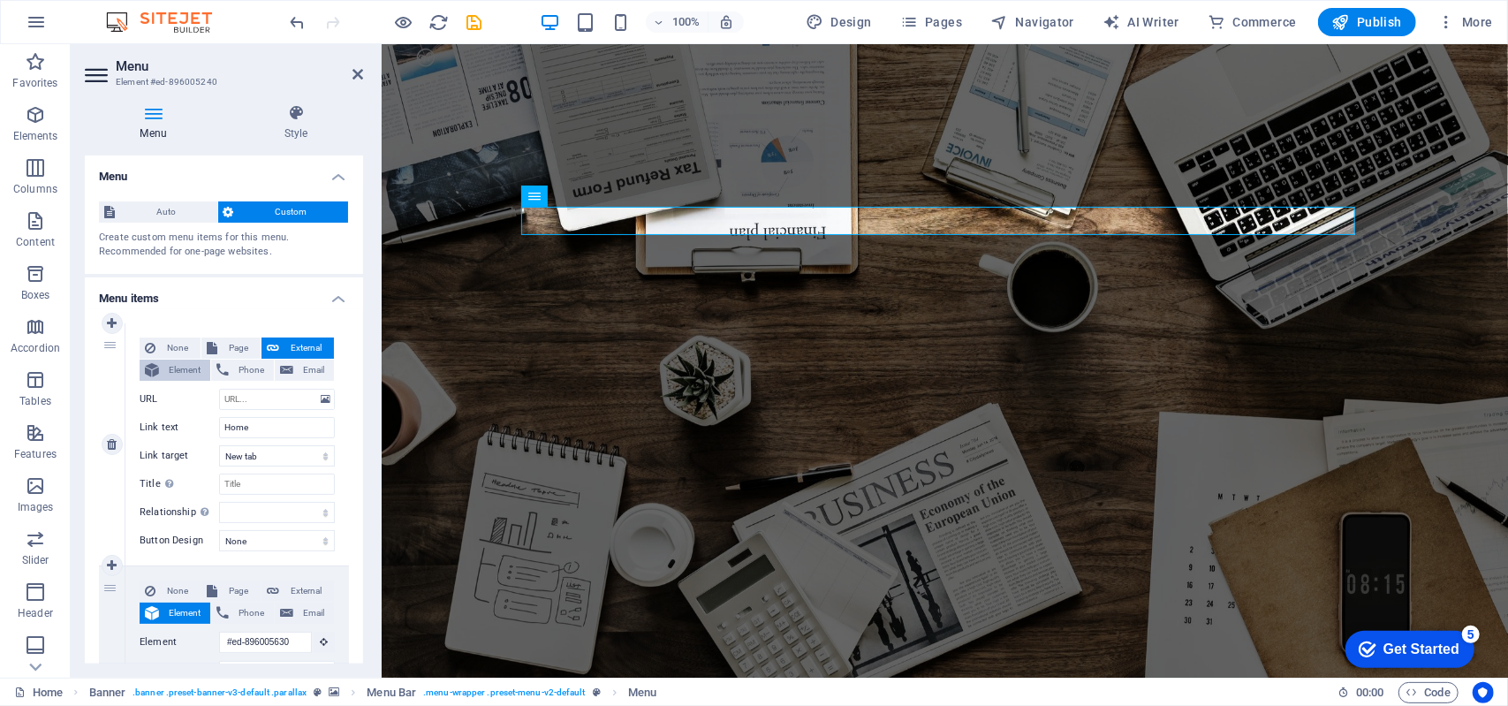
select select
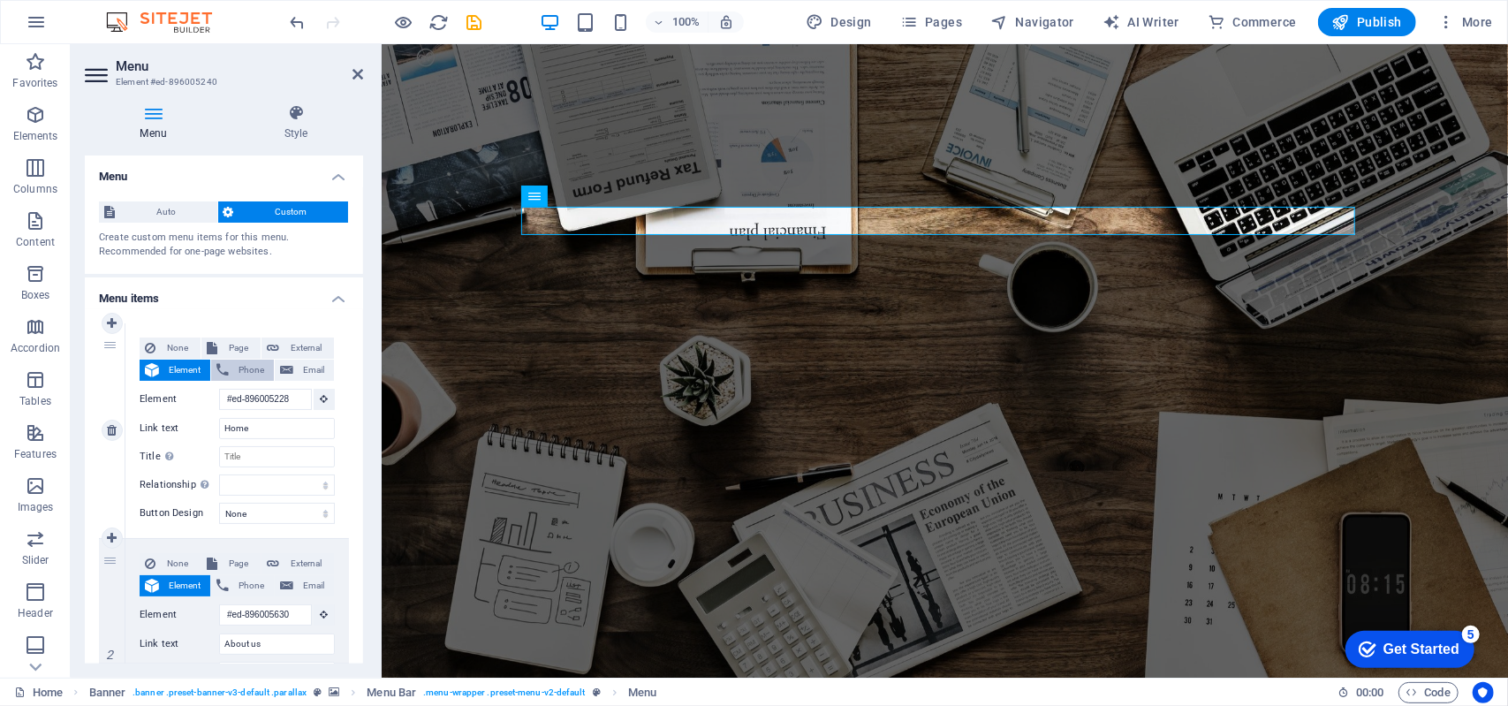
click at [240, 374] on span "Phone" at bounding box center [251, 370] width 34 height 21
select select
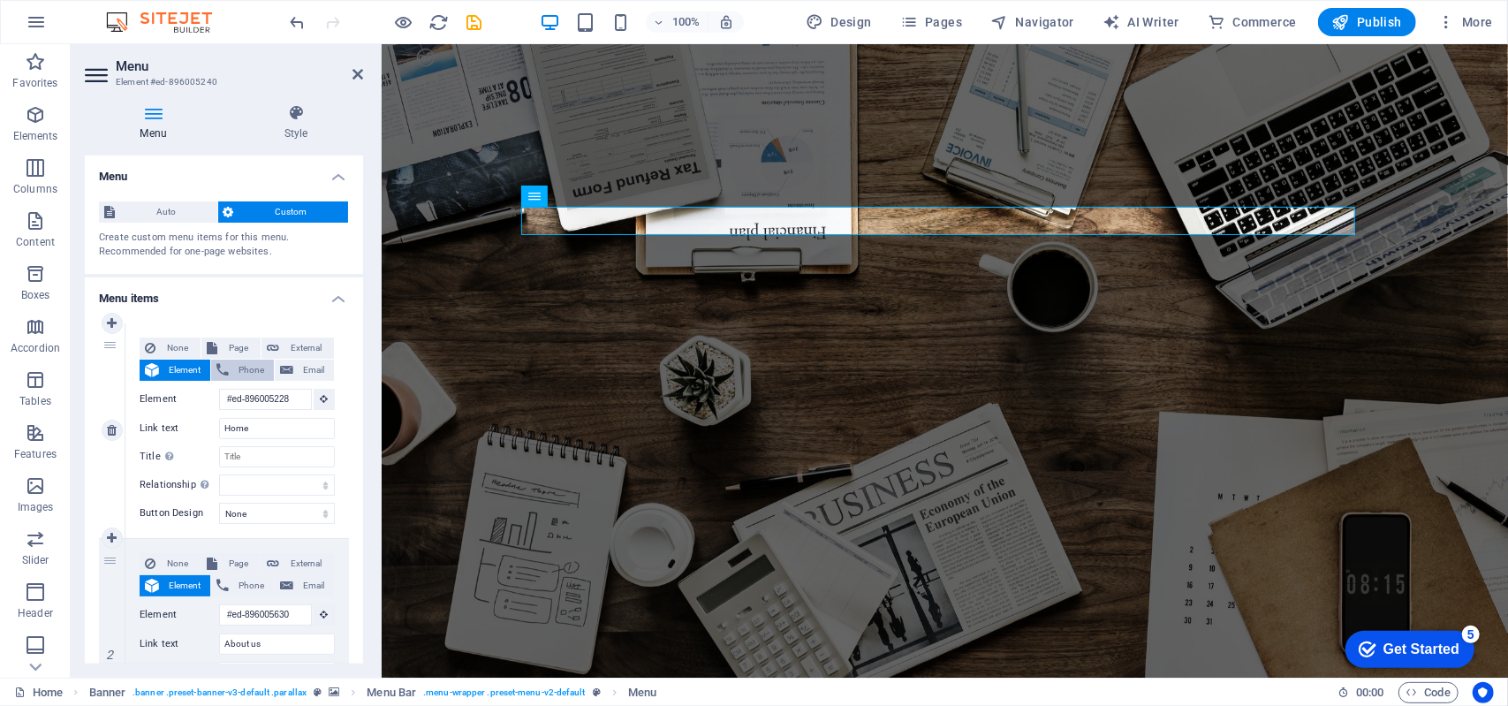
select select
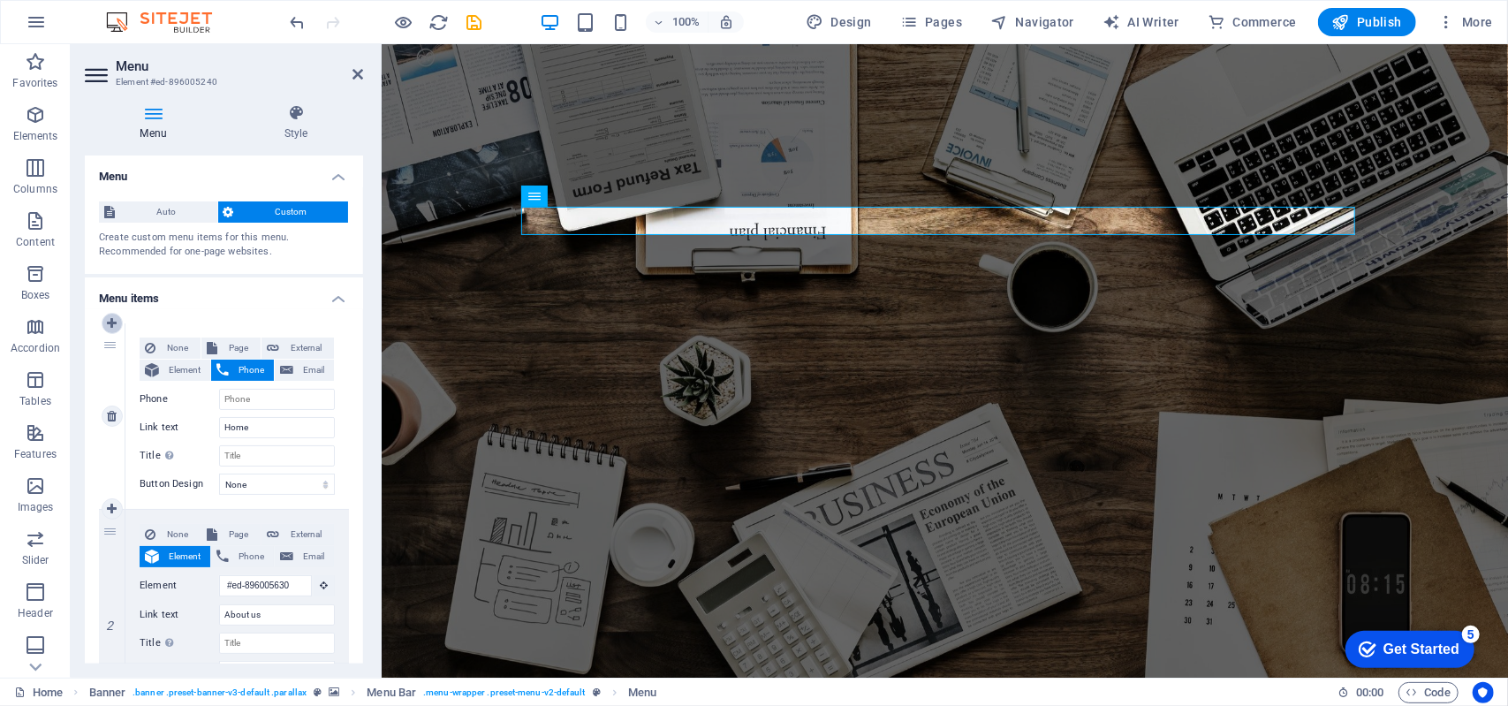
click at [117, 323] on icon at bounding box center [112, 323] width 10 height 12
select select
type input "#ed-896005228"
type input "Home"
select select
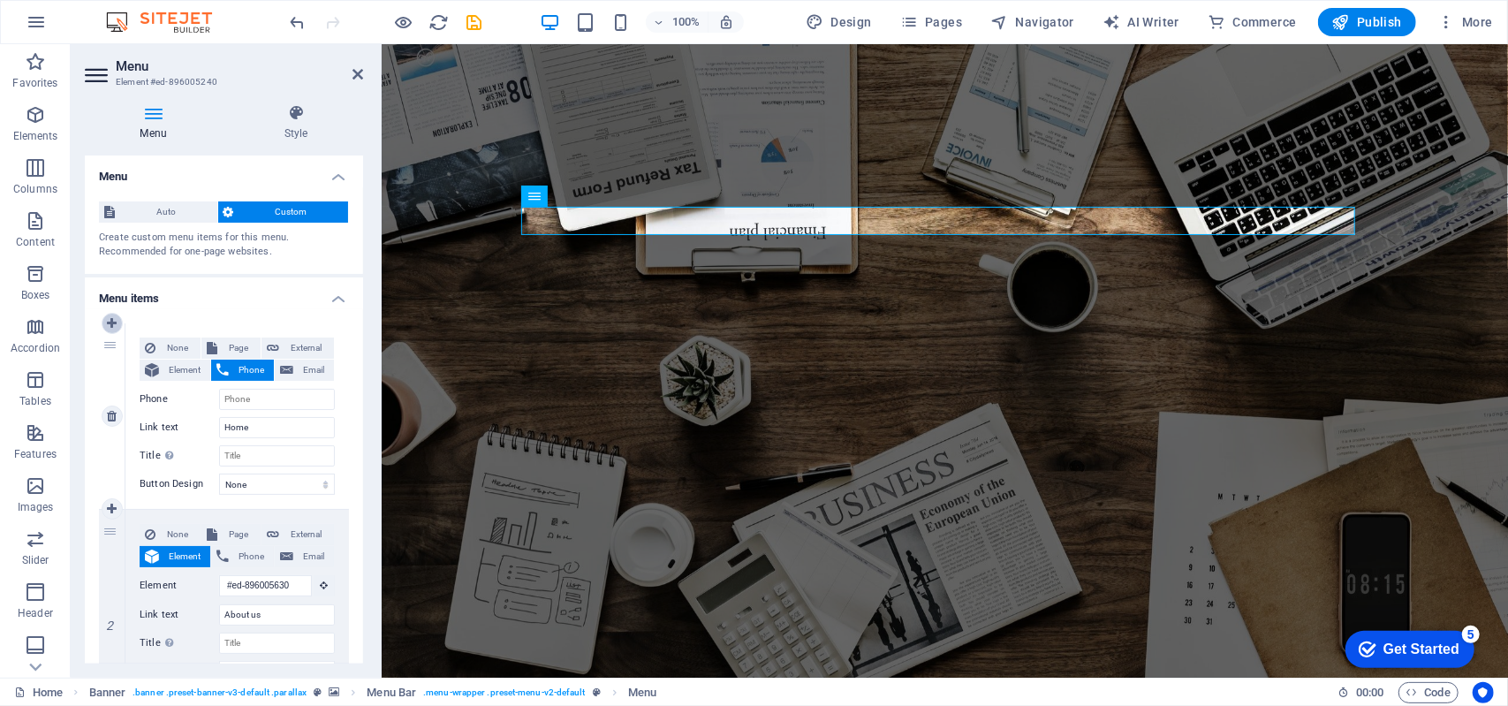
type input "#ed-896005630"
type input "About us"
select select
type input "#ed-896005288"
type input "Services"
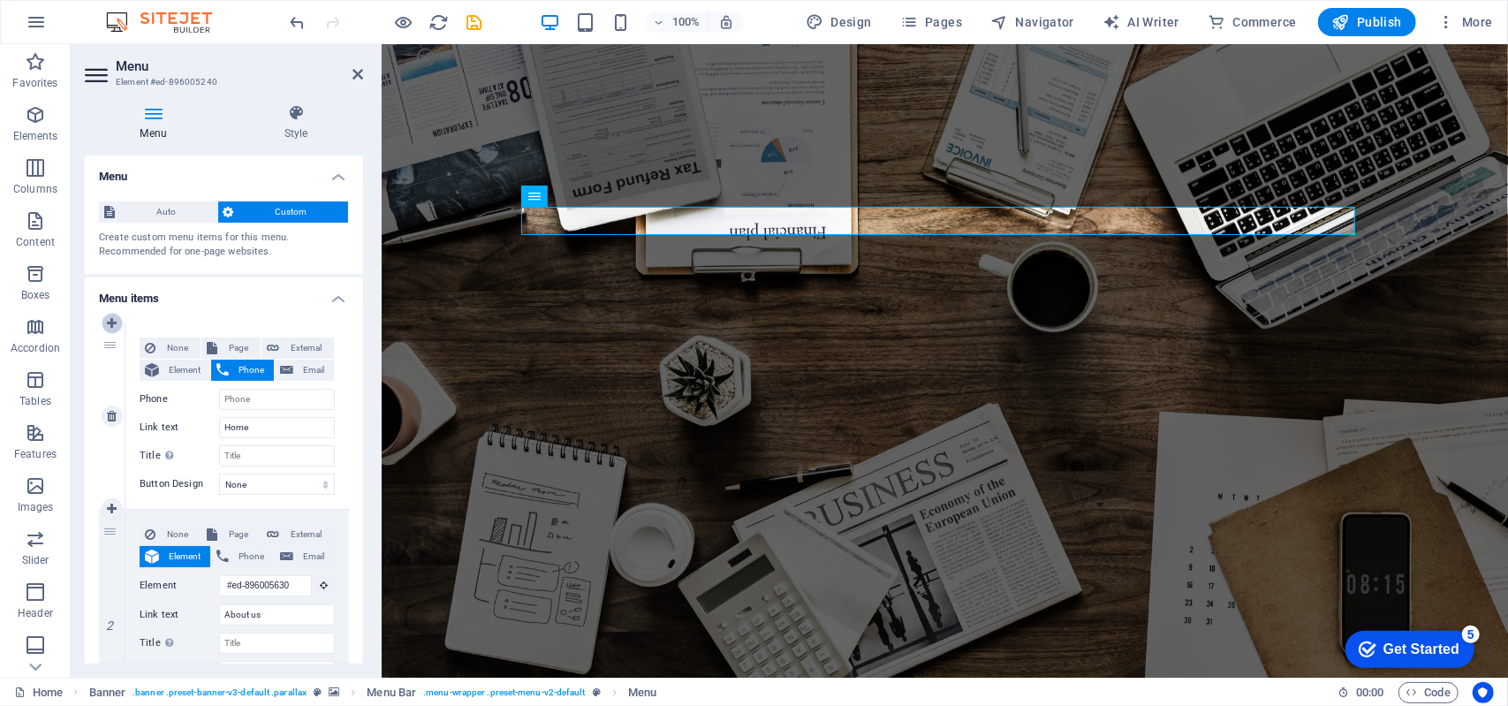
select select
type input "#ed-896005360"
type input "Projects"
select select
type input "#ed-896005384"
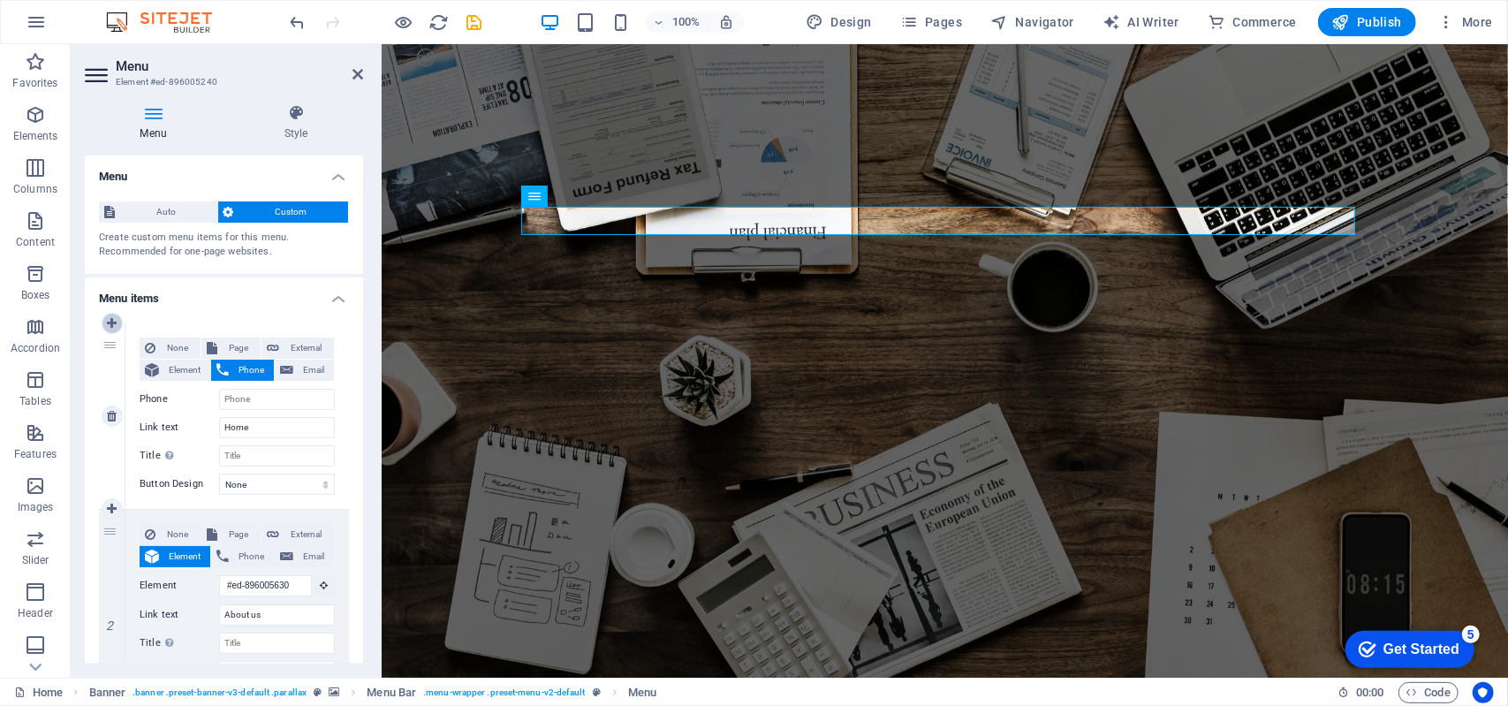
type input "Team"
select select
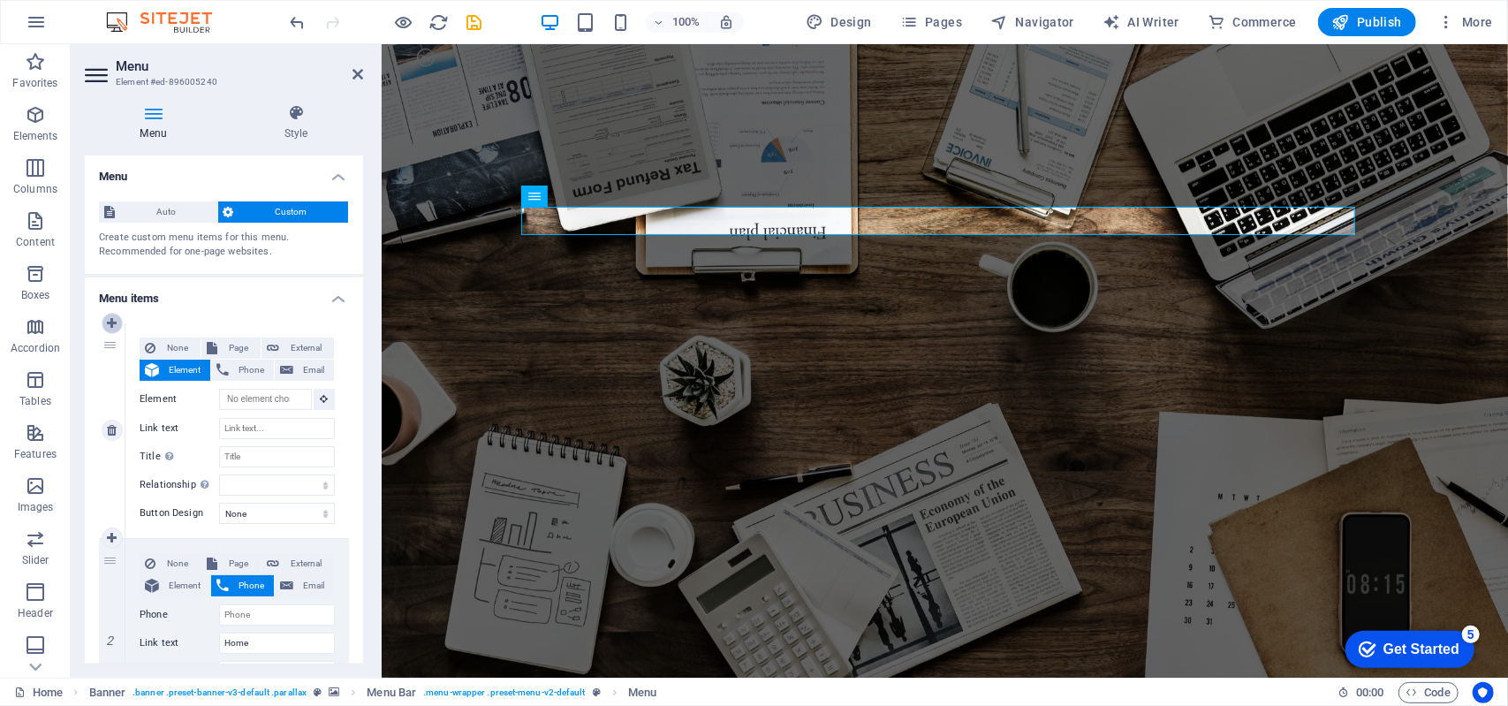
click at [118, 323] on link at bounding box center [112, 323] width 21 height 21
select select
type input "#ed-896005228"
type input "Home"
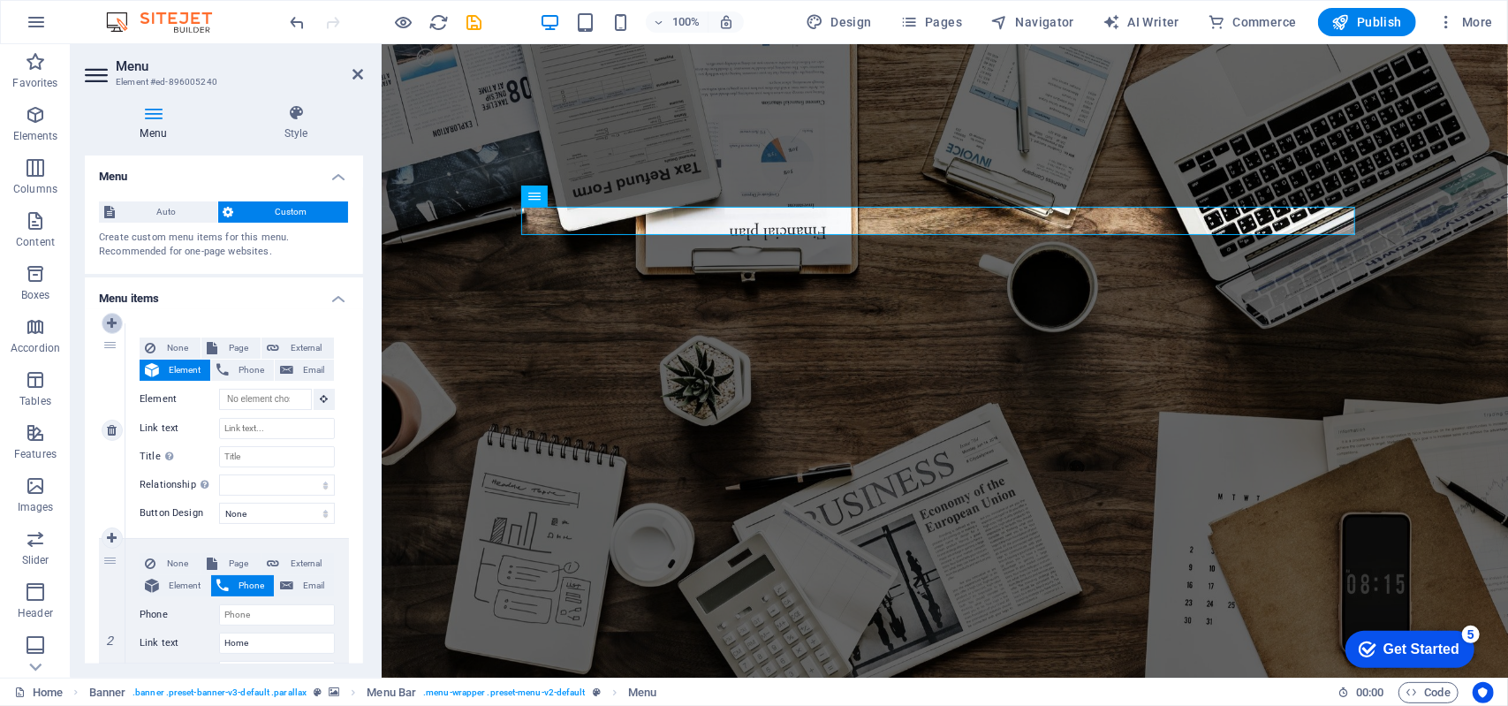
select select
type input "#ed-896005630"
type input "About us"
select select
type input "#ed-896005288"
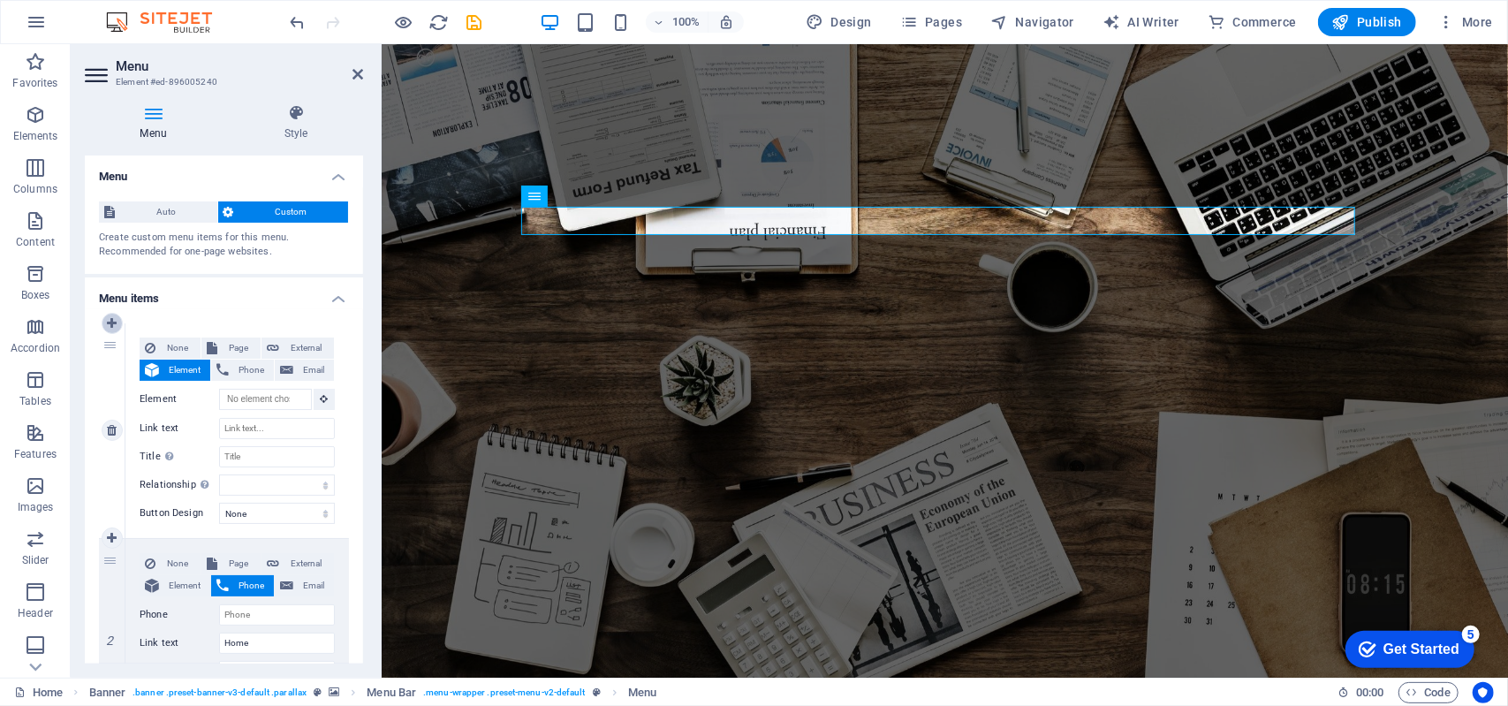
type input "Services"
select select
type input "#ed-896005360"
type input "Projects"
select select
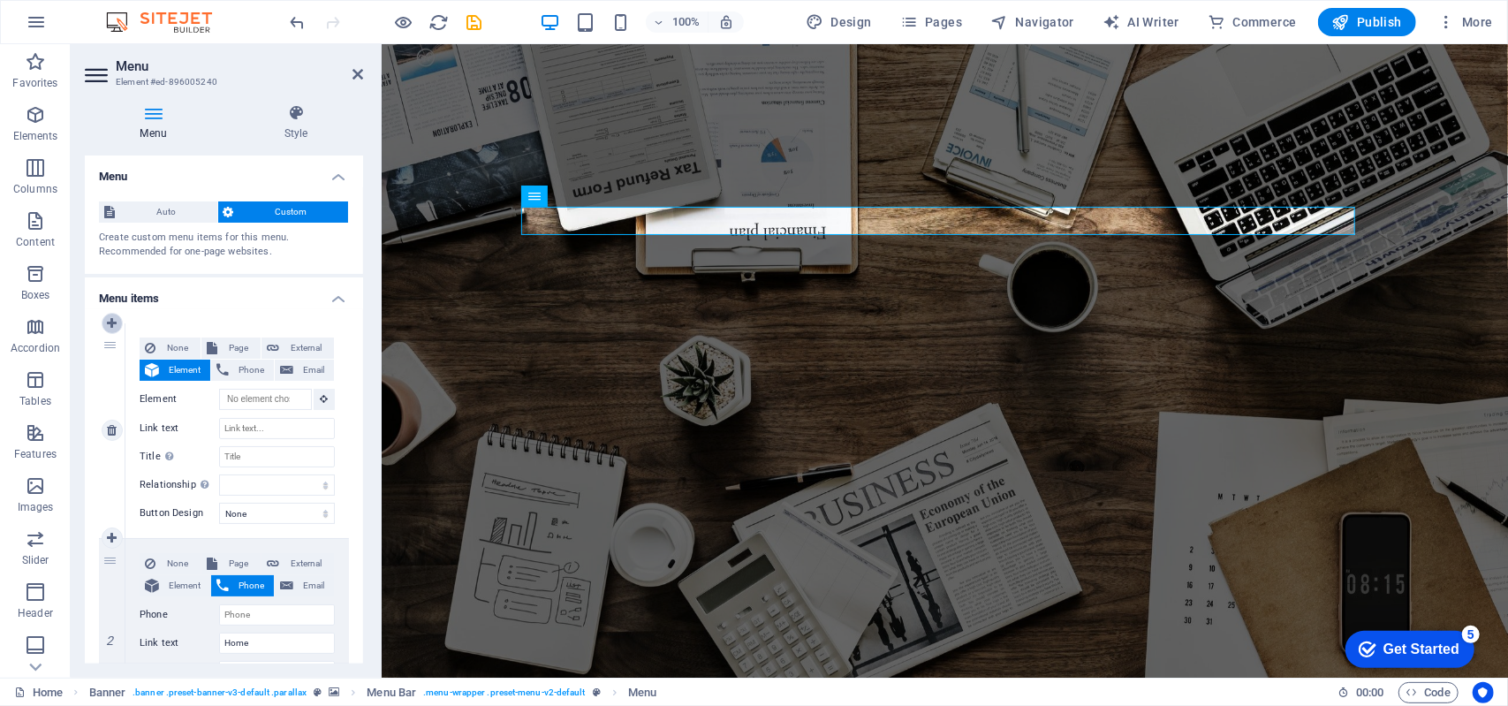
type input "#ed-896005384"
type input "Team"
select select
click at [118, 323] on link at bounding box center [112, 323] width 21 height 21
select select
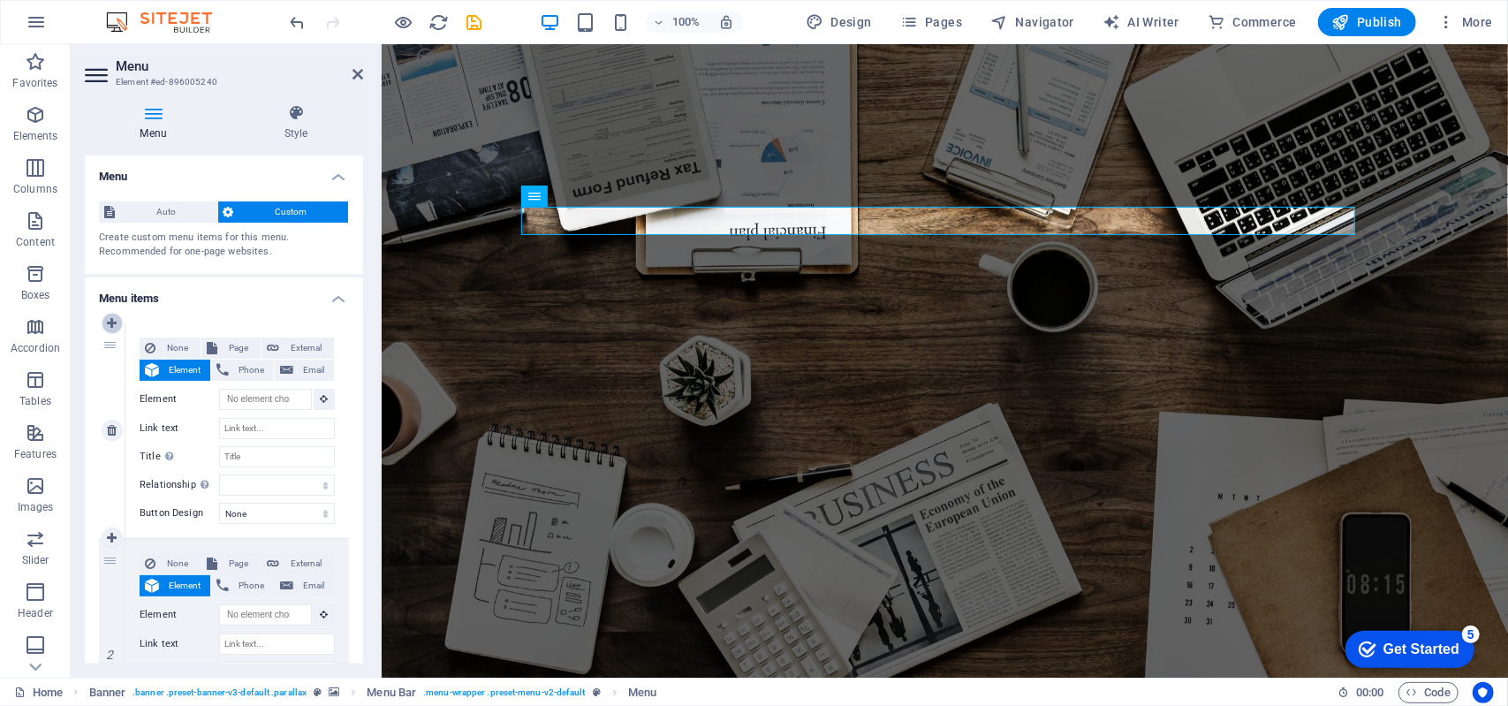
select select
type input "#ed-896005228"
type input "Home"
select select
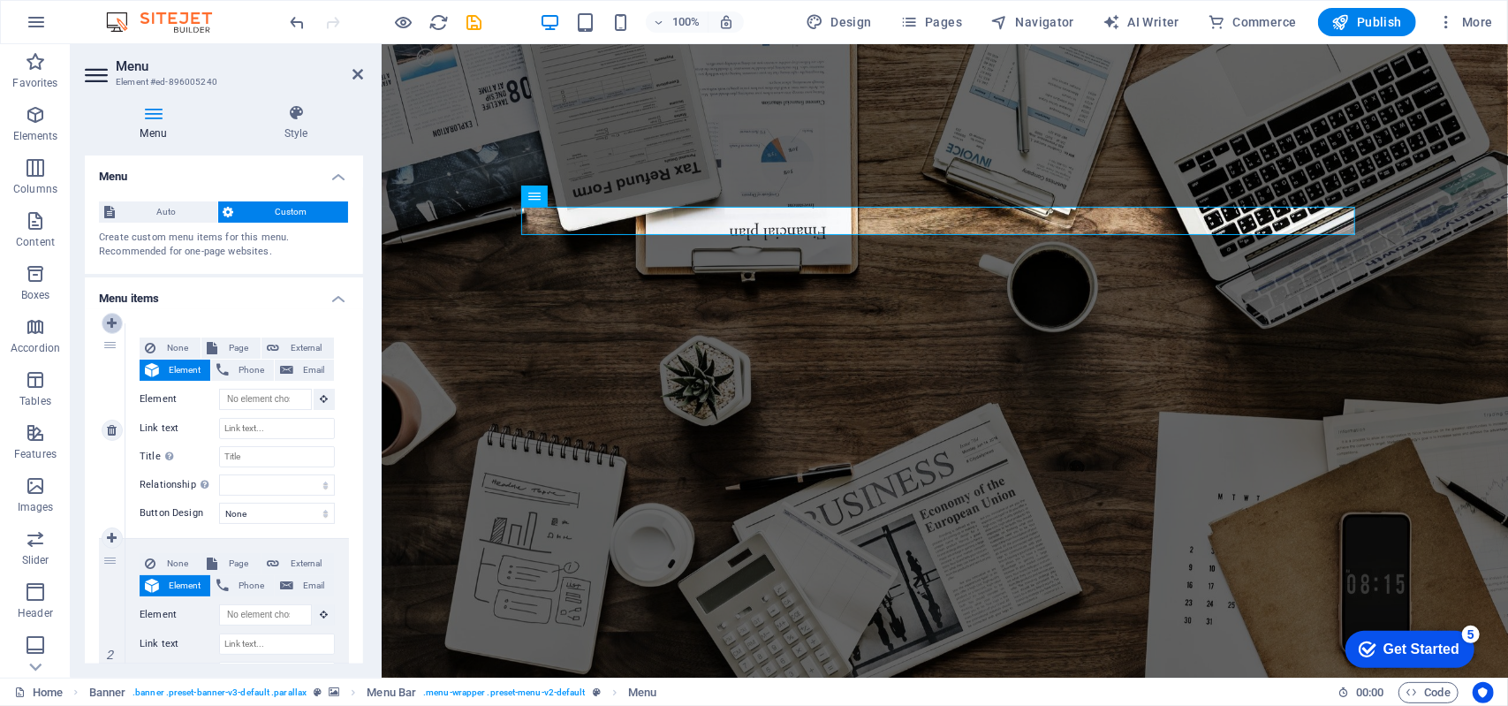
type input "#ed-896005630"
type input "About us"
select select
type input "#ed-896005288"
type input "Services"
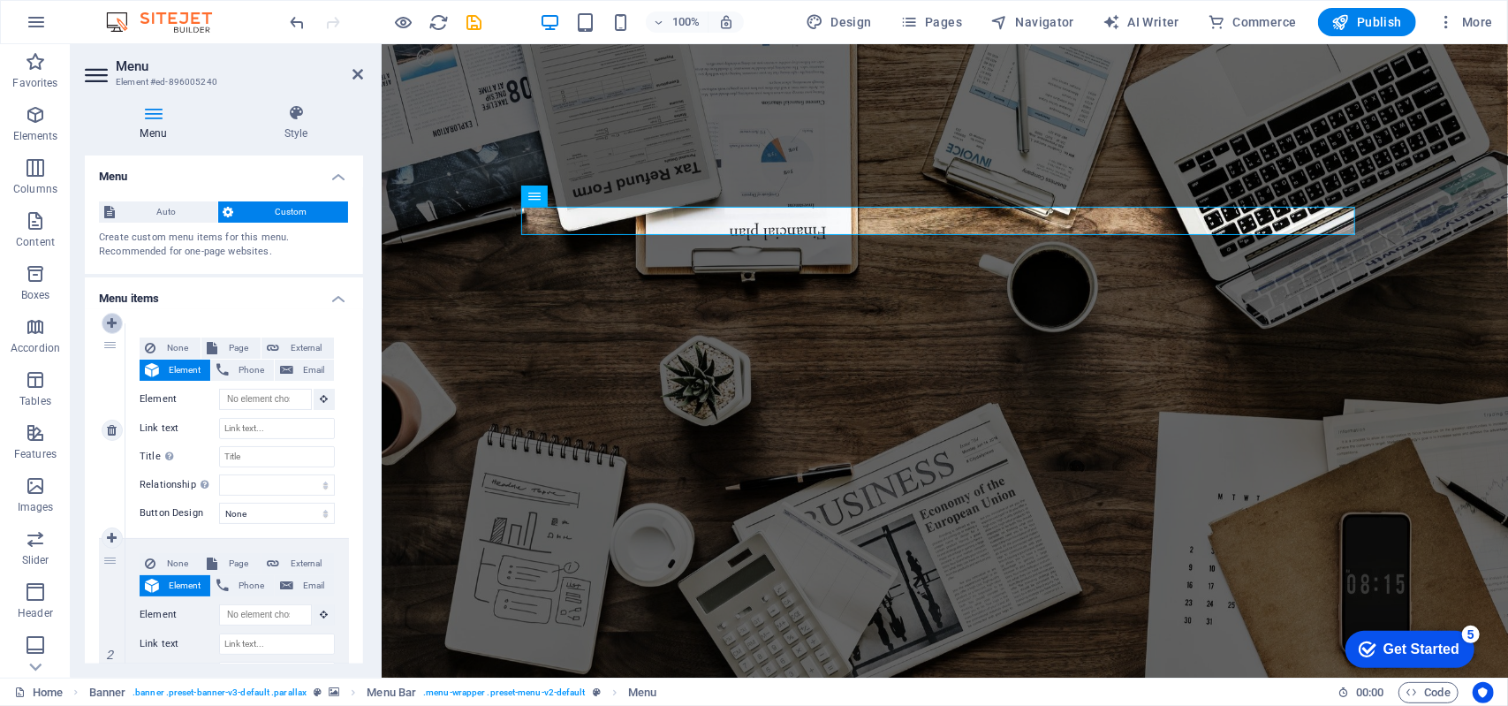
select select
type input "#ed-896005360"
type input "Projects"
select select
type input "#ed-896005384"
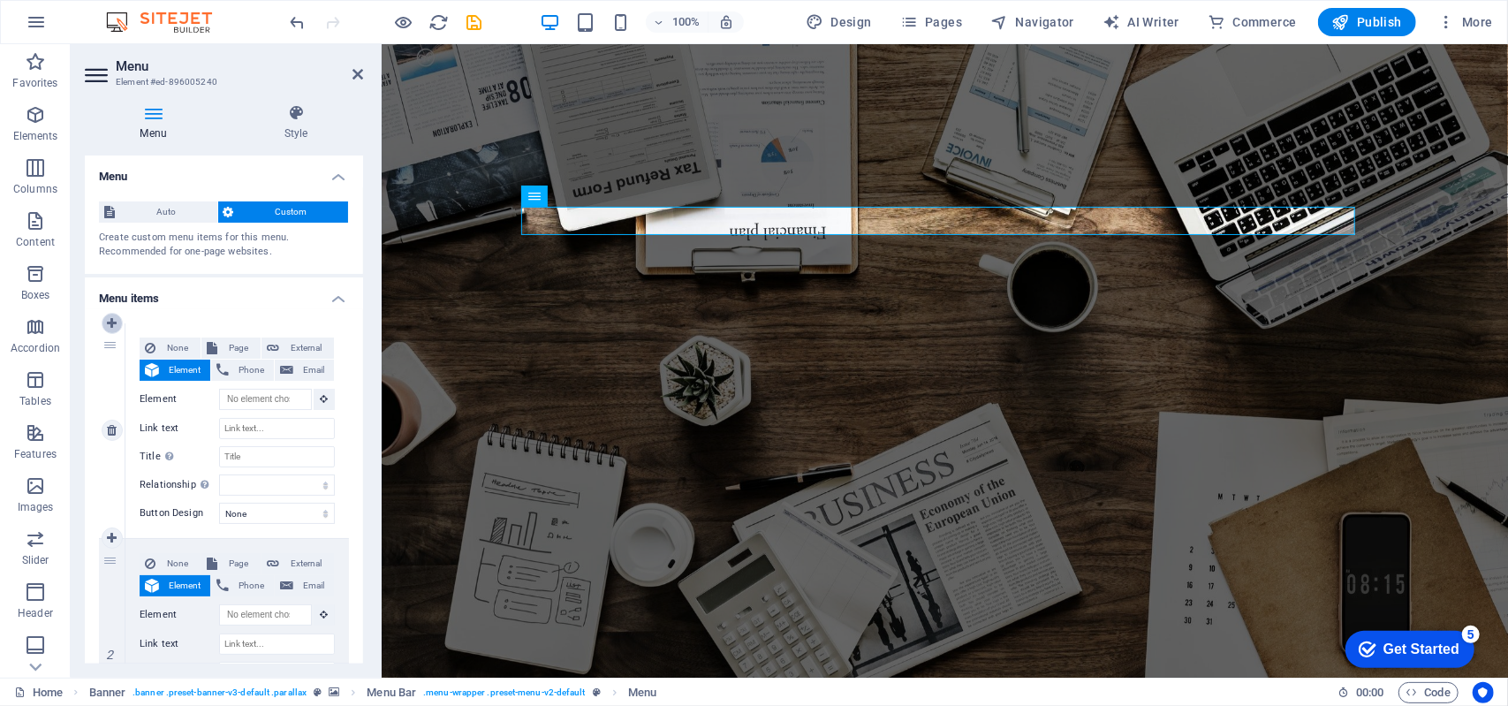
type input "Team"
select select
click at [118, 323] on link at bounding box center [112, 323] width 21 height 21
select select
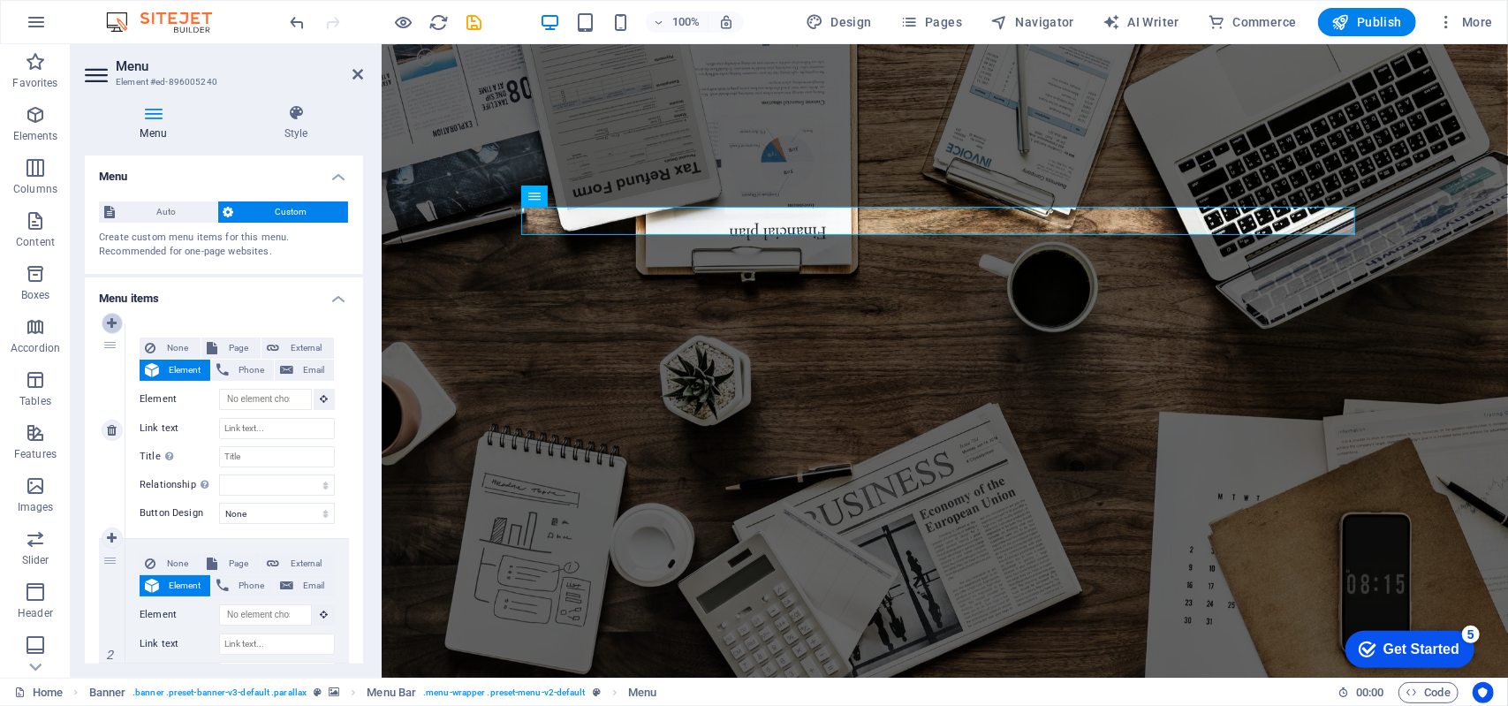
select select
type input "Home"
type input "#ed-896005630"
type input "About us"
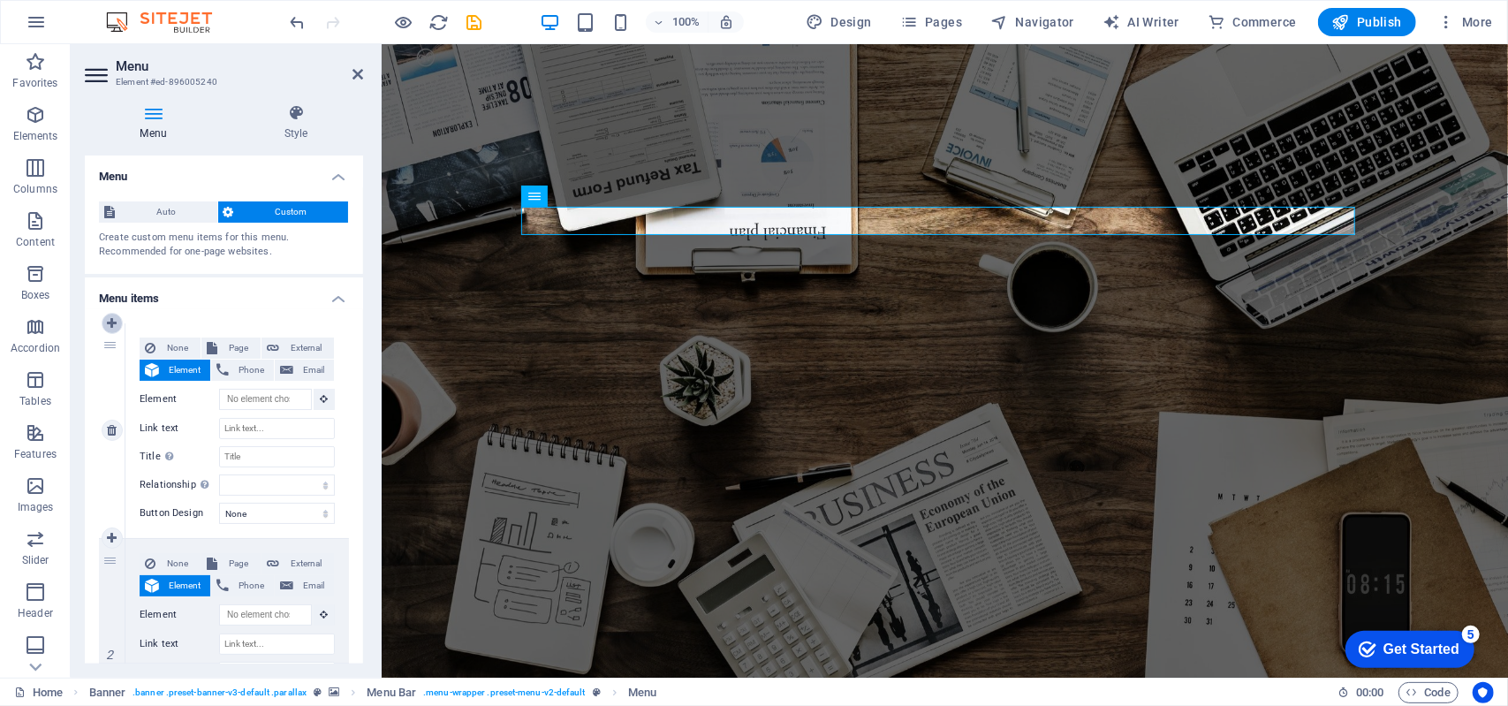
select select
type input "#ed-896005288"
type input "Services"
select select
type input "#ed-896005360"
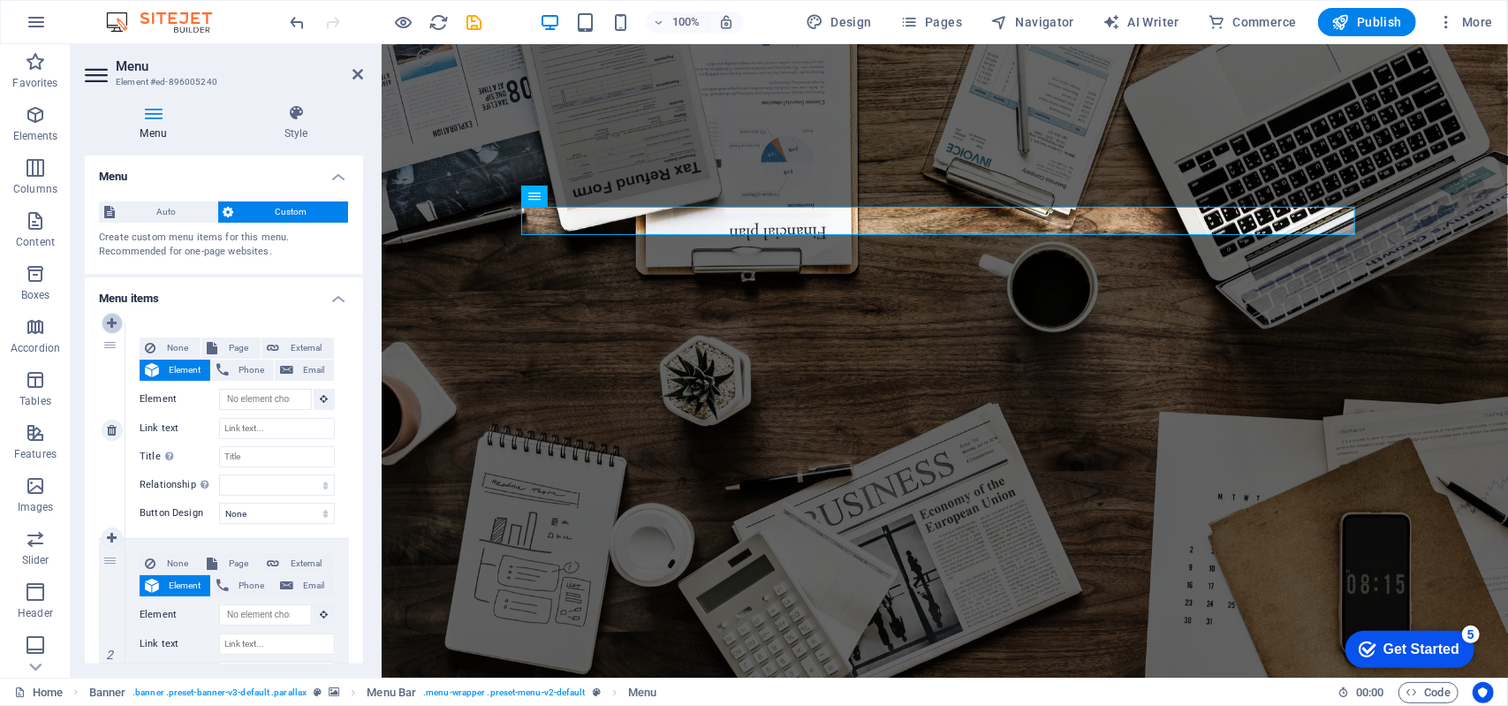
type input "Projects"
select select
type input "#ed-896005384"
type input "Team"
select select
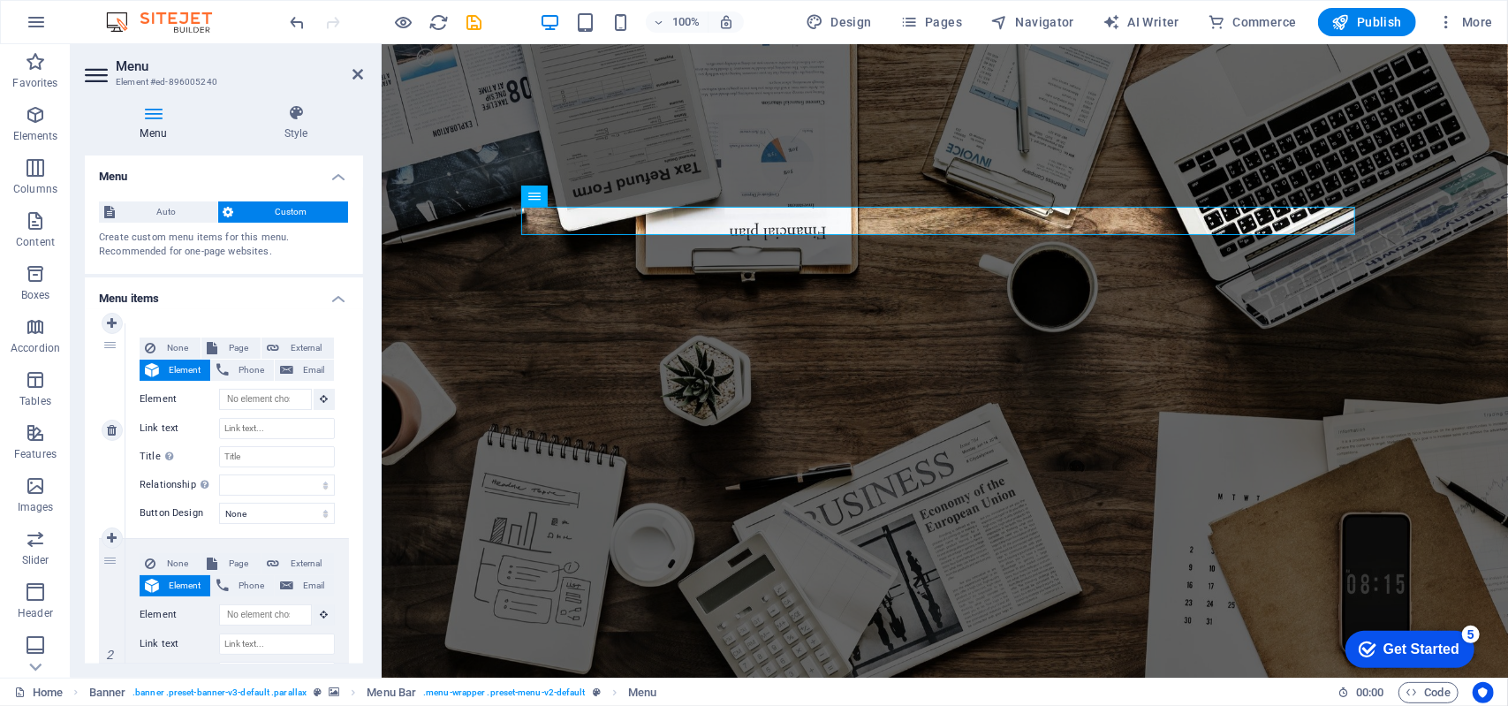
scroll to position [1831, 0]
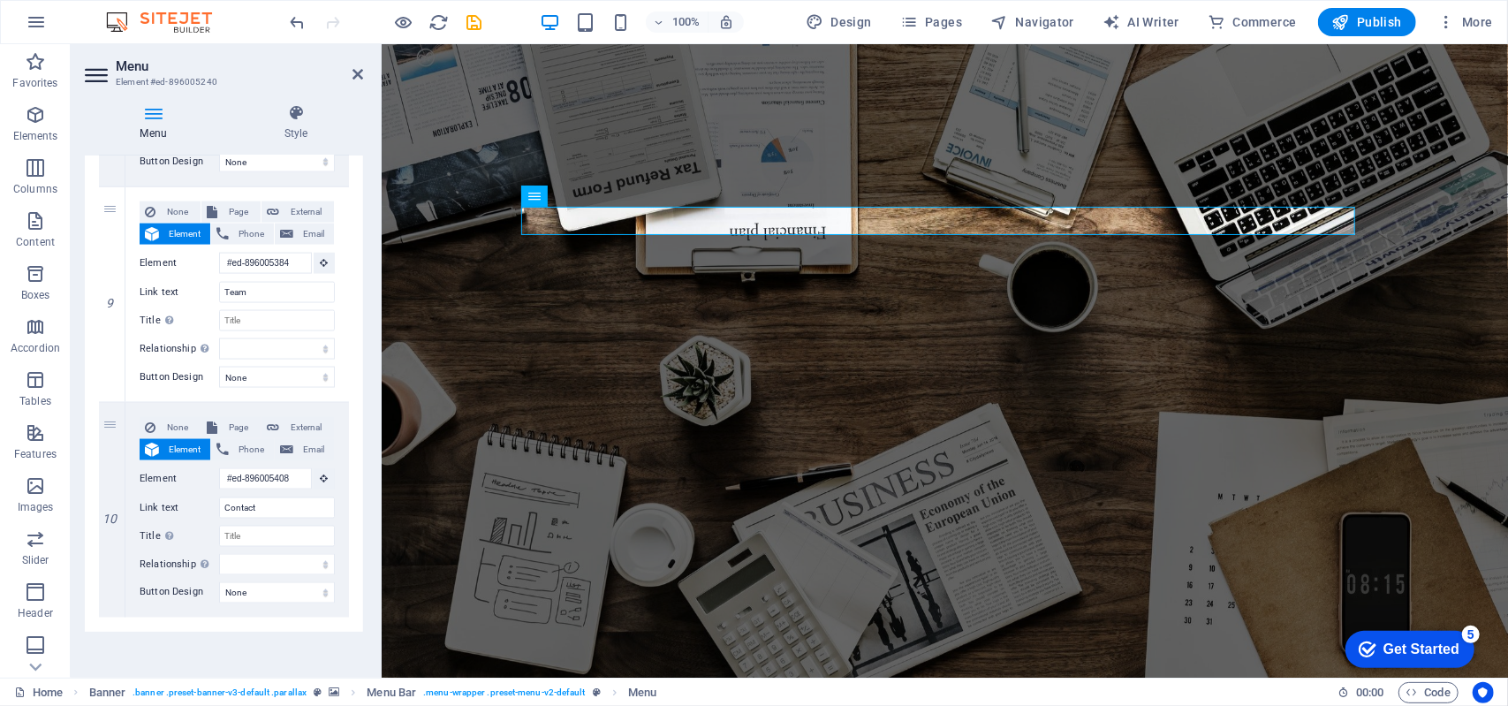
click at [124, 324] on div "9" at bounding box center [112, 294] width 27 height 215
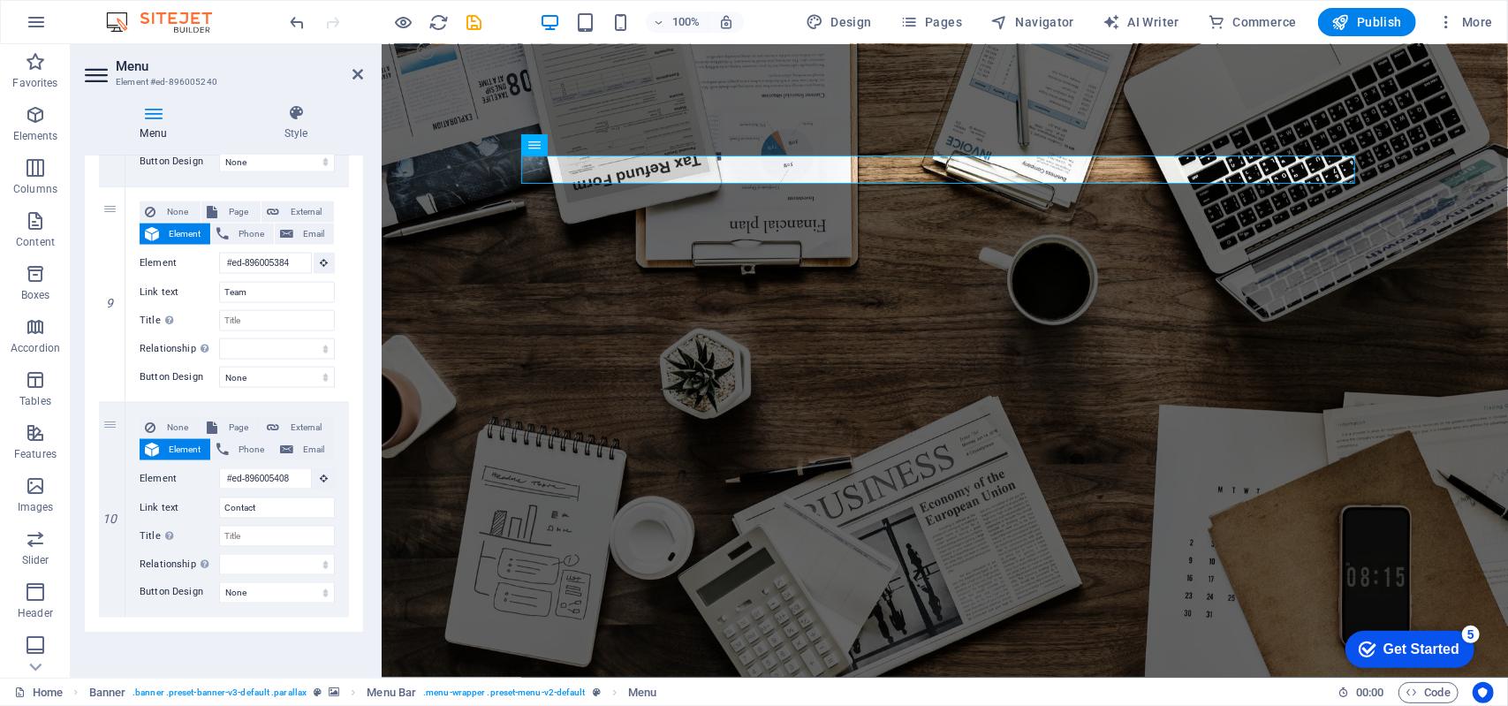
scroll to position [0, 0]
